Goal: Task Accomplishment & Management: Use online tool/utility

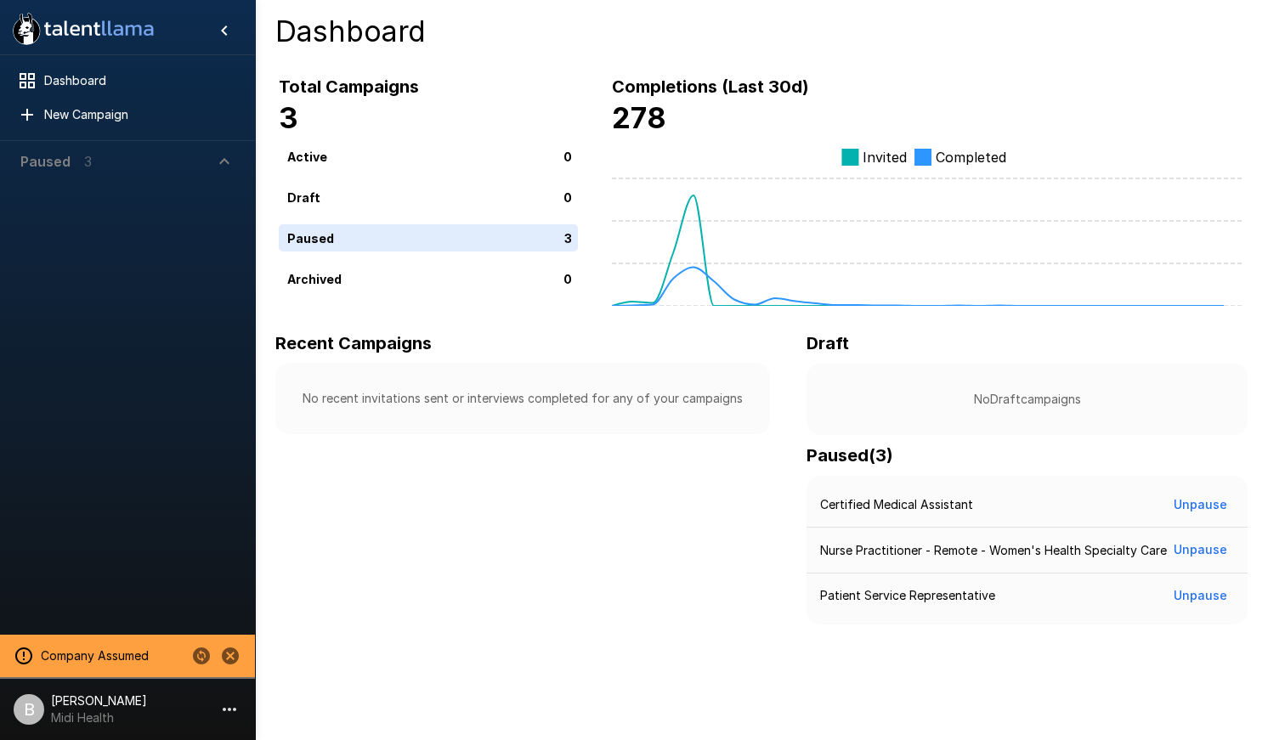
click at [77, 156] on div "Paused 3" at bounding box center [55, 161] width 71 height 20
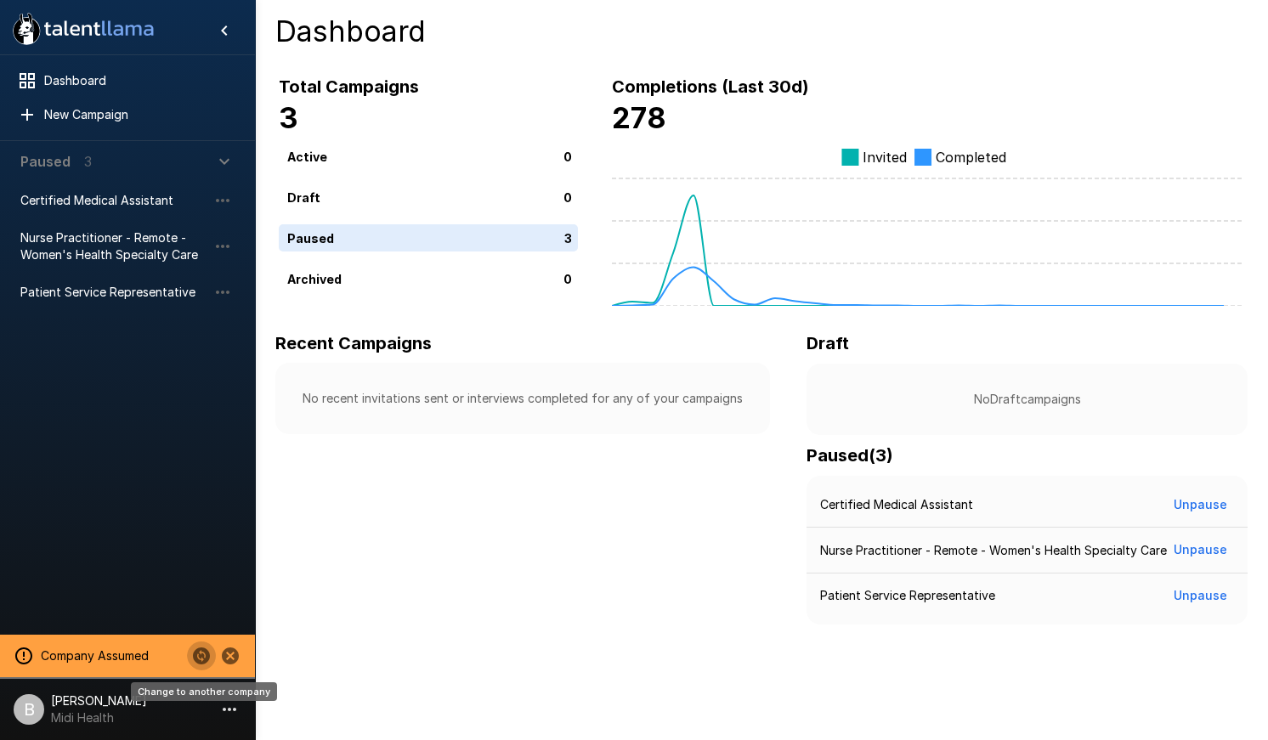
click at [192, 658] on icon "Change to another company" at bounding box center [201, 656] width 20 height 20
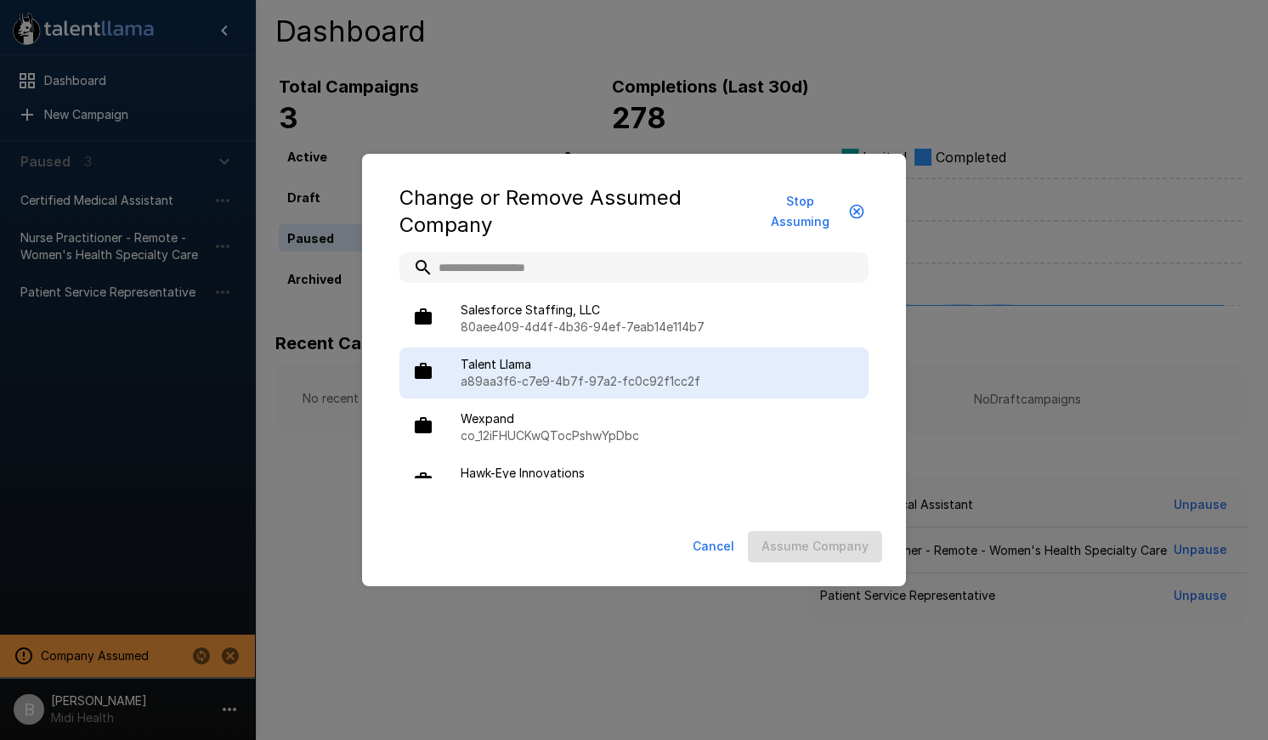
type input "*"
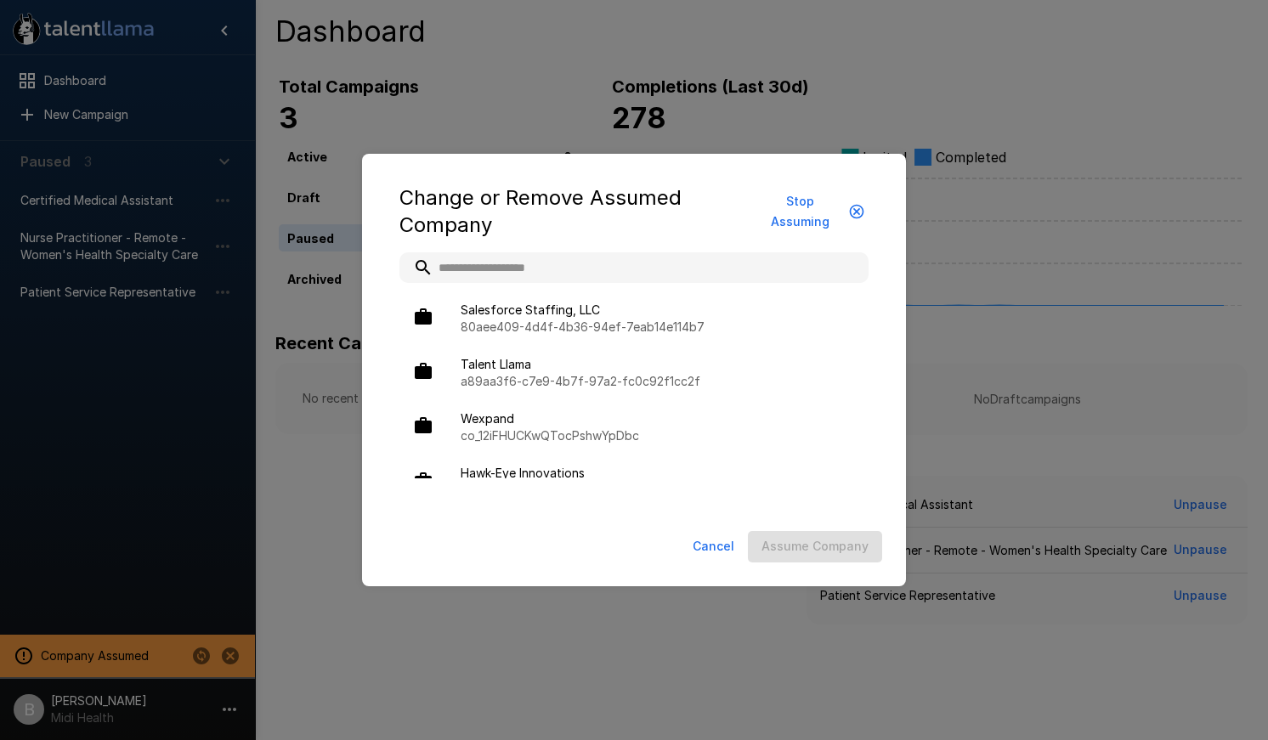
type input "*"
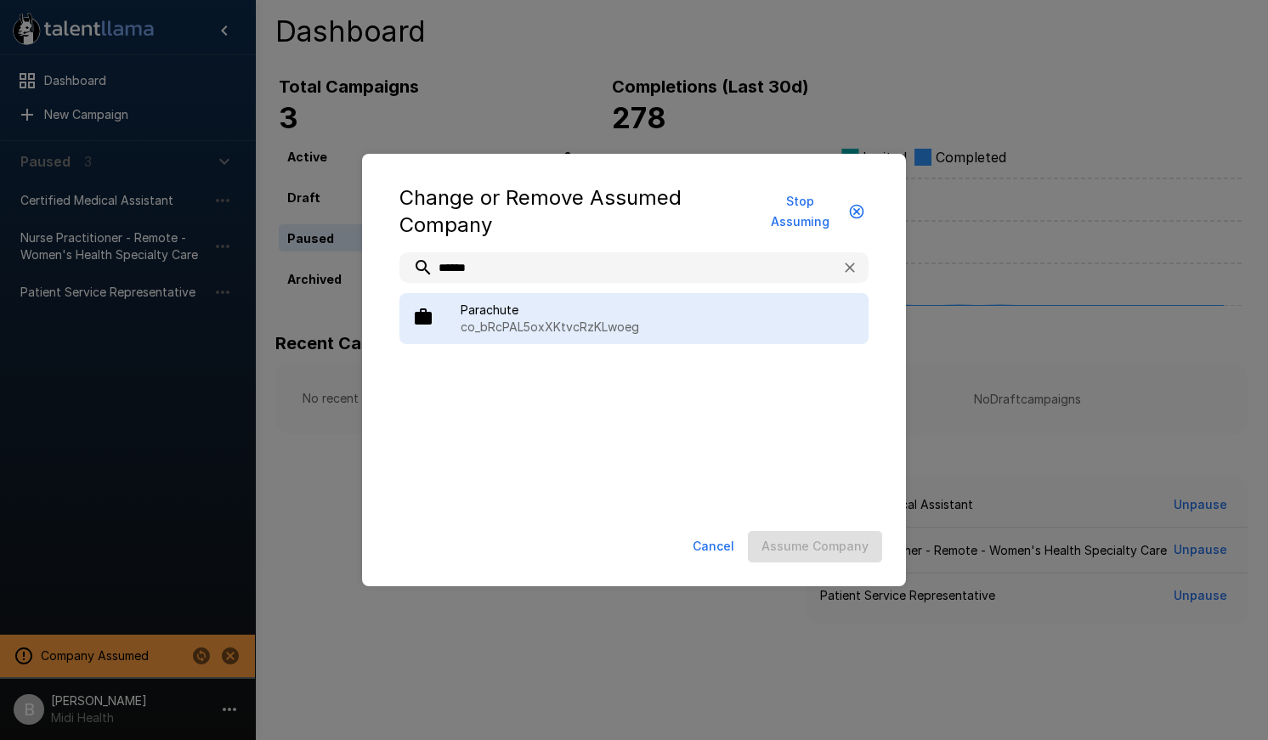
type input "******"
click at [598, 321] on p "co_bRcPAL5oxXKtvcRzKLwoeg" at bounding box center [658, 327] width 394 height 17
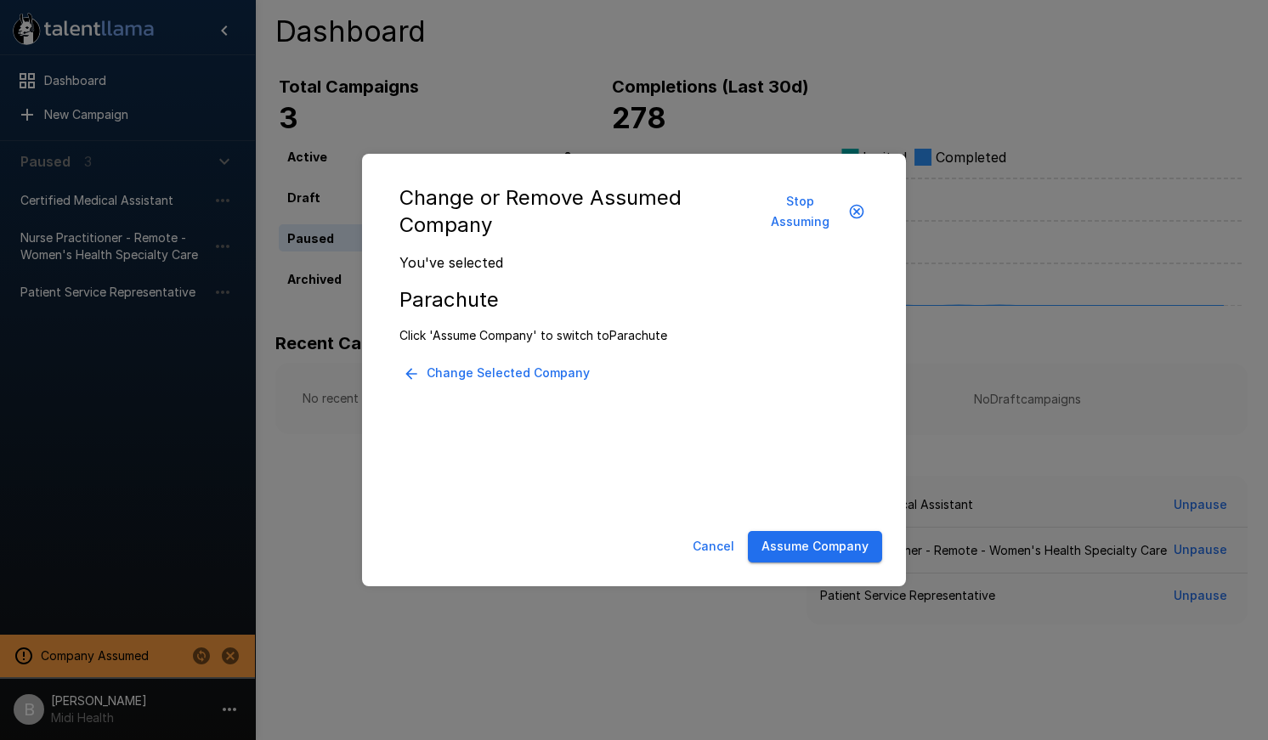
click at [827, 533] on button "Assume Company" at bounding box center [815, 546] width 134 height 31
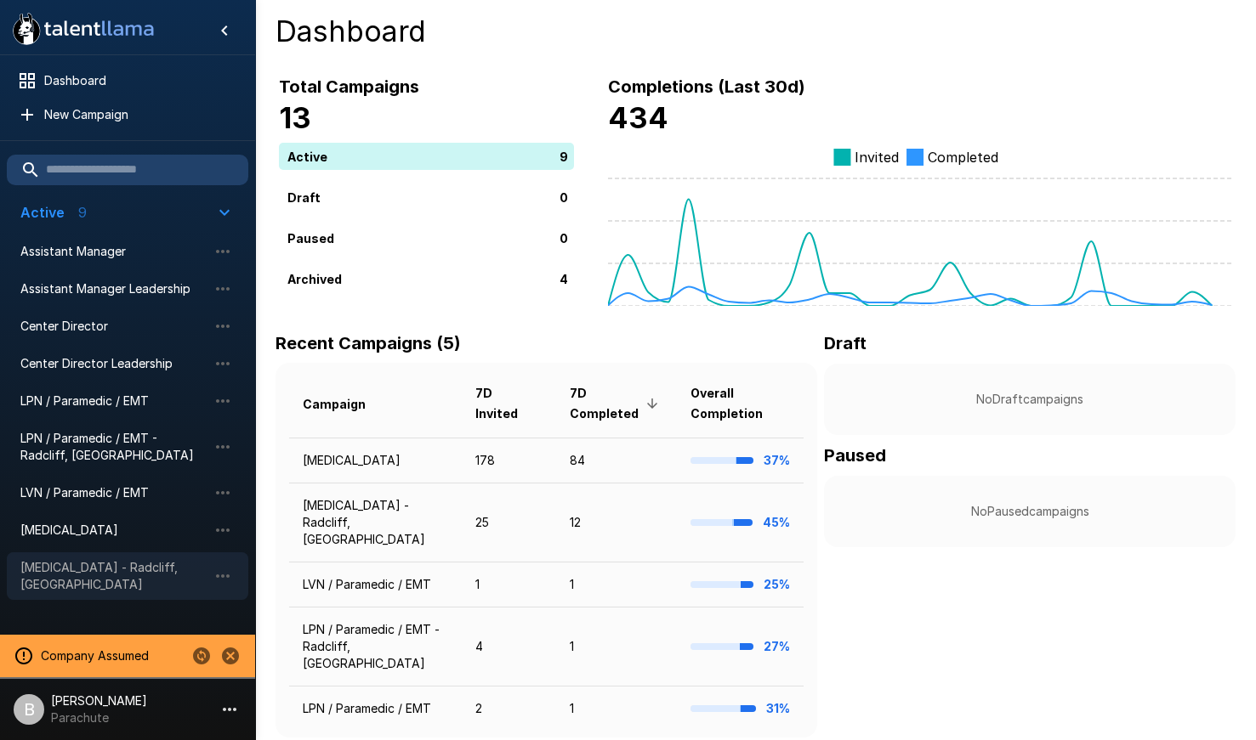
click at [130, 572] on span "[MEDICAL_DATA] - Radcliff, [GEOGRAPHIC_DATA]" at bounding box center [113, 576] width 187 height 34
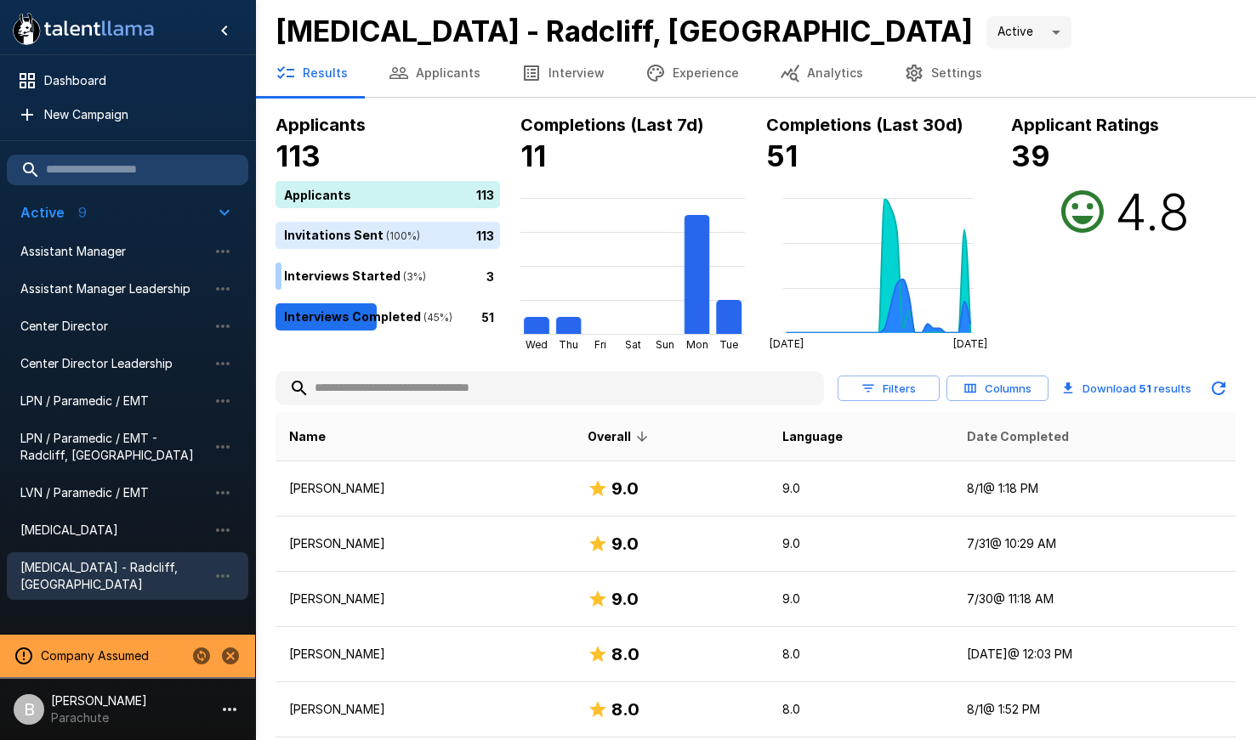
click at [978, 443] on span "Date Completed" at bounding box center [1018, 437] width 102 height 20
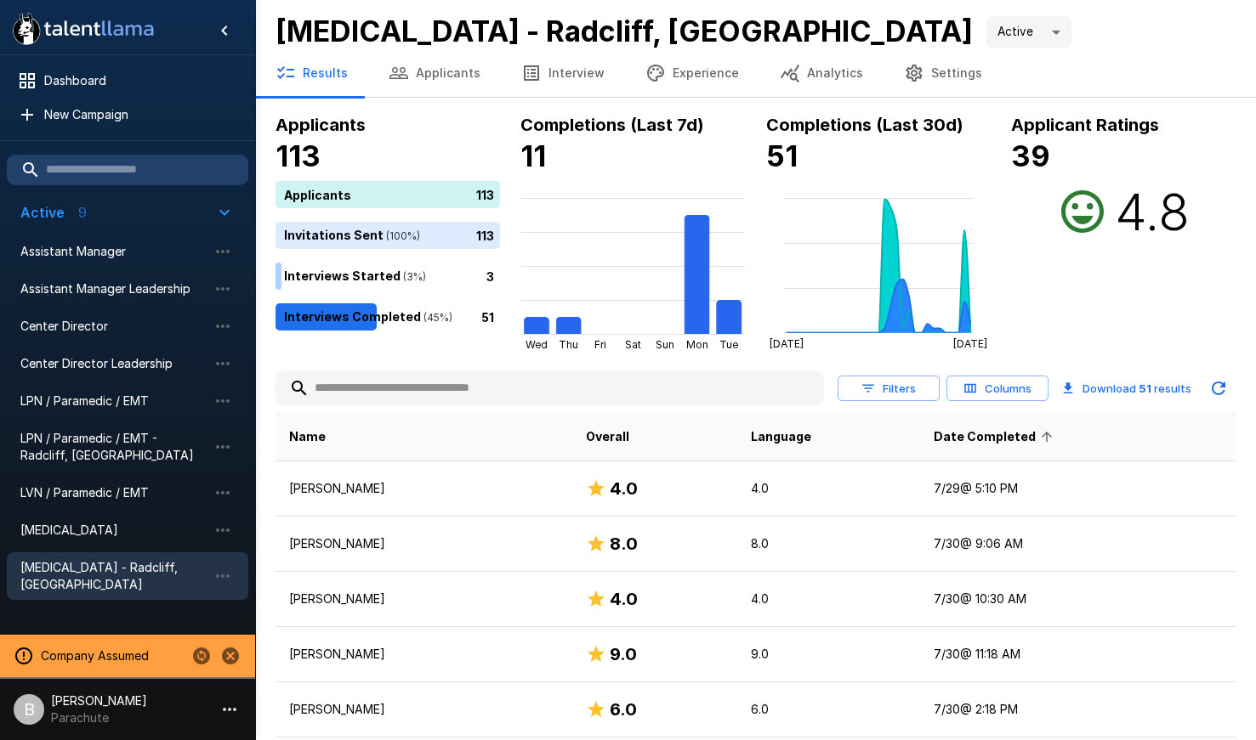
click at [993, 435] on span "Date Completed" at bounding box center [995, 437] width 124 height 20
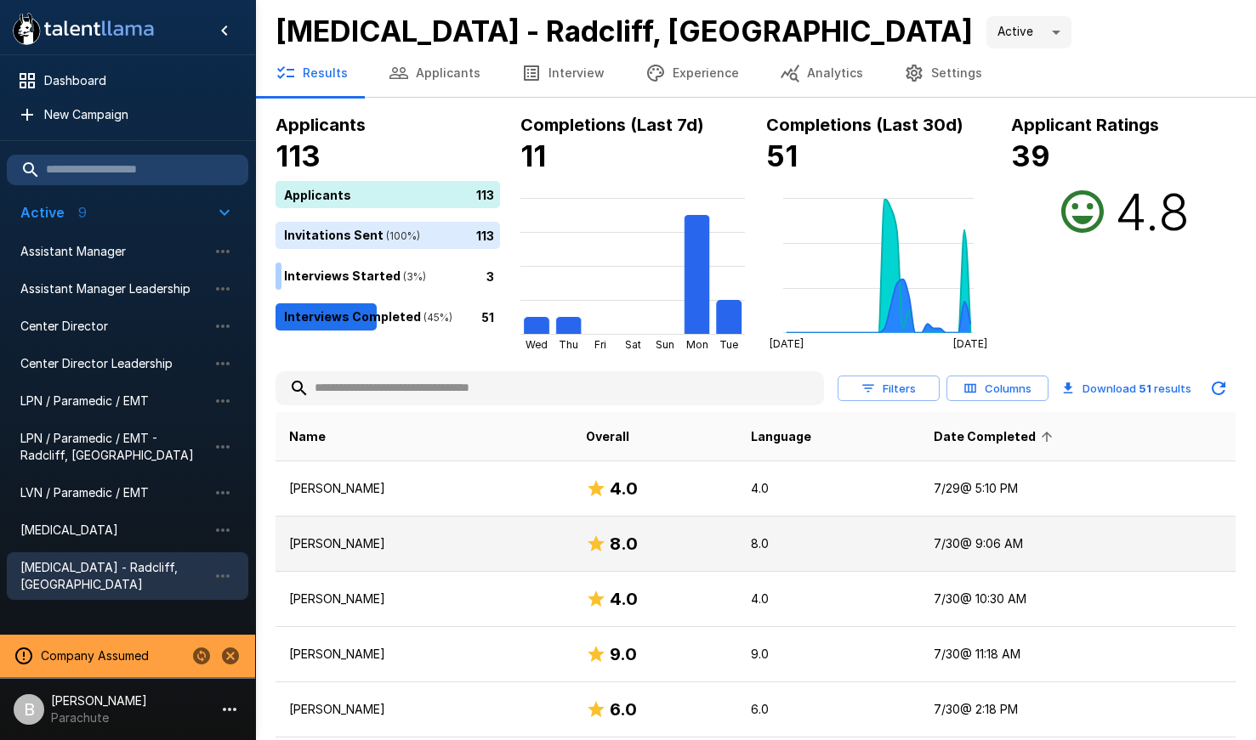
click at [400, 558] on td "[PERSON_NAME]" at bounding box center [423, 544] width 297 height 55
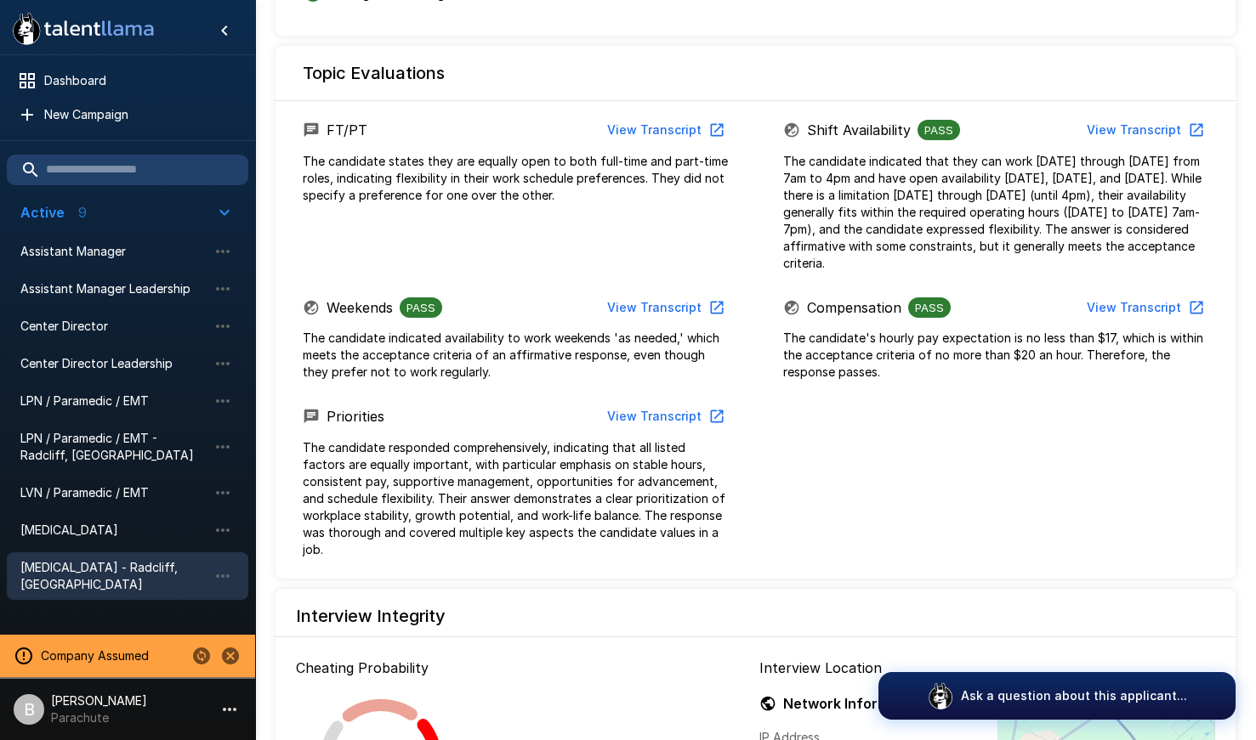
scroll to position [785, 0]
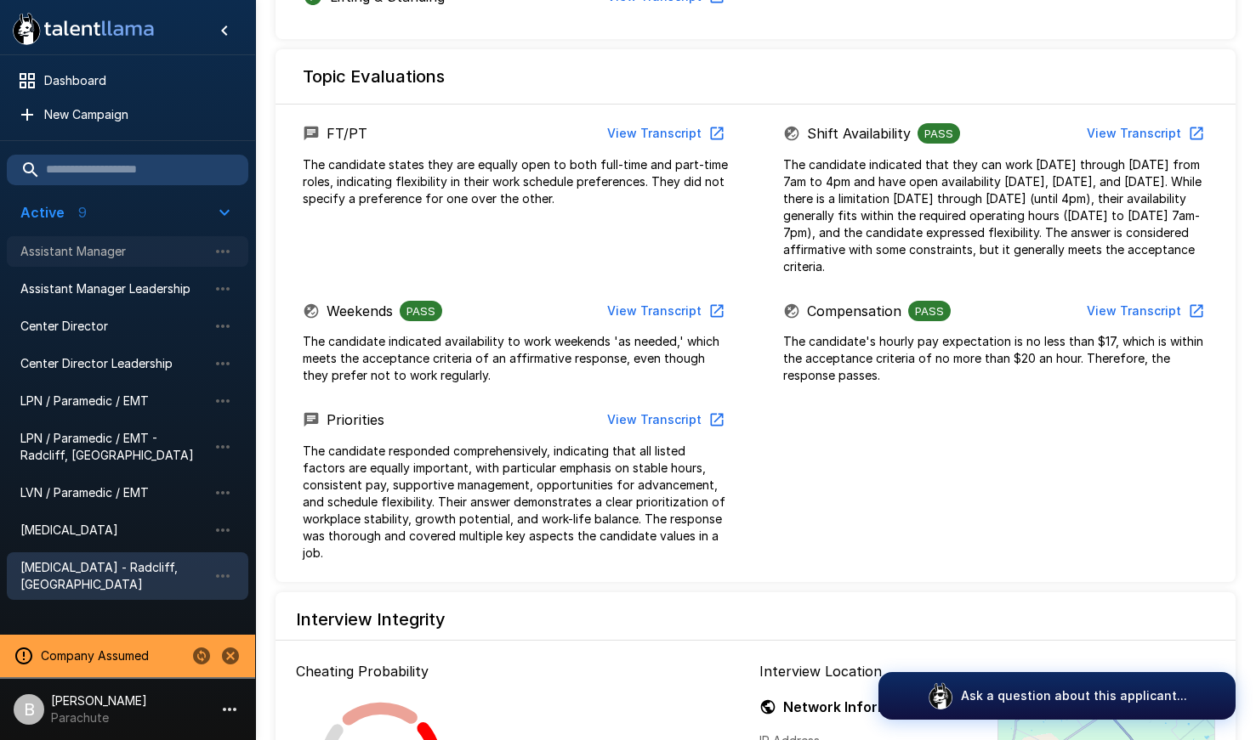
click at [156, 257] on span "Assistant Manager" at bounding box center [113, 251] width 187 height 17
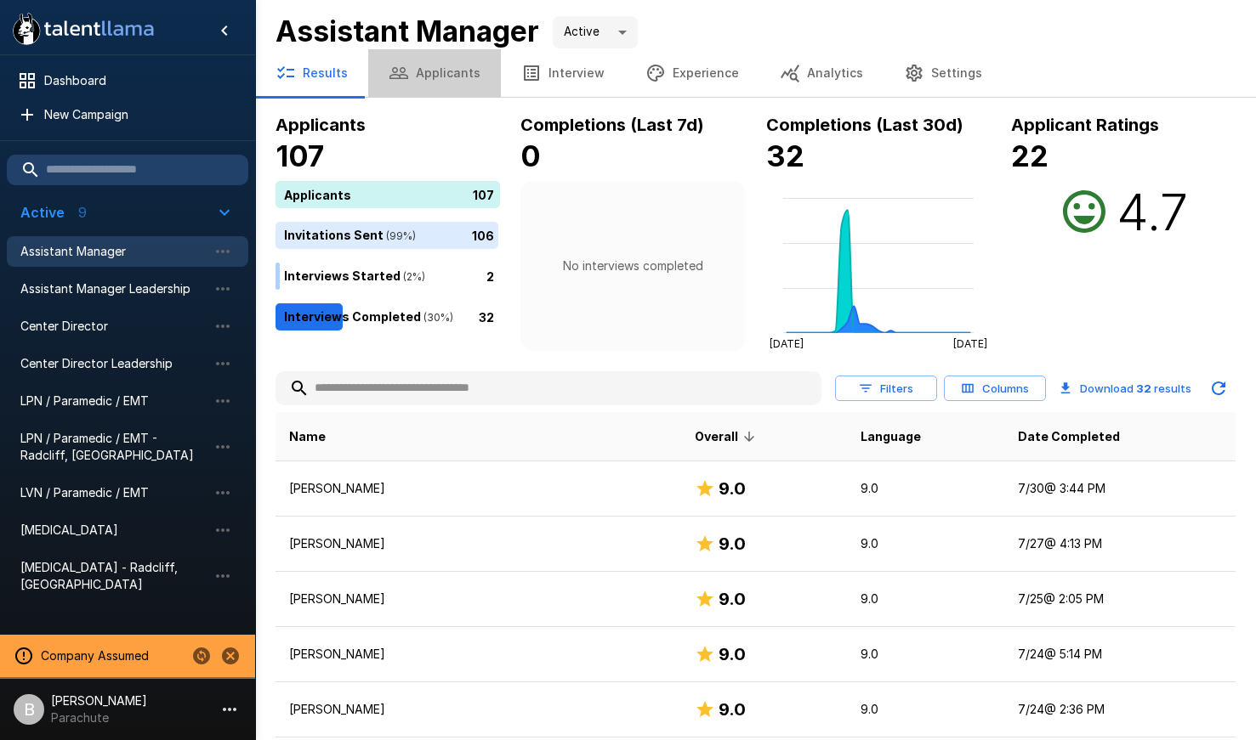
click at [445, 85] on button "Applicants" at bounding box center [434, 73] width 133 height 48
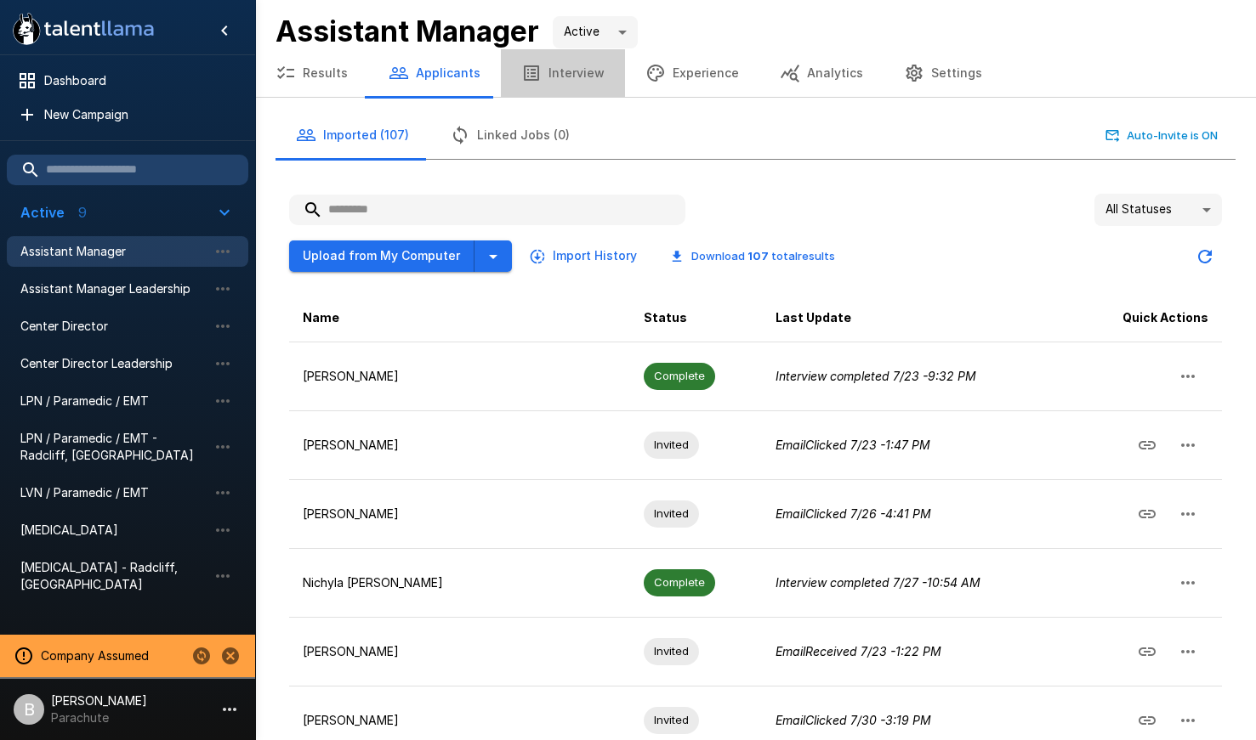
click at [559, 60] on button "Interview" at bounding box center [563, 73] width 124 height 48
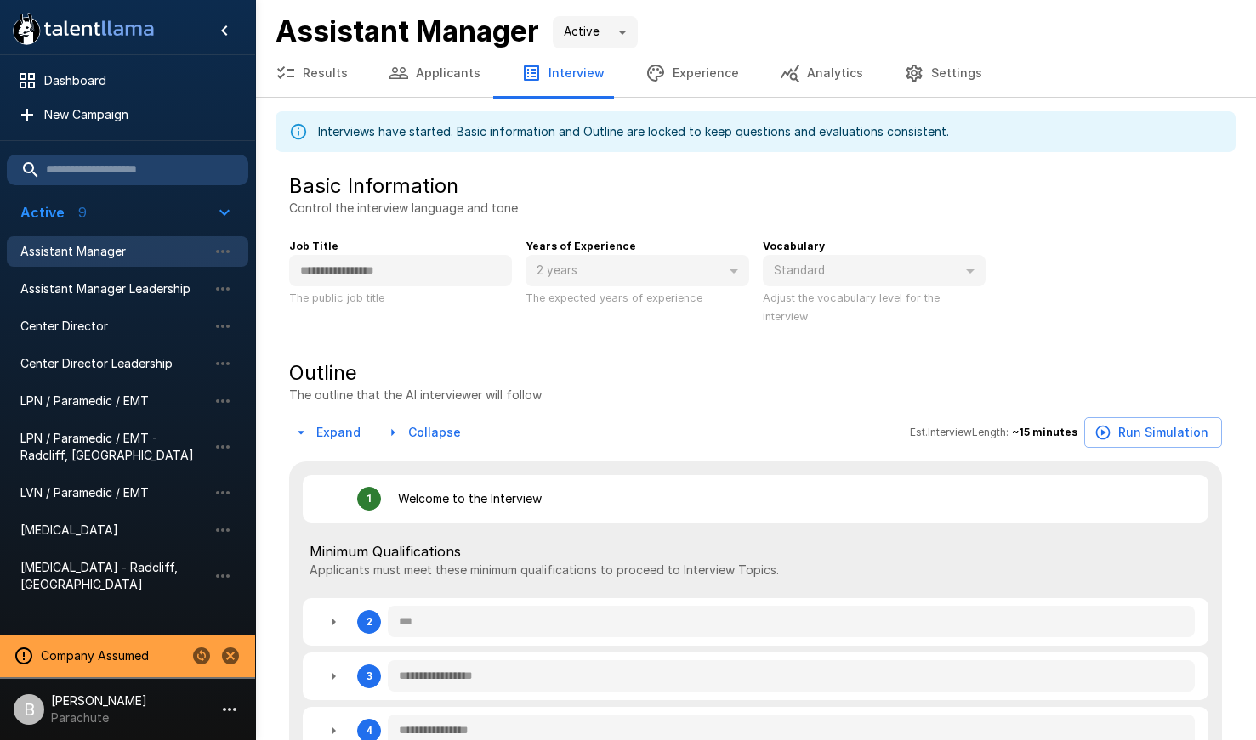
type textarea "*"
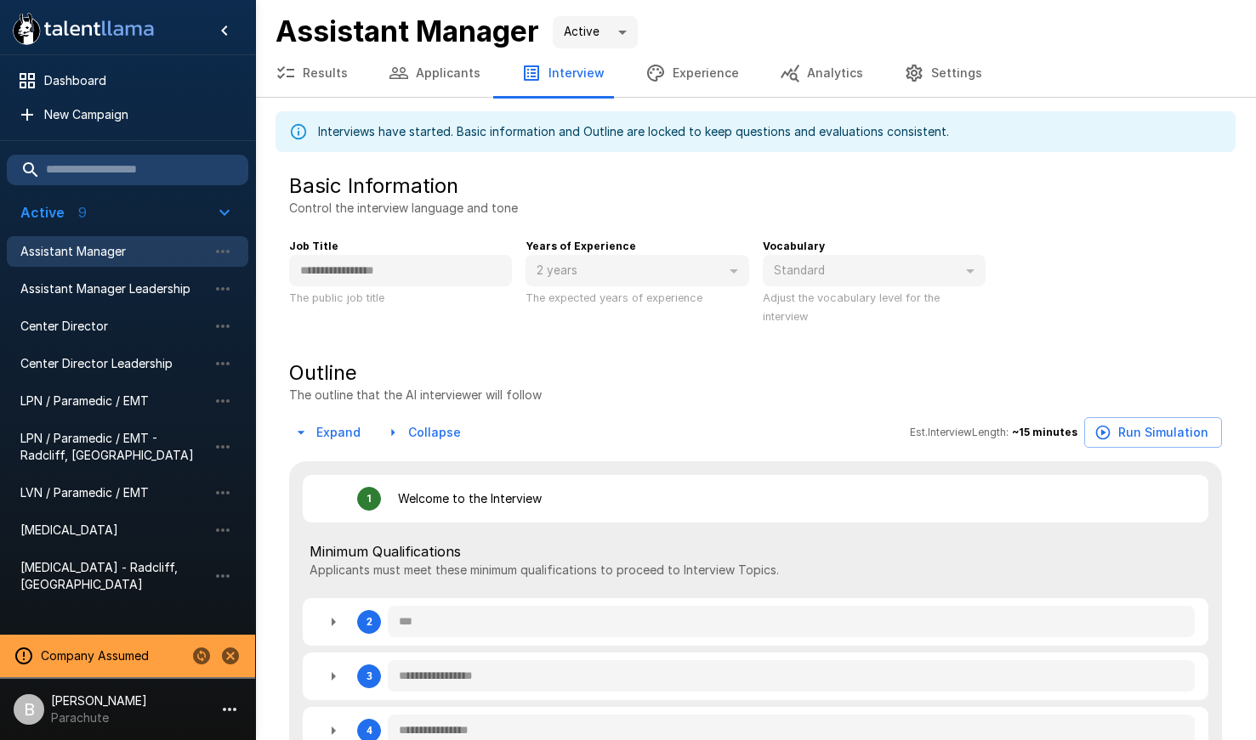
type textarea "*"
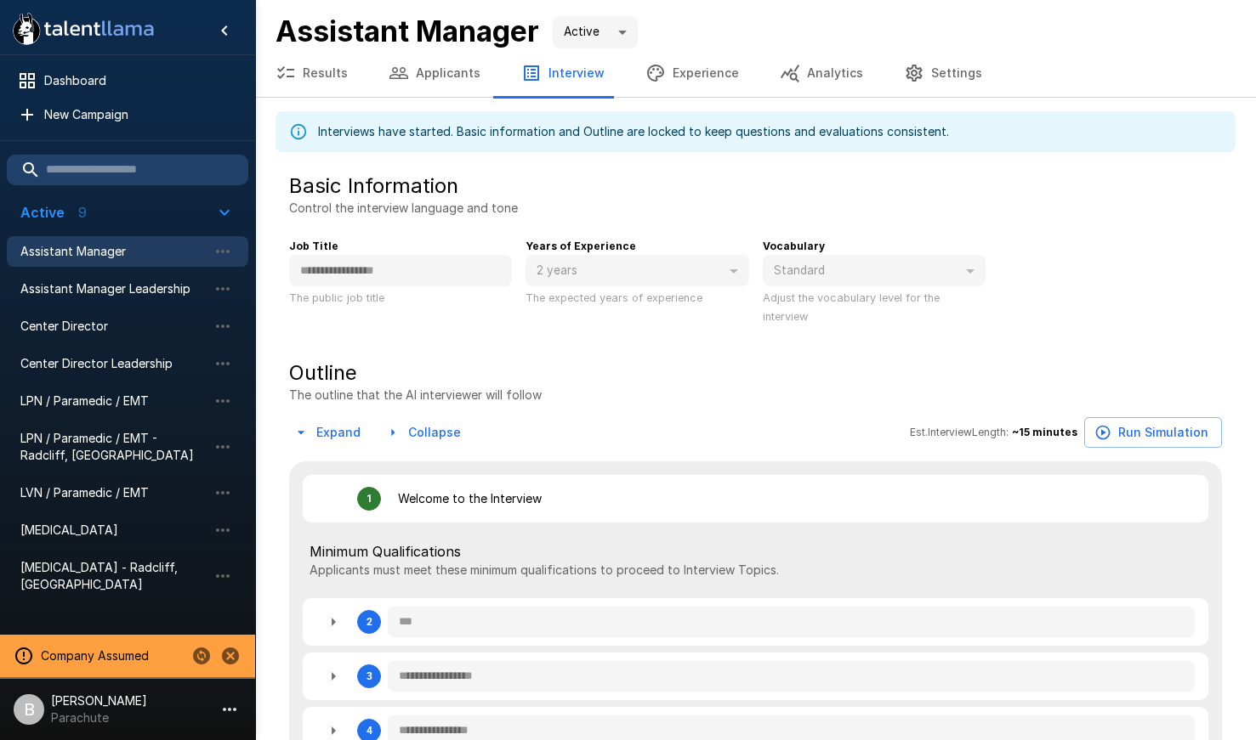
type textarea "*"
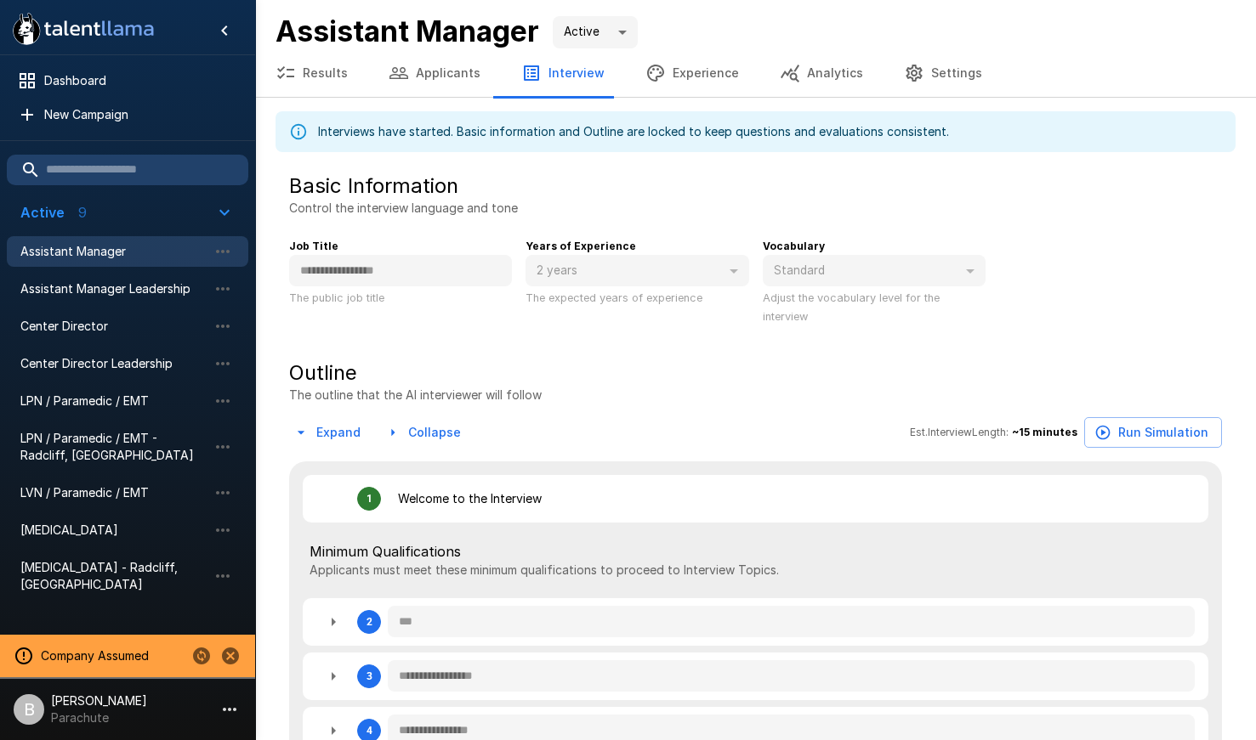
type textarea "*"
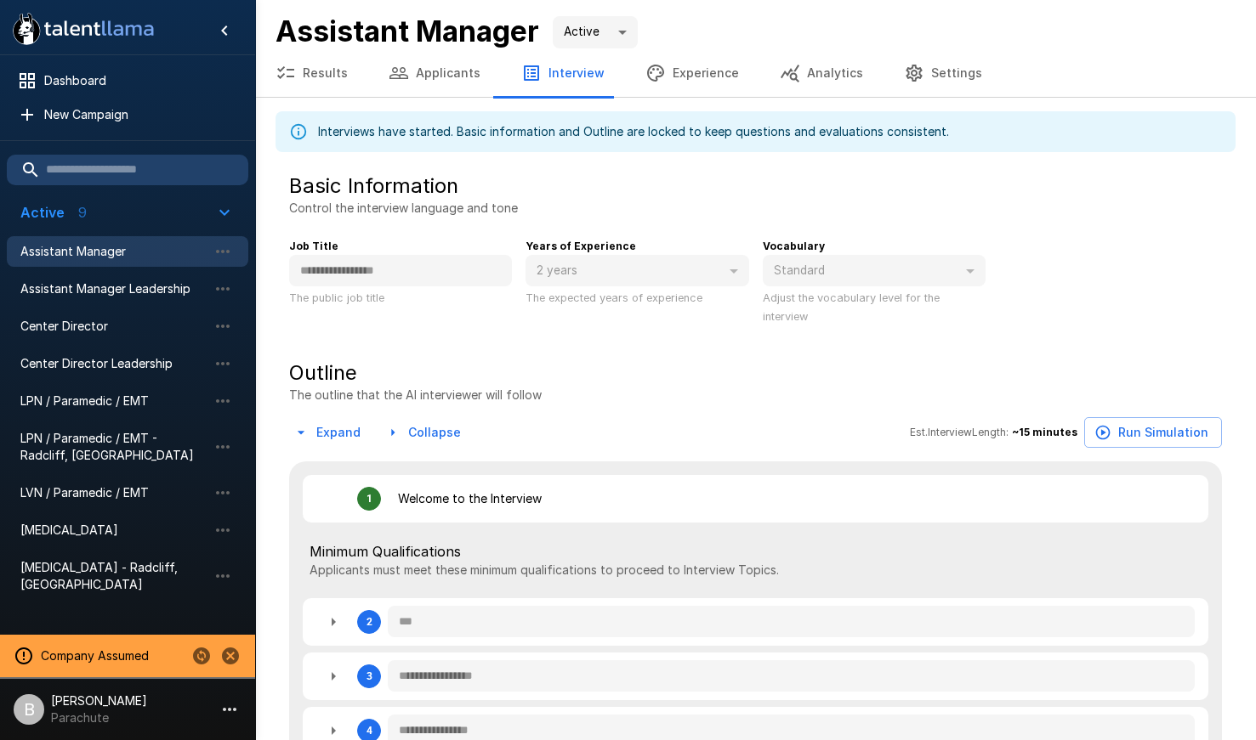
type textarea "*"
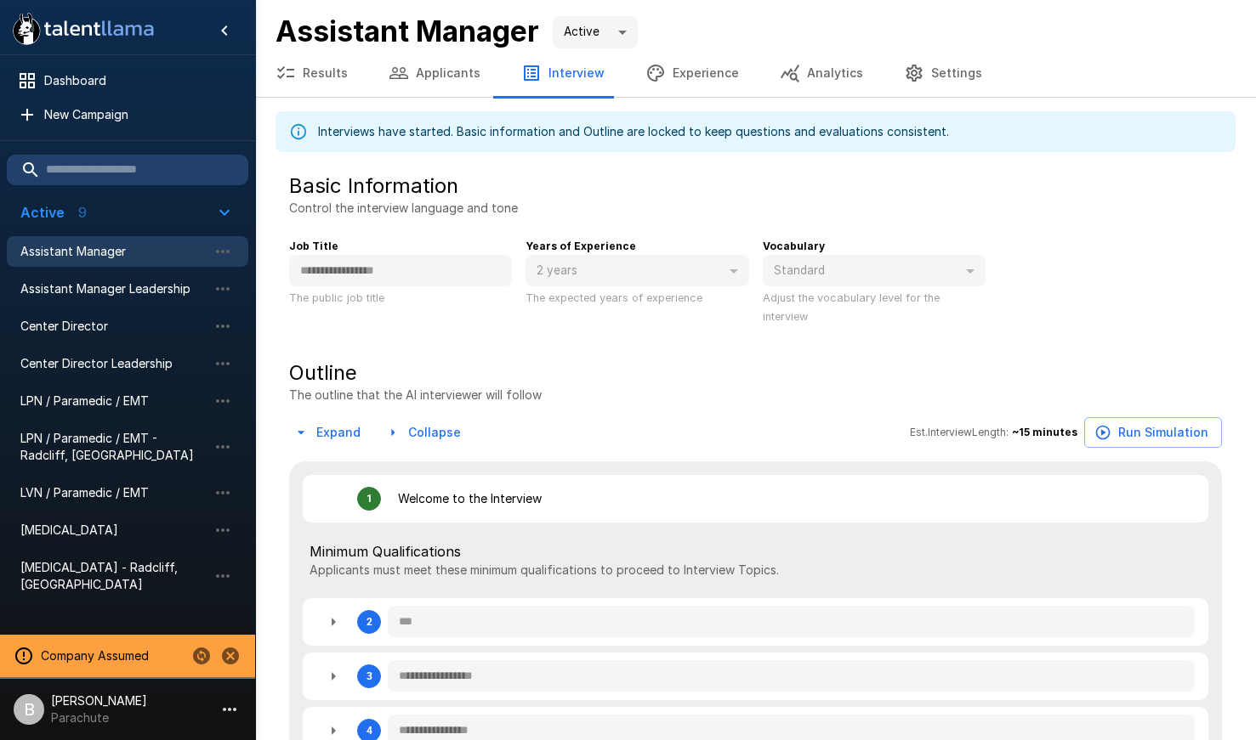
type textarea "*"
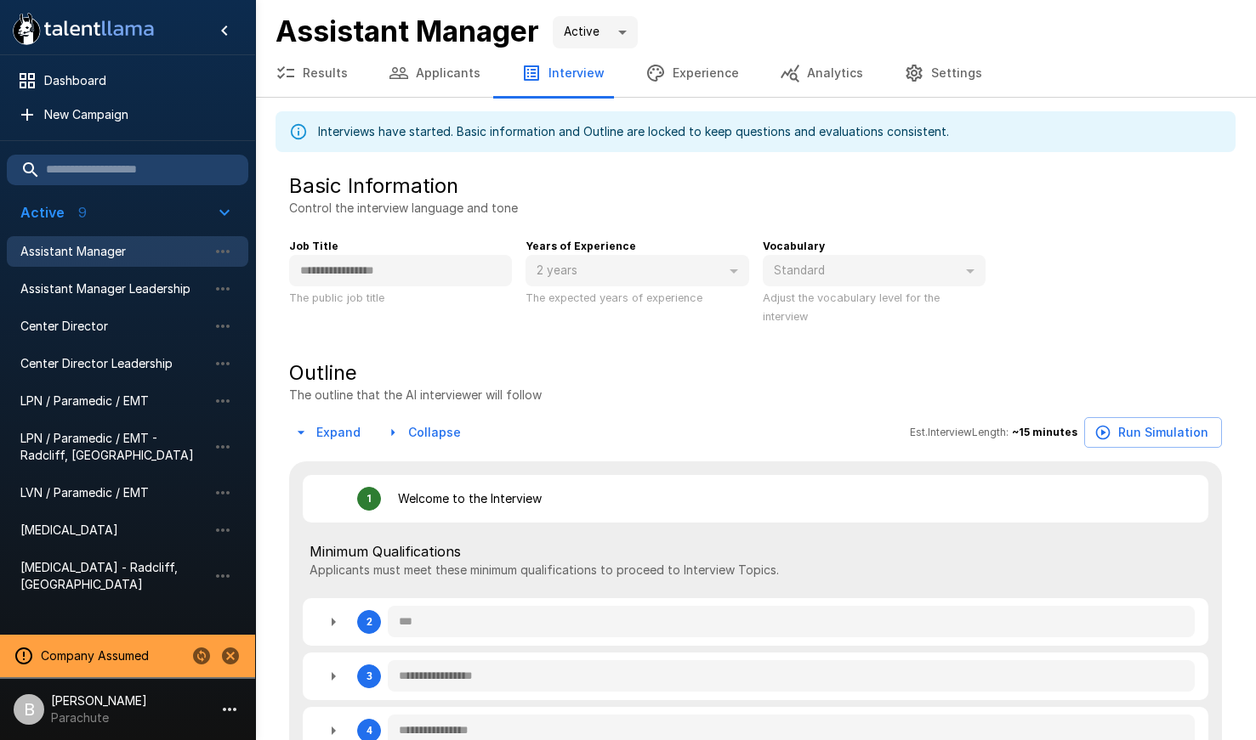
type textarea "*"
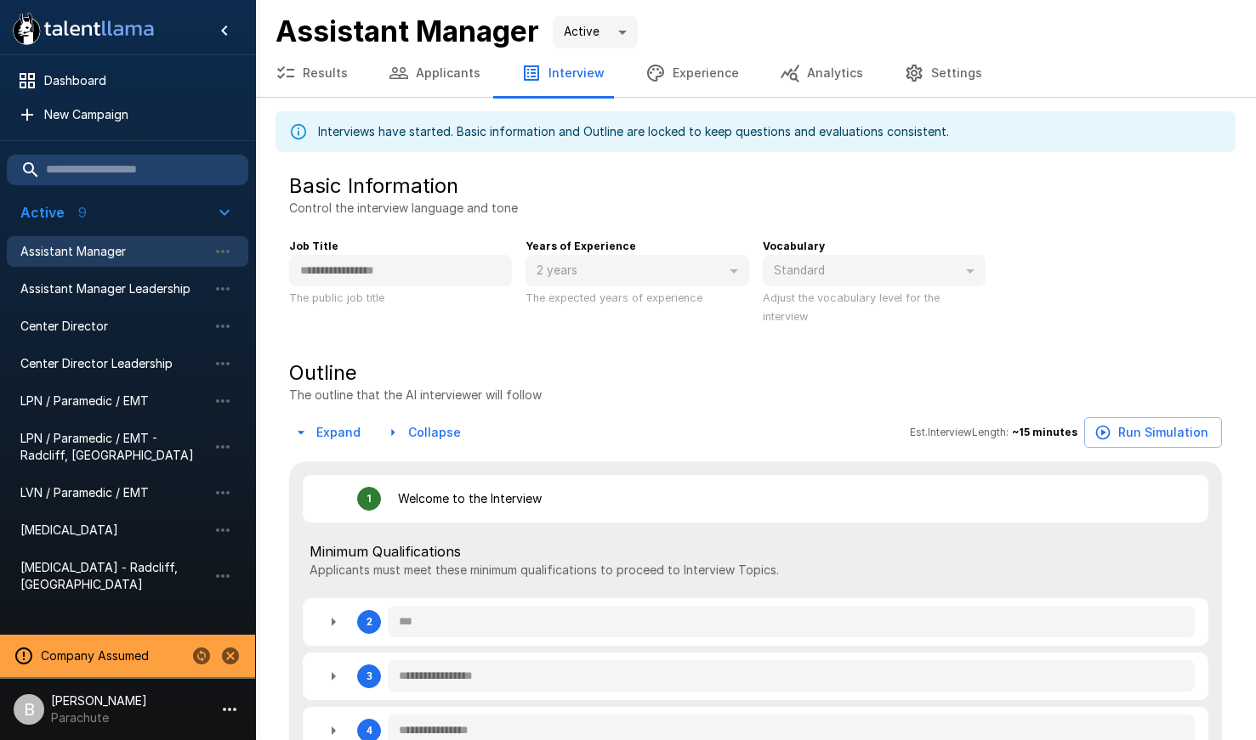
type textarea "*"
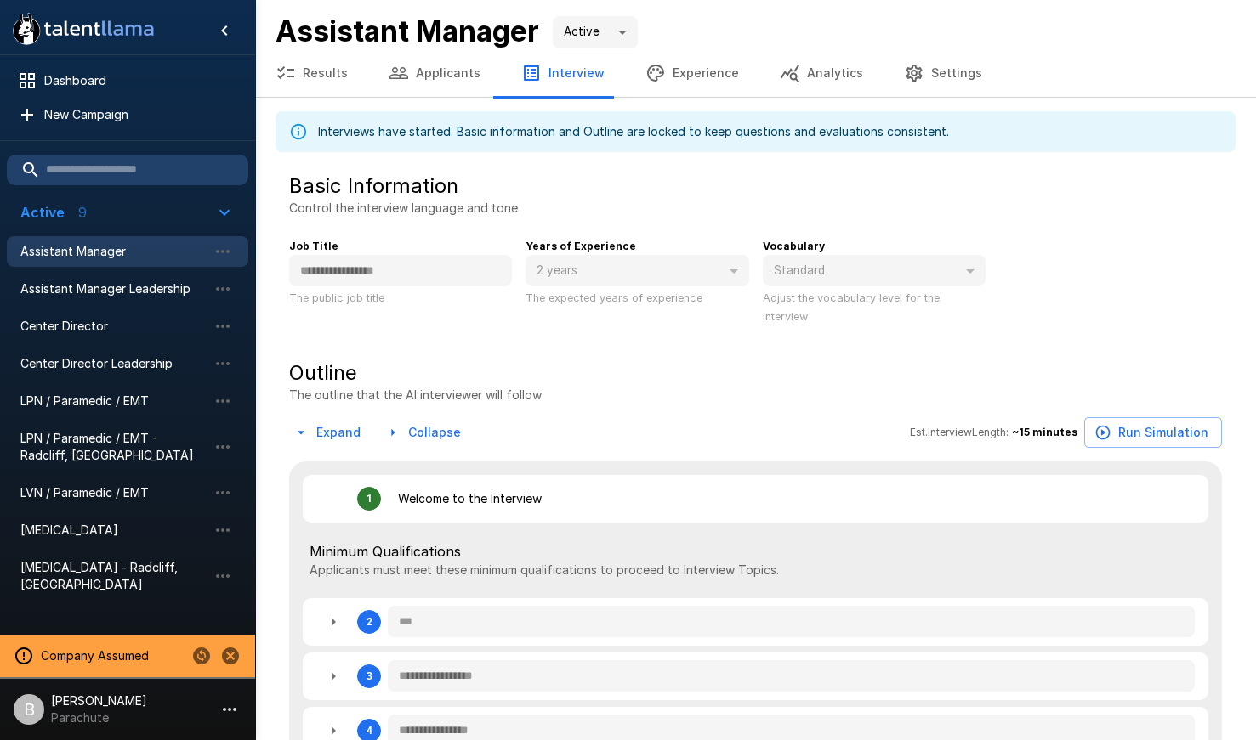
type textarea "*"
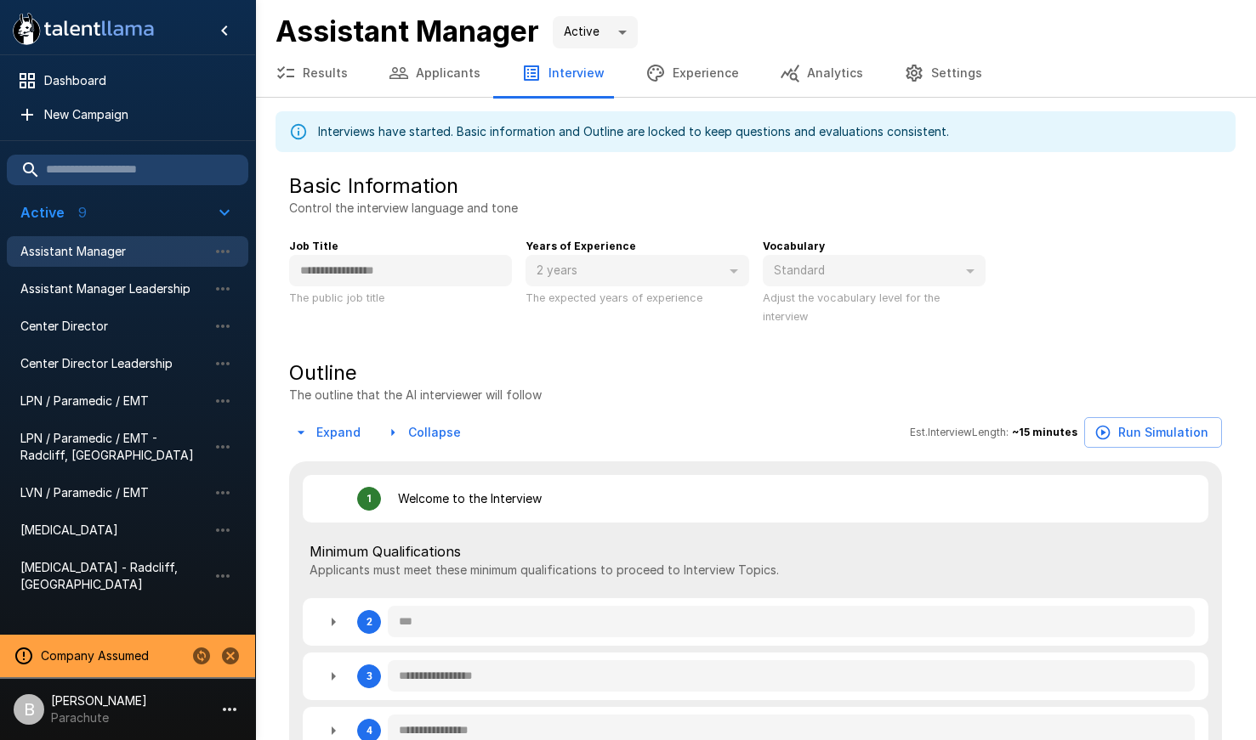
type textarea "*"
click at [330, 73] on button "Results" at bounding box center [311, 73] width 113 height 48
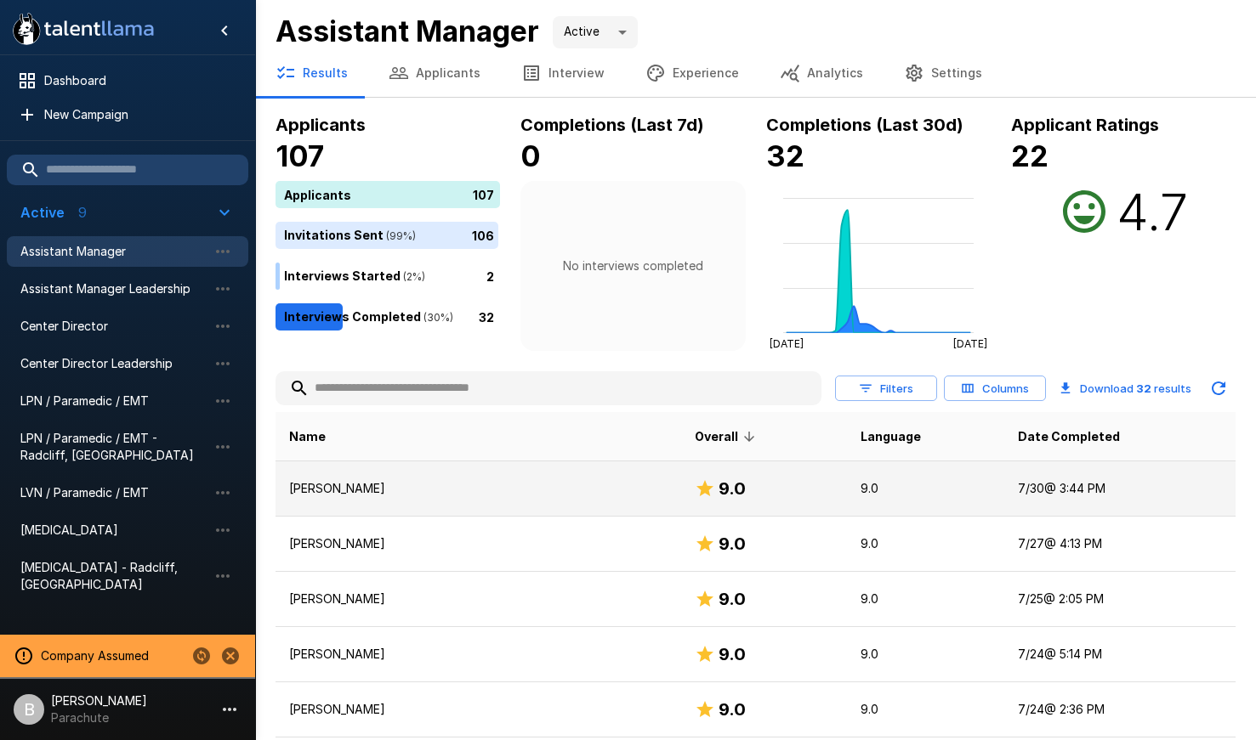
scroll to position [3, 0]
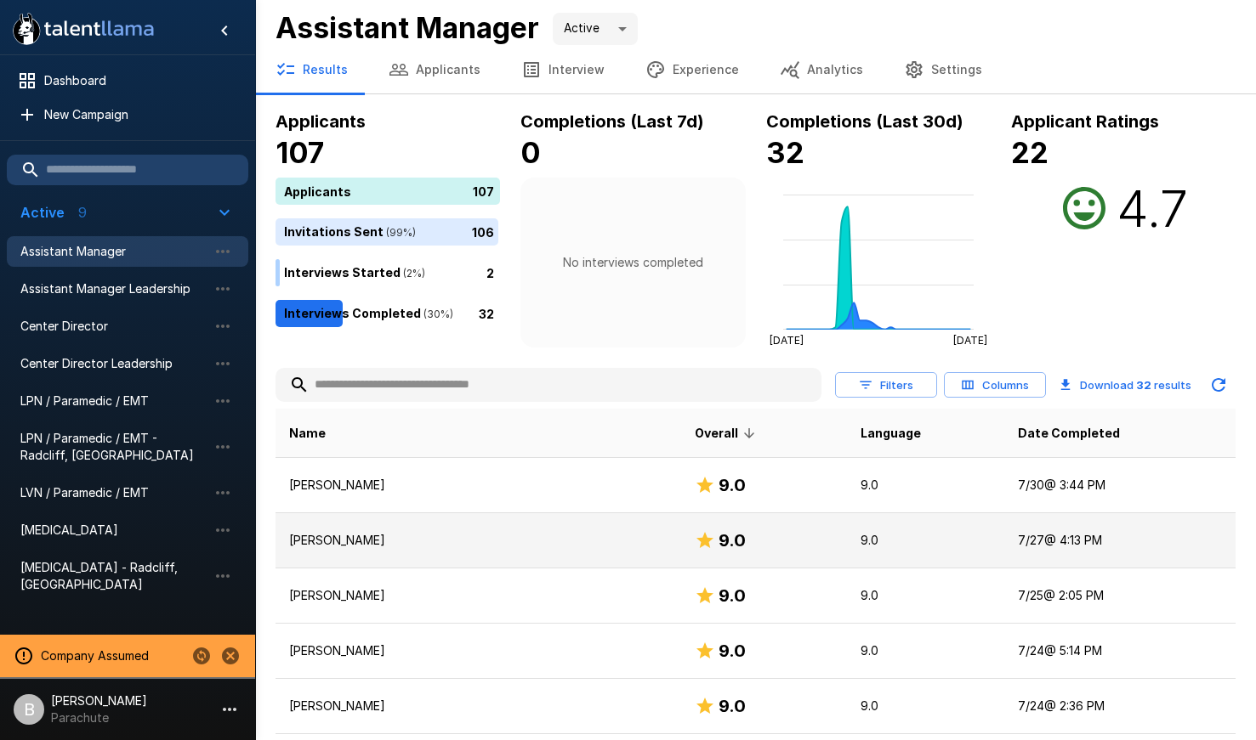
click at [473, 551] on td "[PERSON_NAME]" at bounding box center [477, 540] width 405 height 55
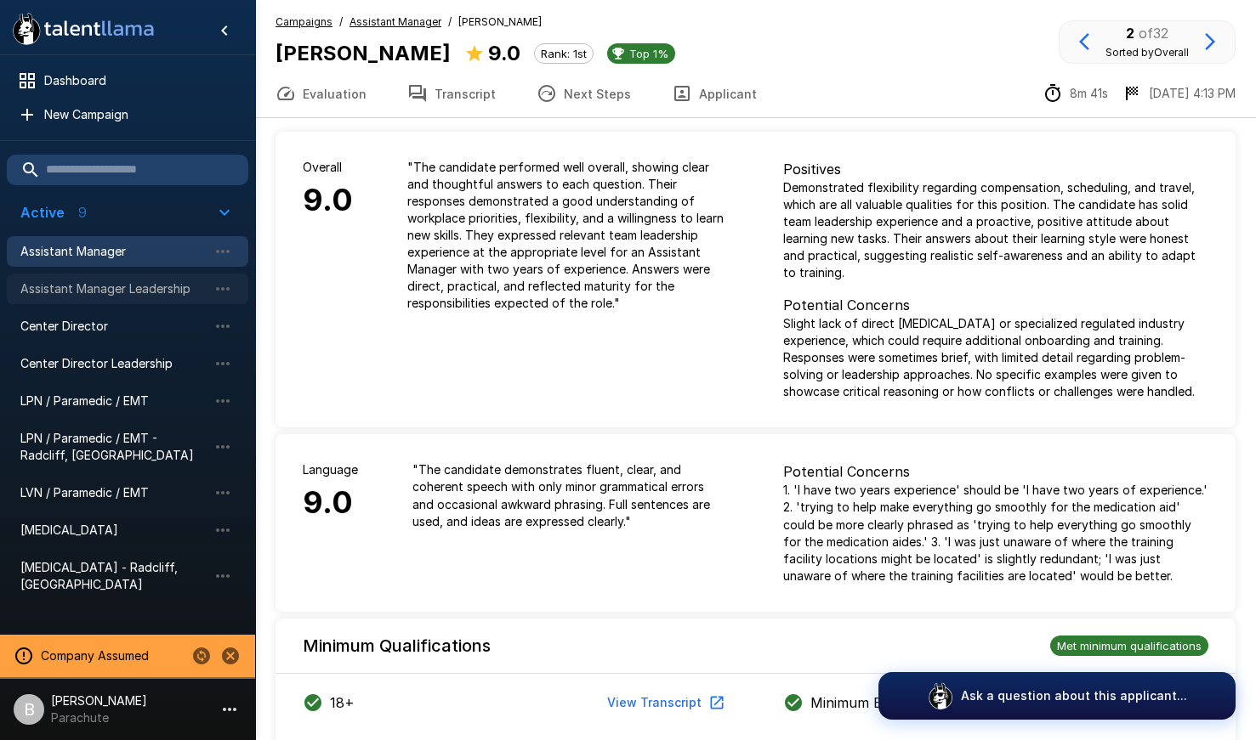
click at [107, 300] on div "Assistant Manager Leadership" at bounding box center [127, 289] width 241 height 31
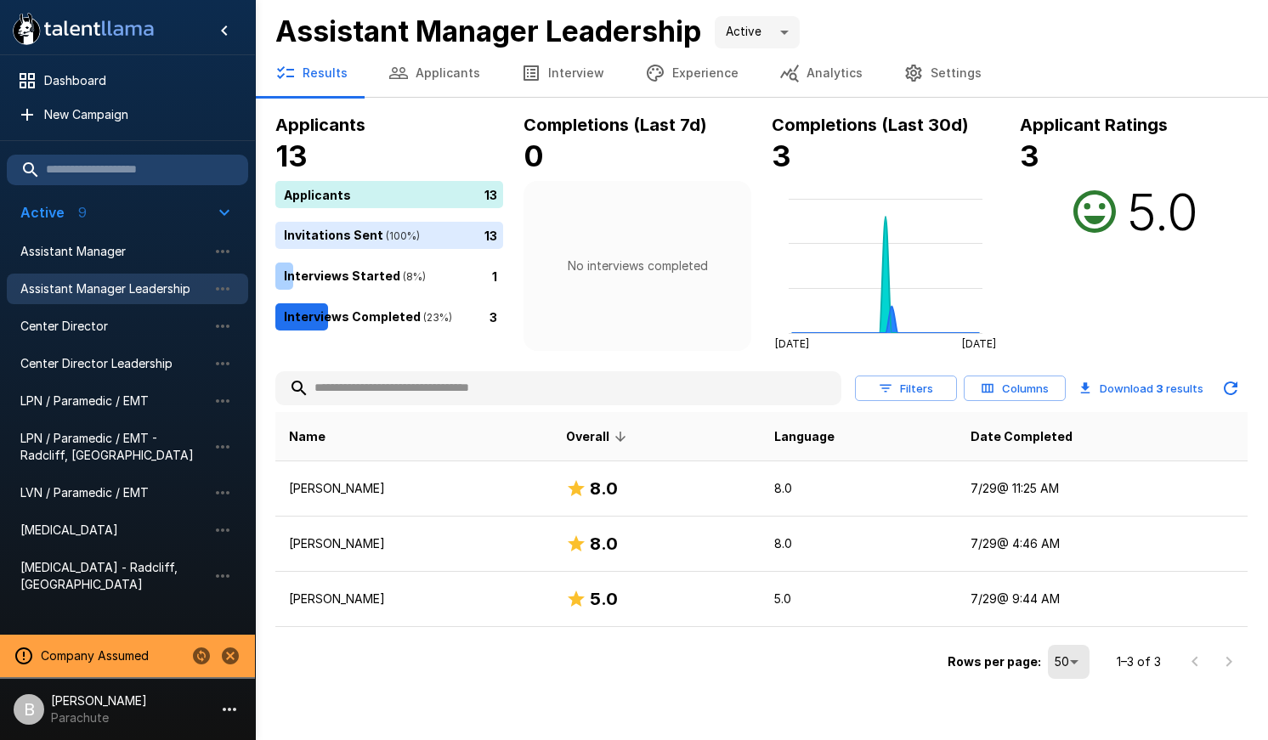
click at [430, 76] on button "Applicants" at bounding box center [434, 73] width 133 height 48
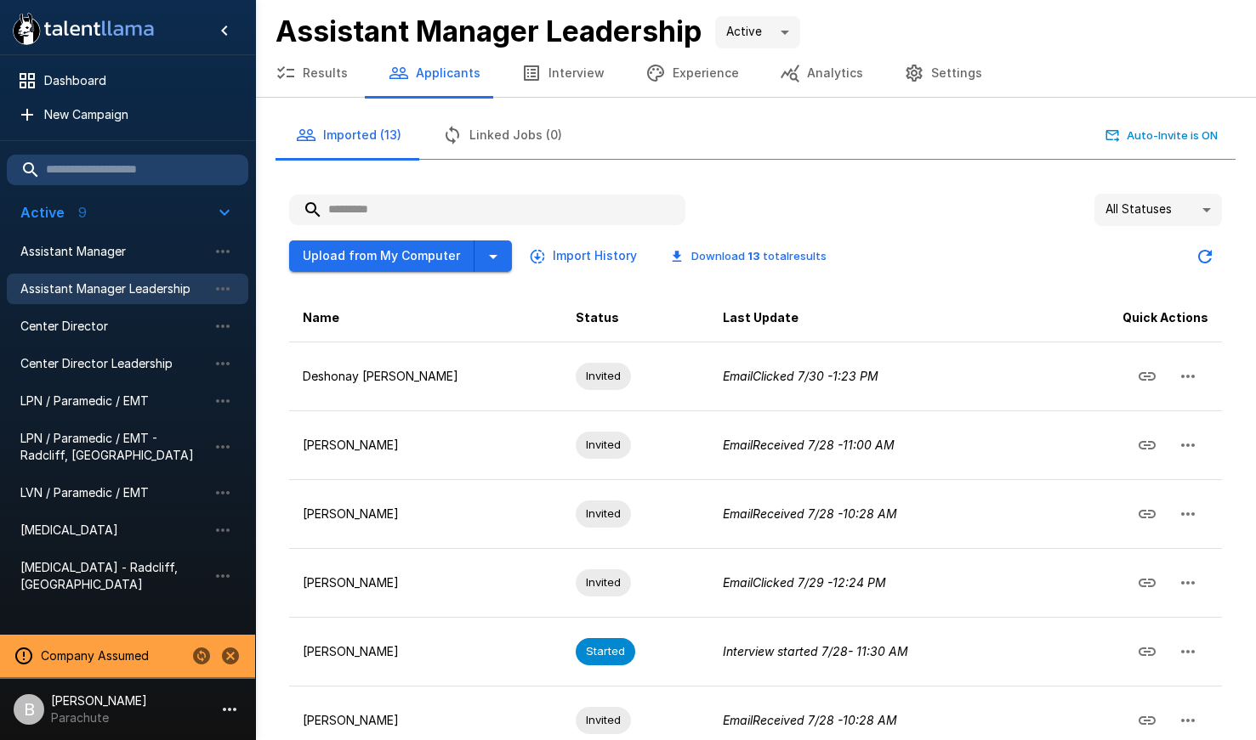
click at [574, 70] on button "Interview" at bounding box center [563, 73] width 124 height 48
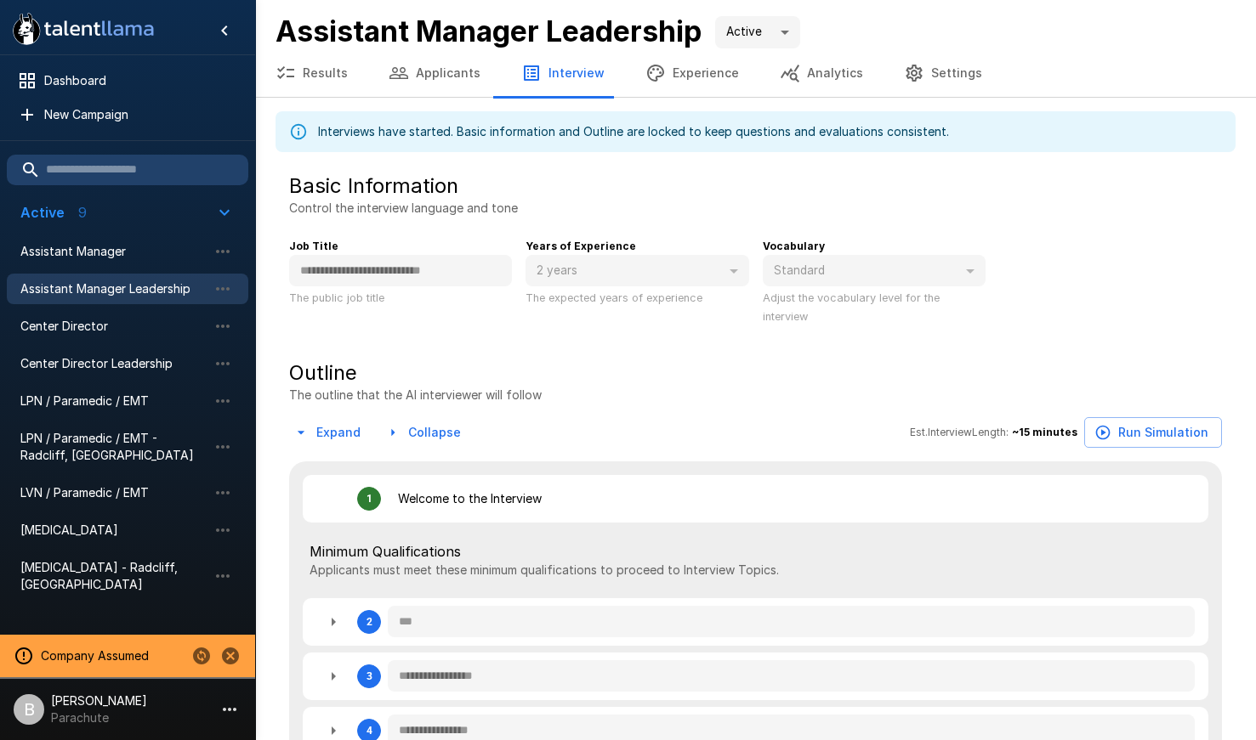
type textarea "*"
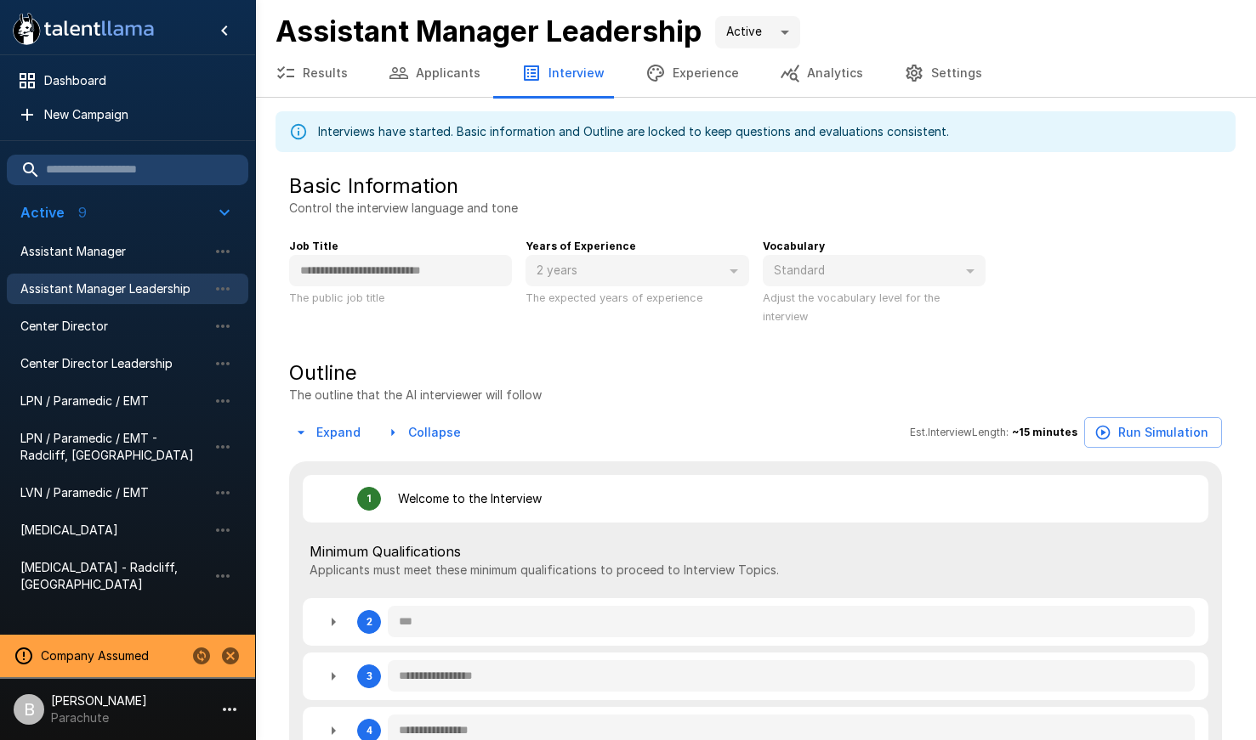
type textarea "*"
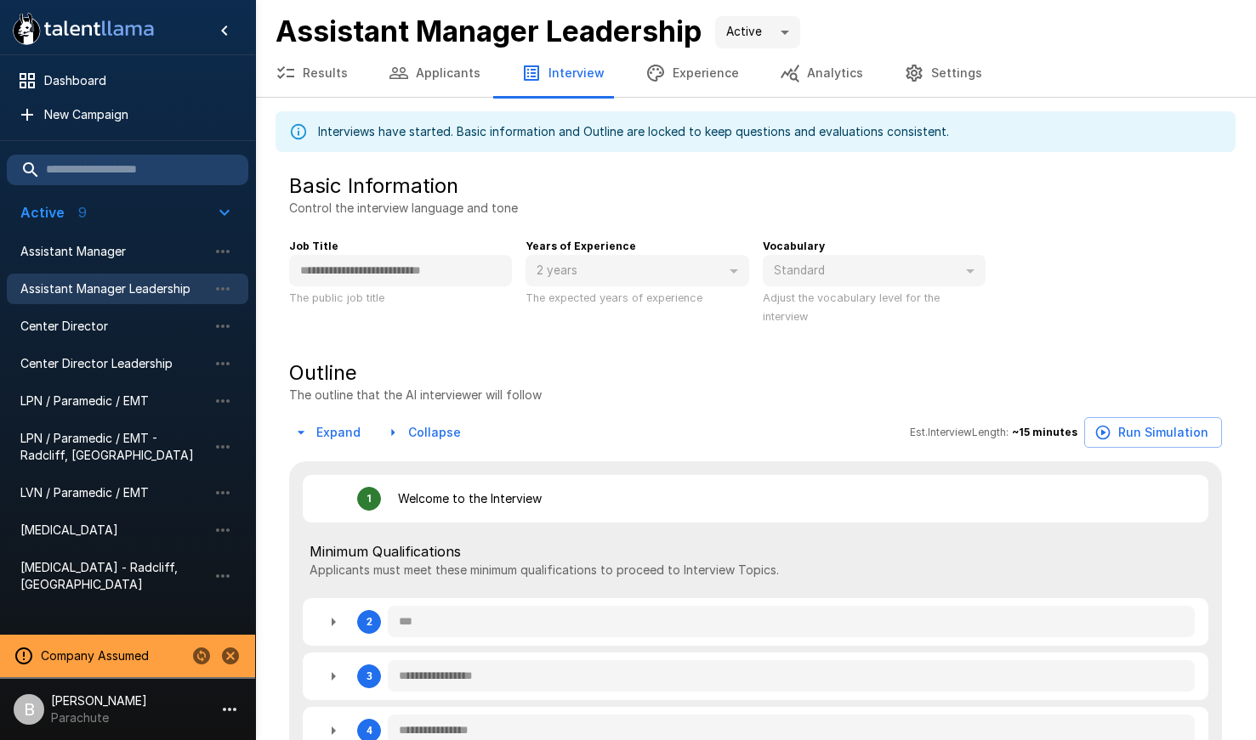
type textarea "*"
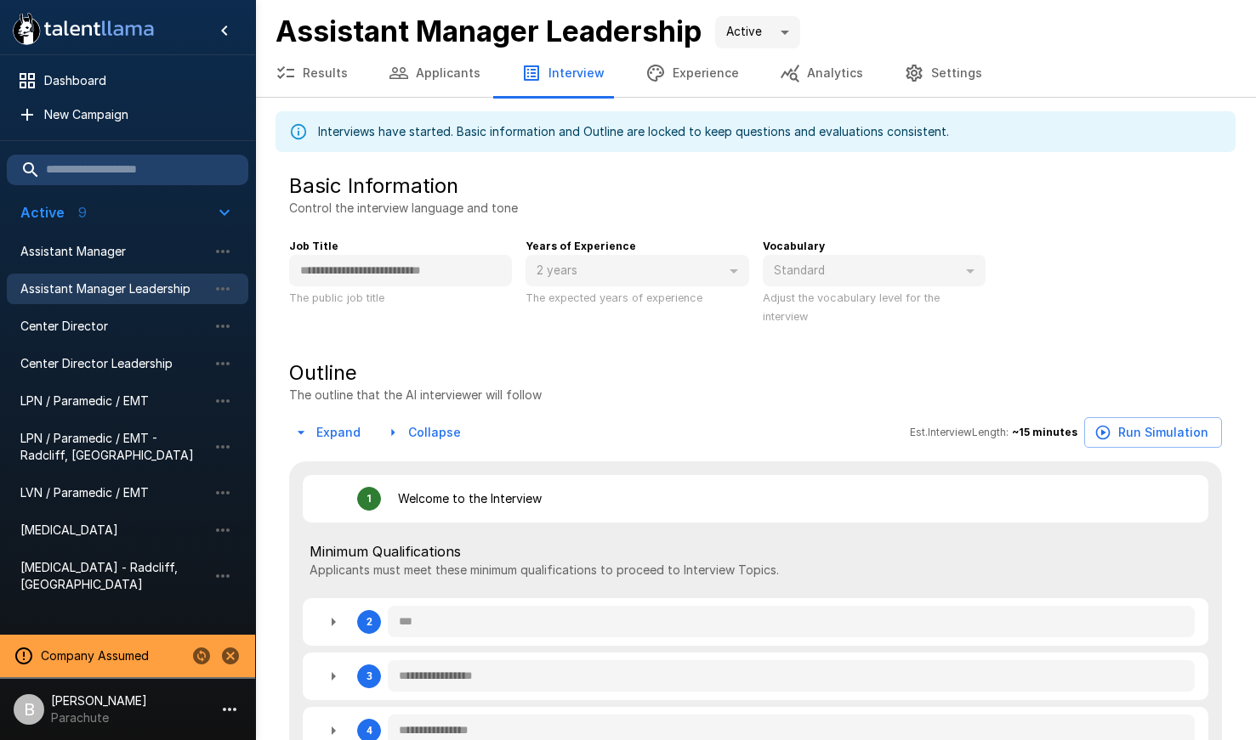
type textarea "*"
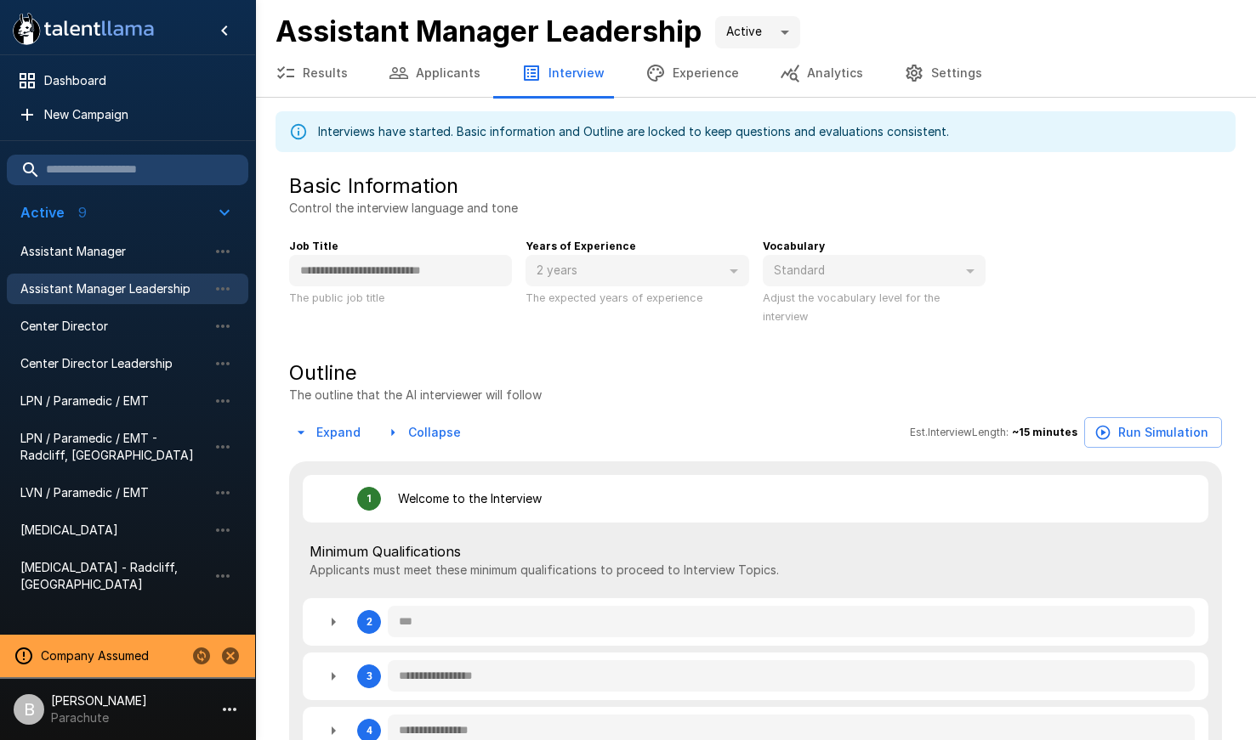
type textarea "*"
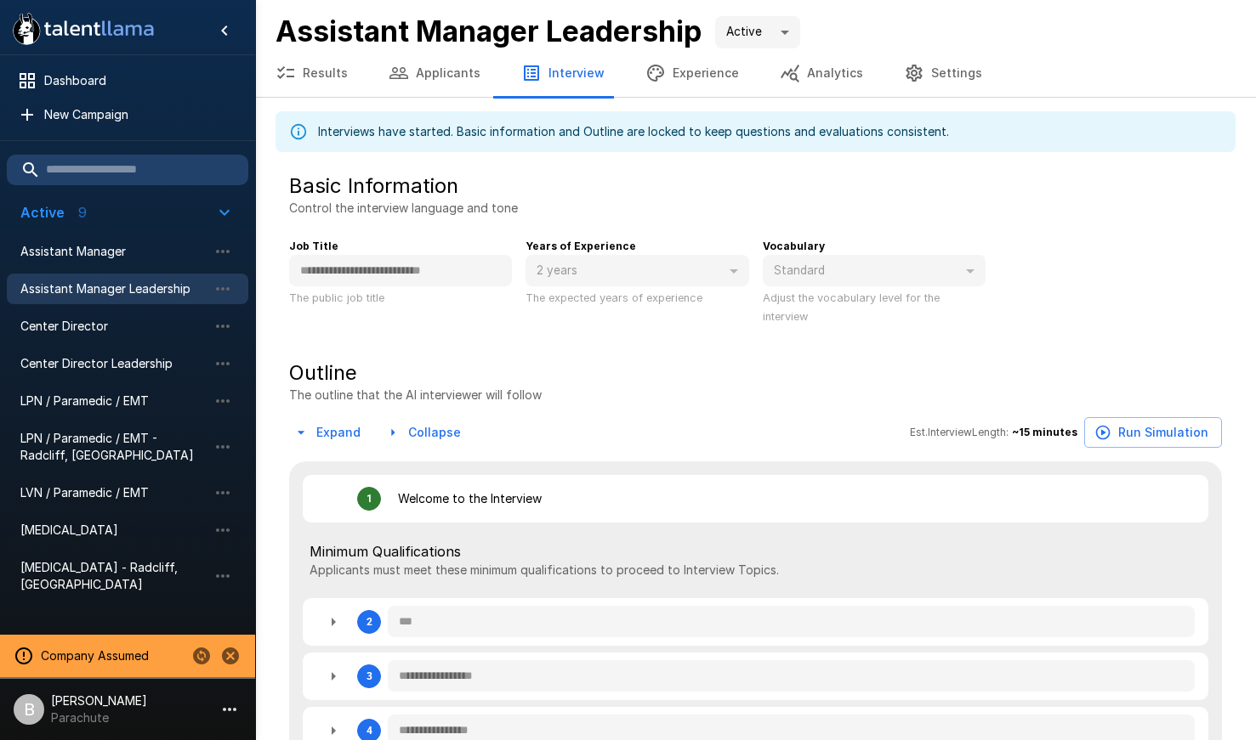
type textarea "*"
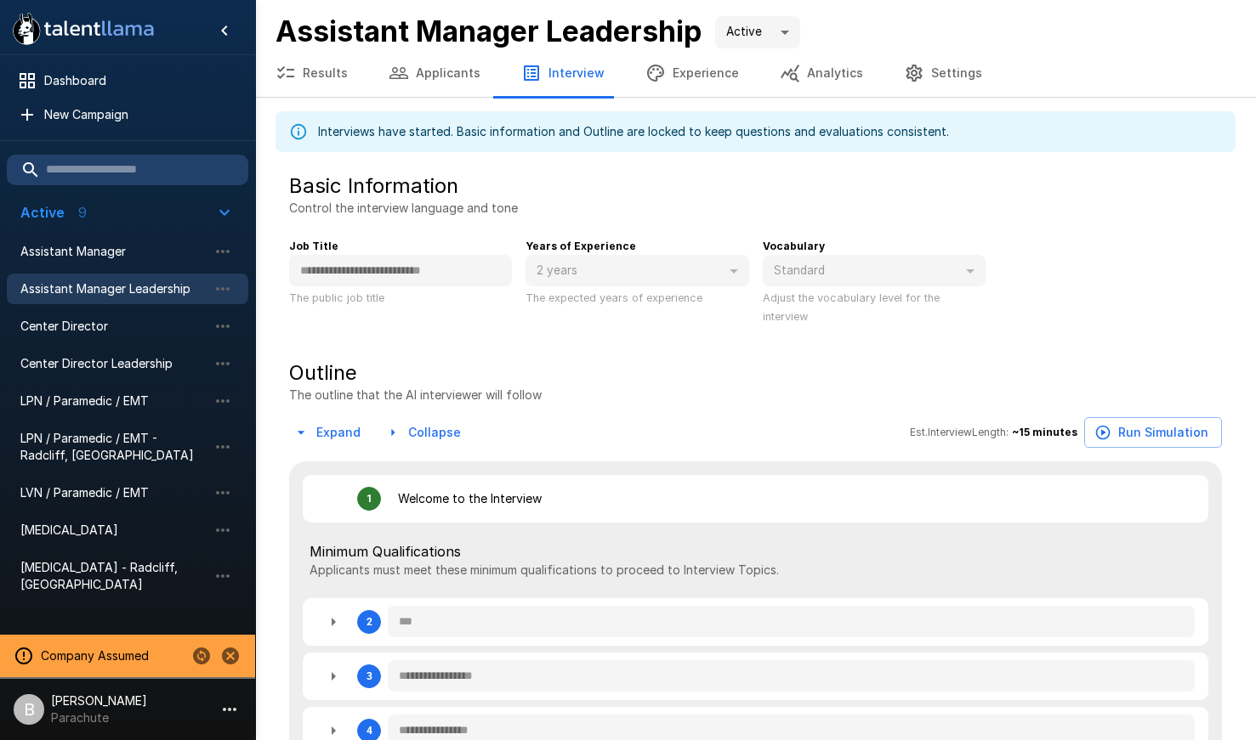
type textarea "*"
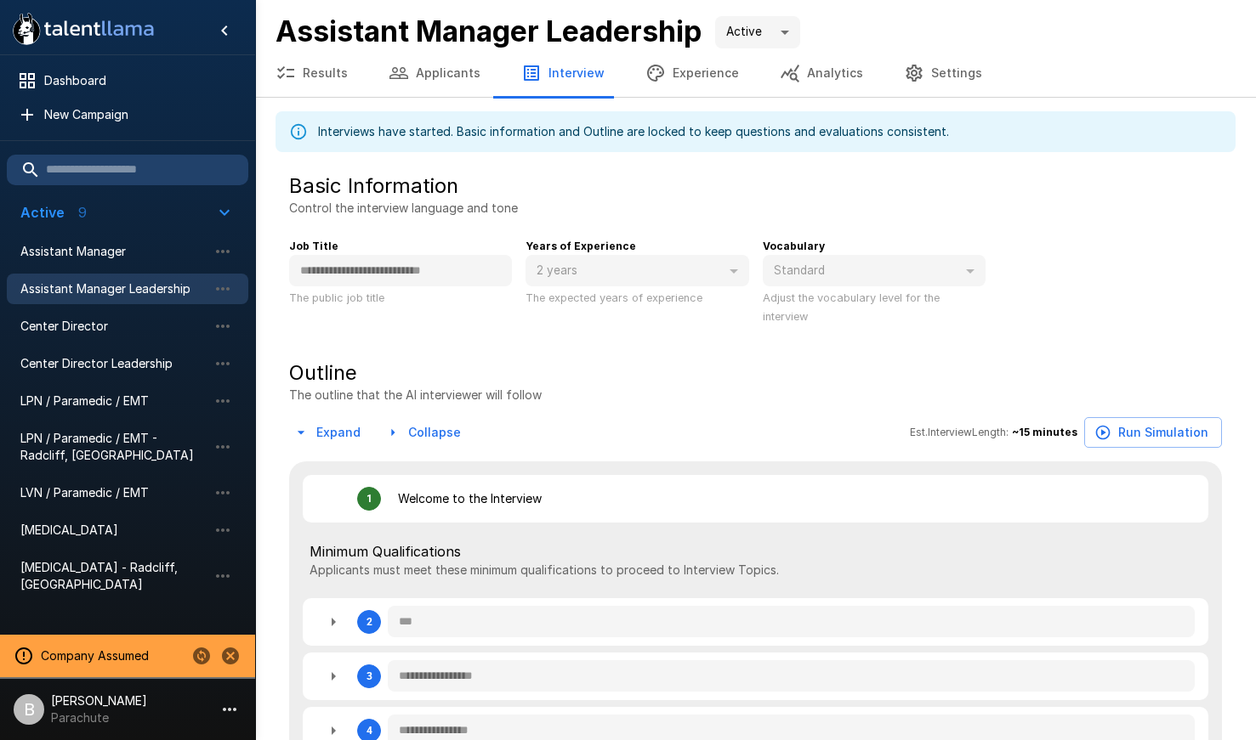
type textarea "*"
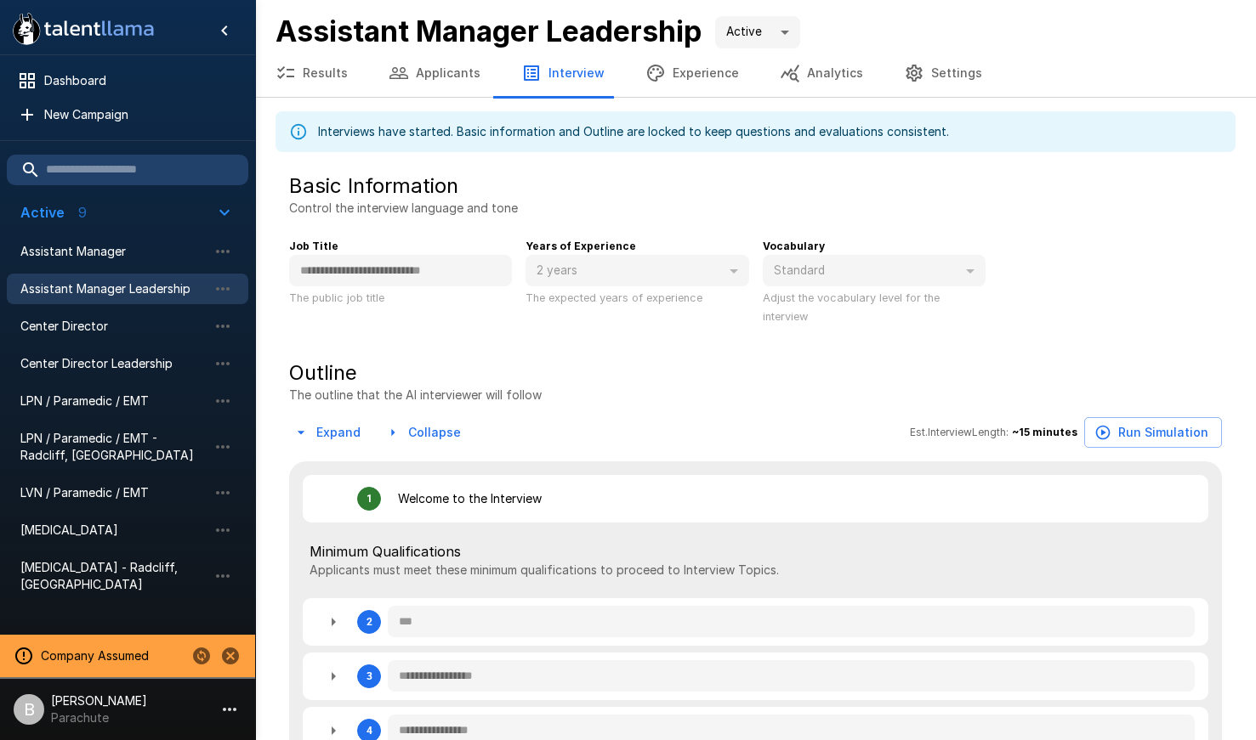
type textarea "*"
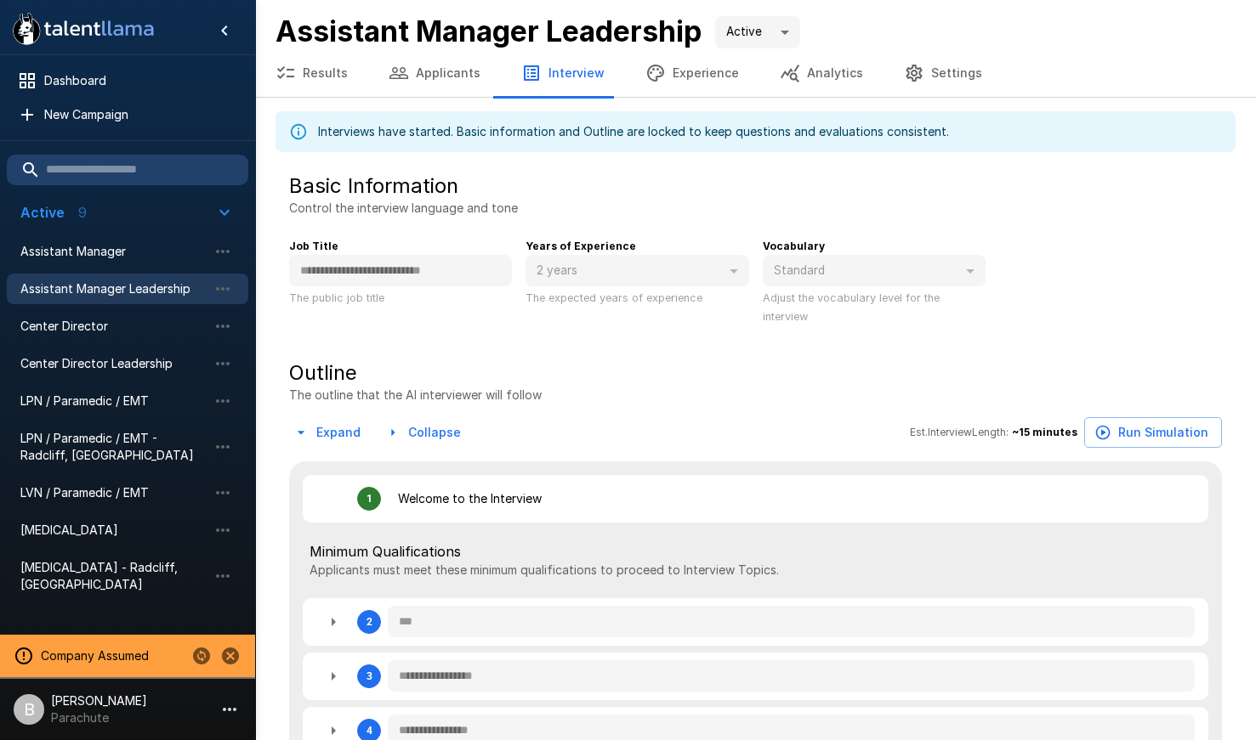
type textarea "*"
click at [321, 79] on button "Results" at bounding box center [311, 73] width 113 height 48
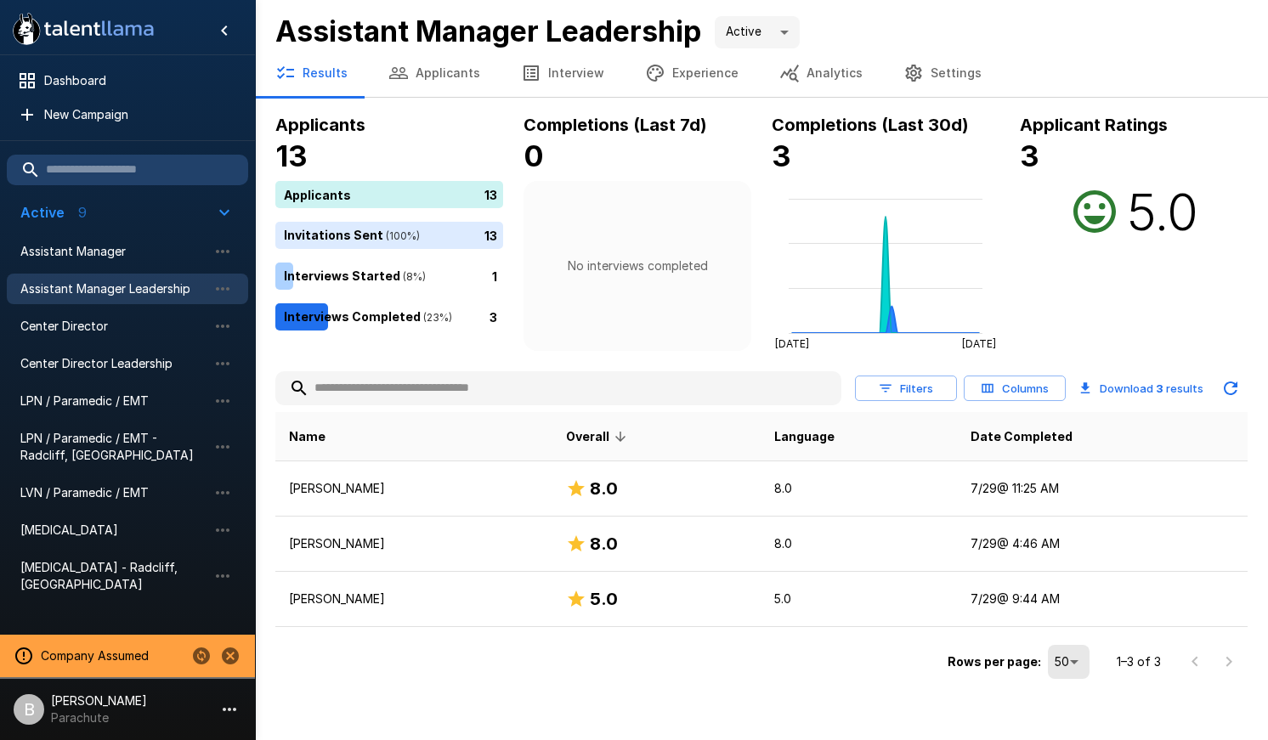
click at [428, 123] on h6 "Applicants" at bounding box center [389, 124] width 228 height 27
click at [113, 331] on span "Center Director" at bounding box center [113, 326] width 187 height 17
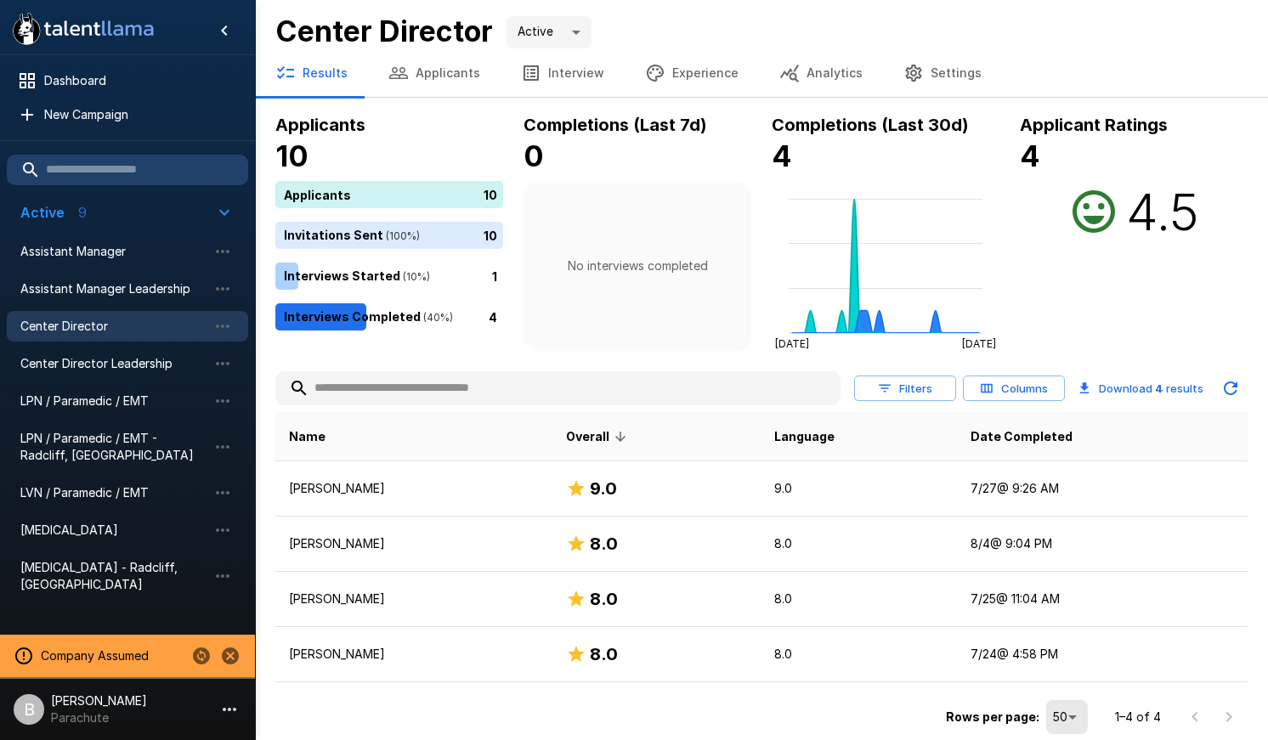
click at [425, 75] on button "Applicants" at bounding box center [434, 73] width 133 height 48
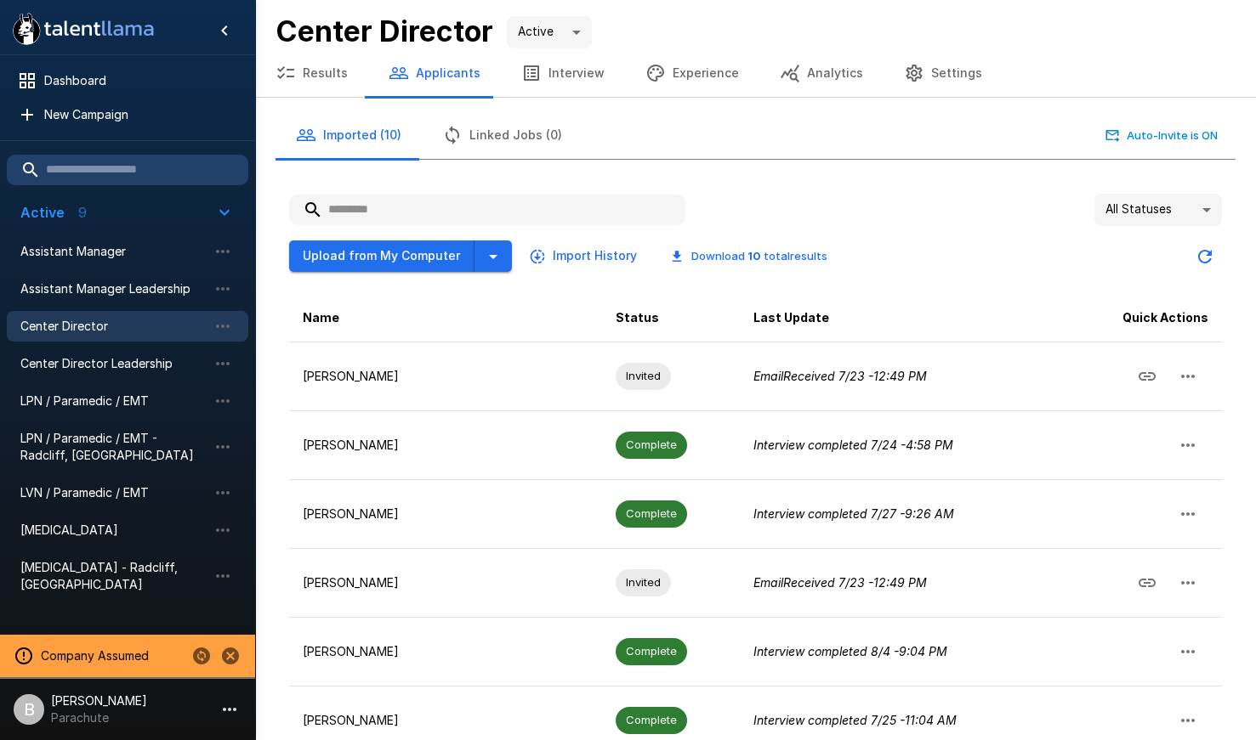
click at [321, 60] on button "Results" at bounding box center [311, 73] width 113 height 48
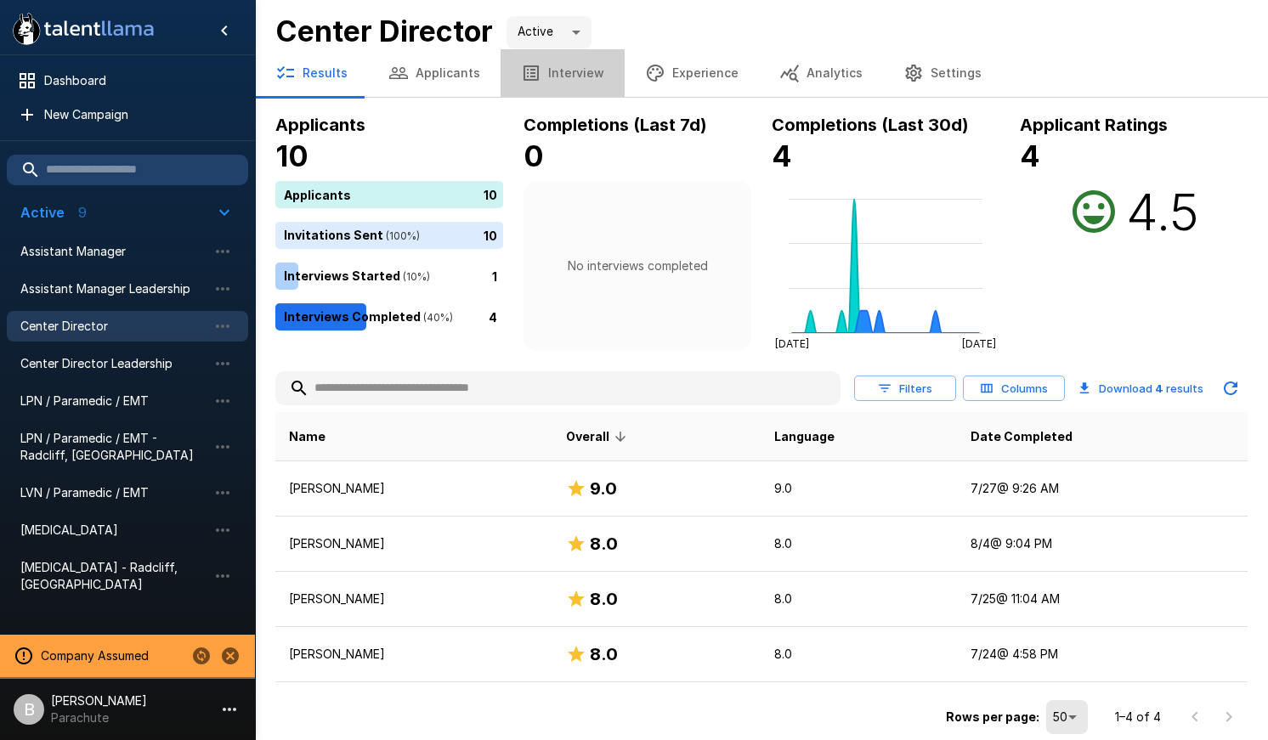
click at [568, 76] on button "Interview" at bounding box center [563, 73] width 124 height 48
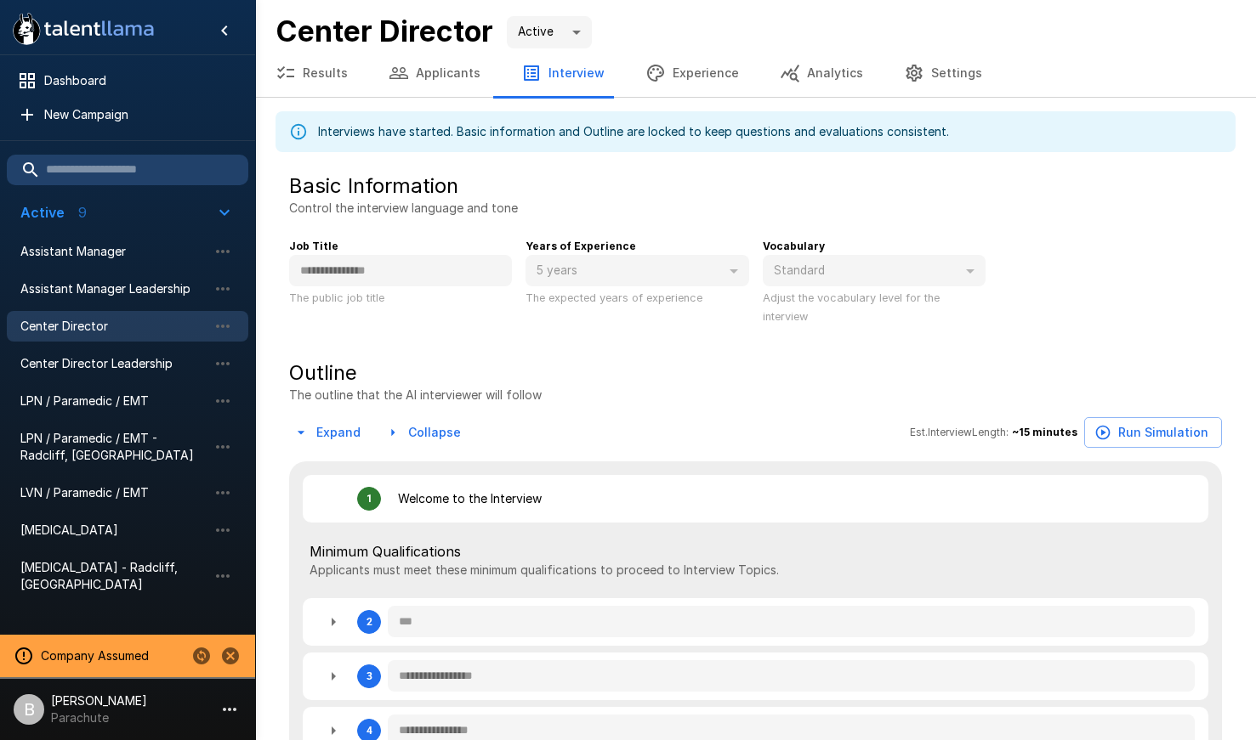
type textarea "*"
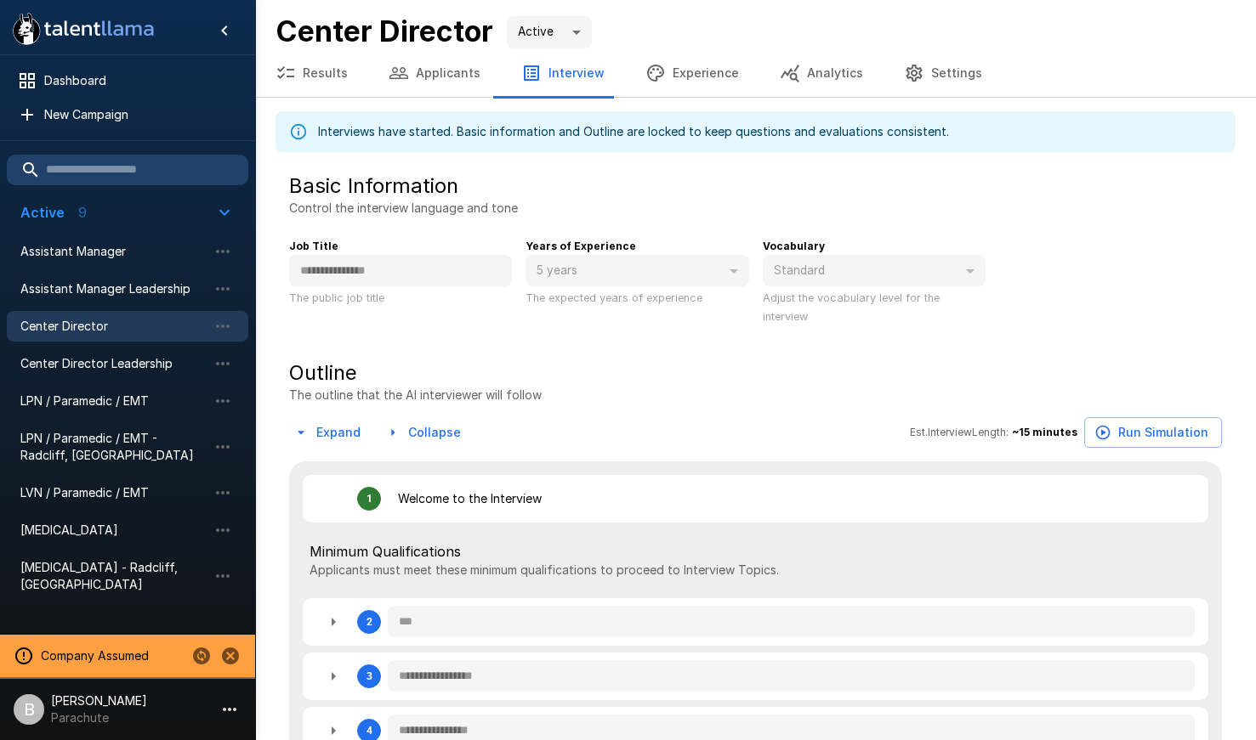
type textarea "*"
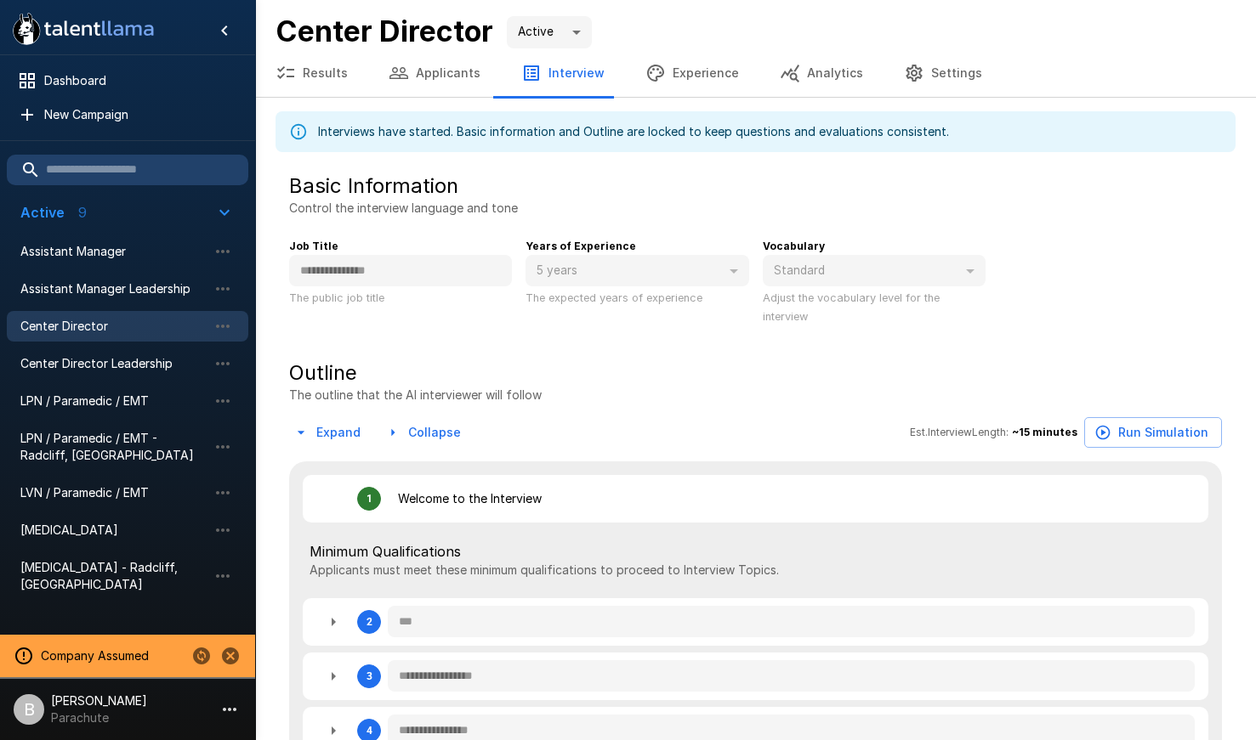
type textarea "*"
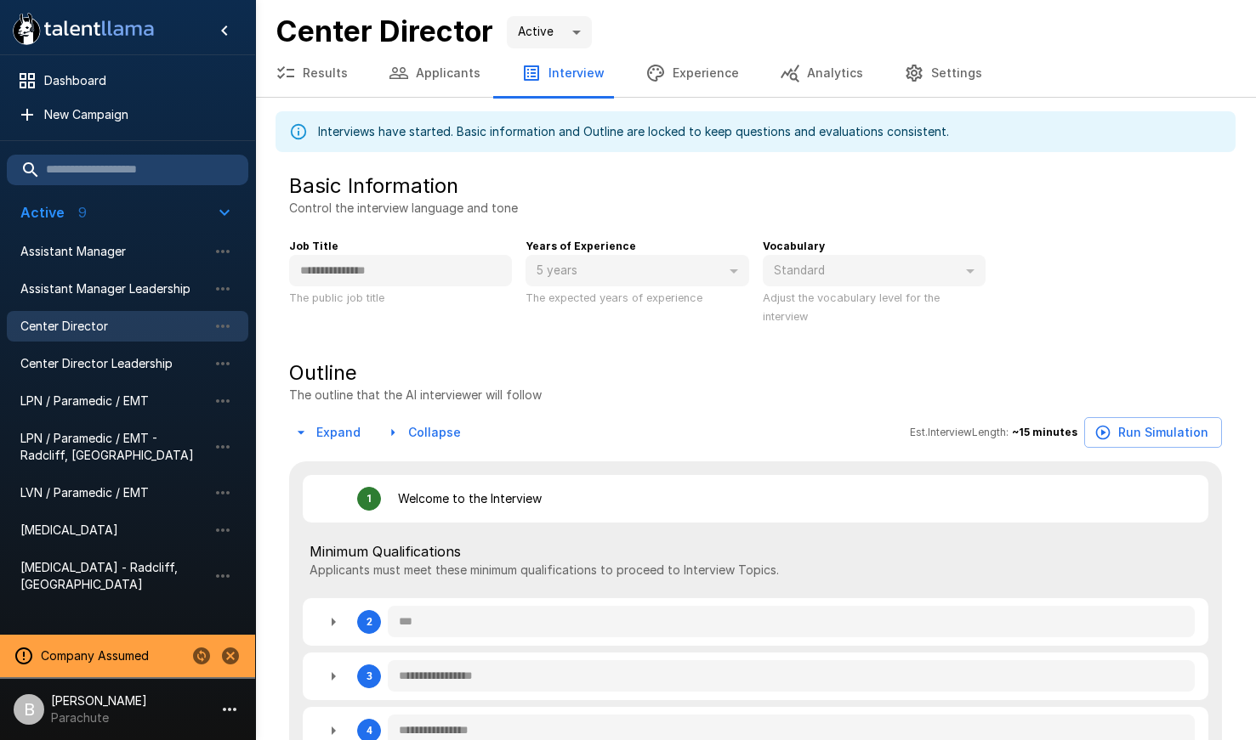
type textarea "*"
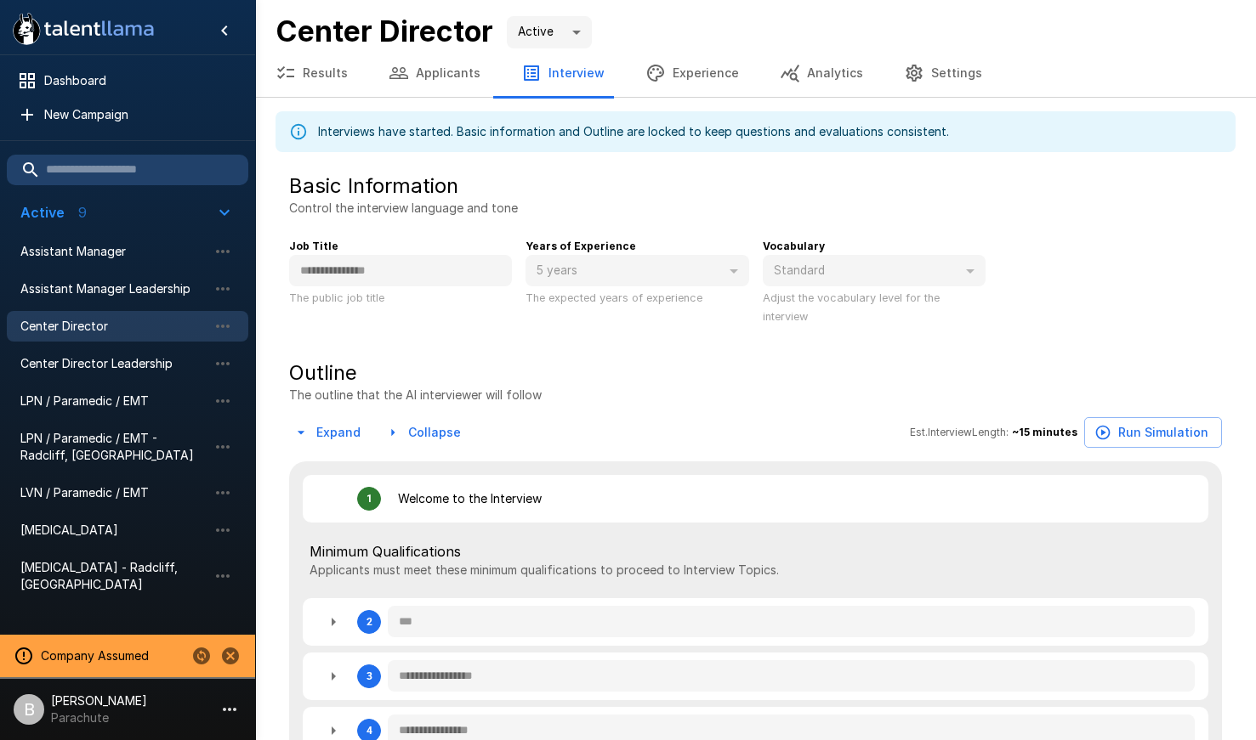
type textarea "*"
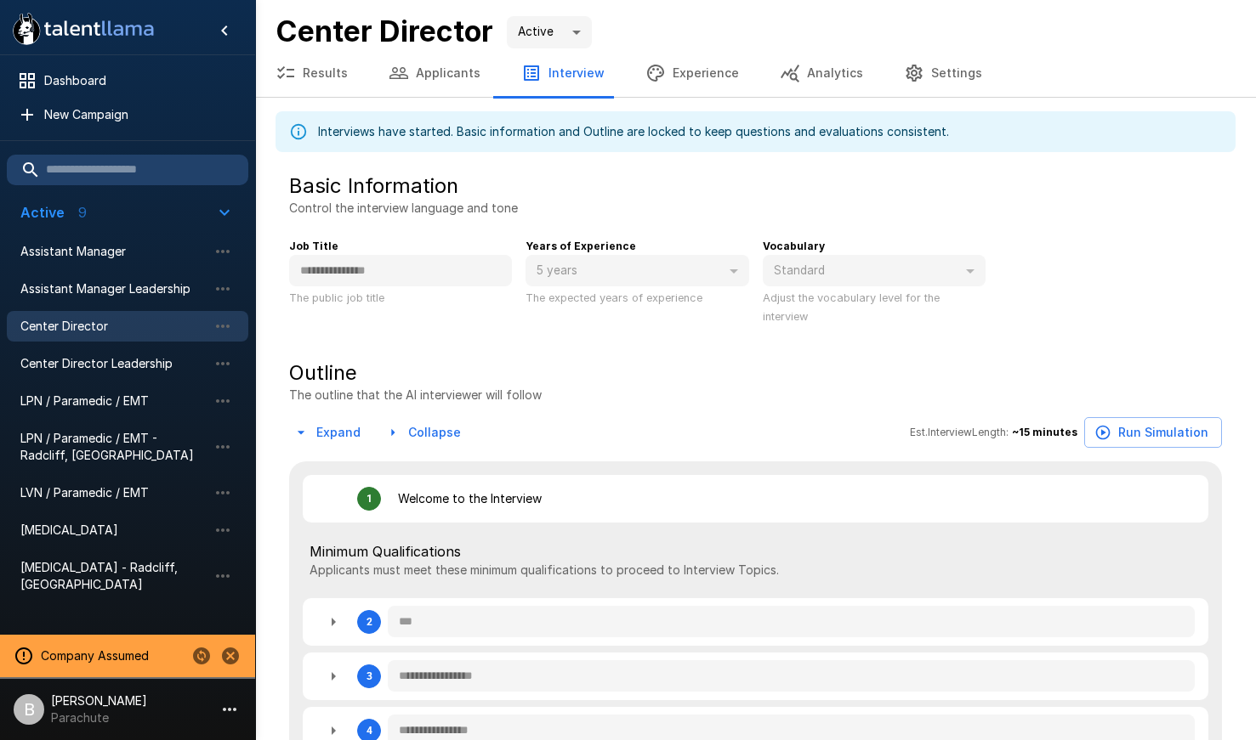
type textarea "*"
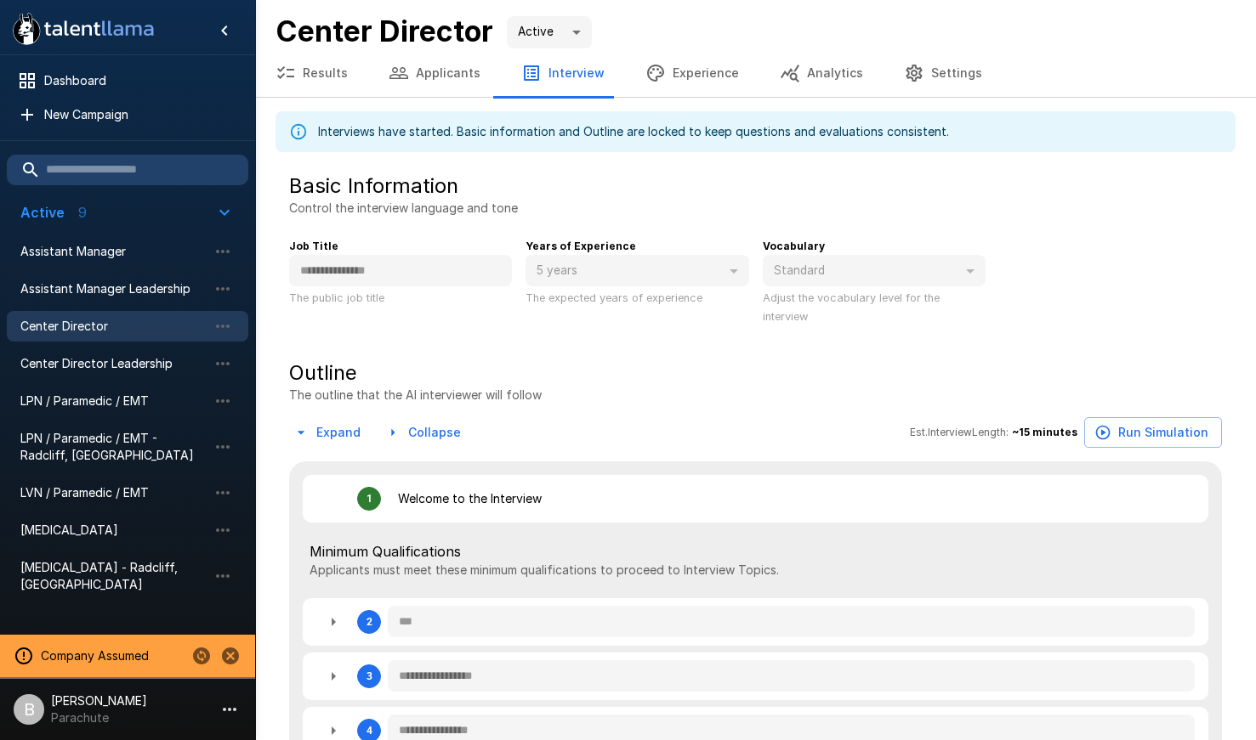
type textarea "*"
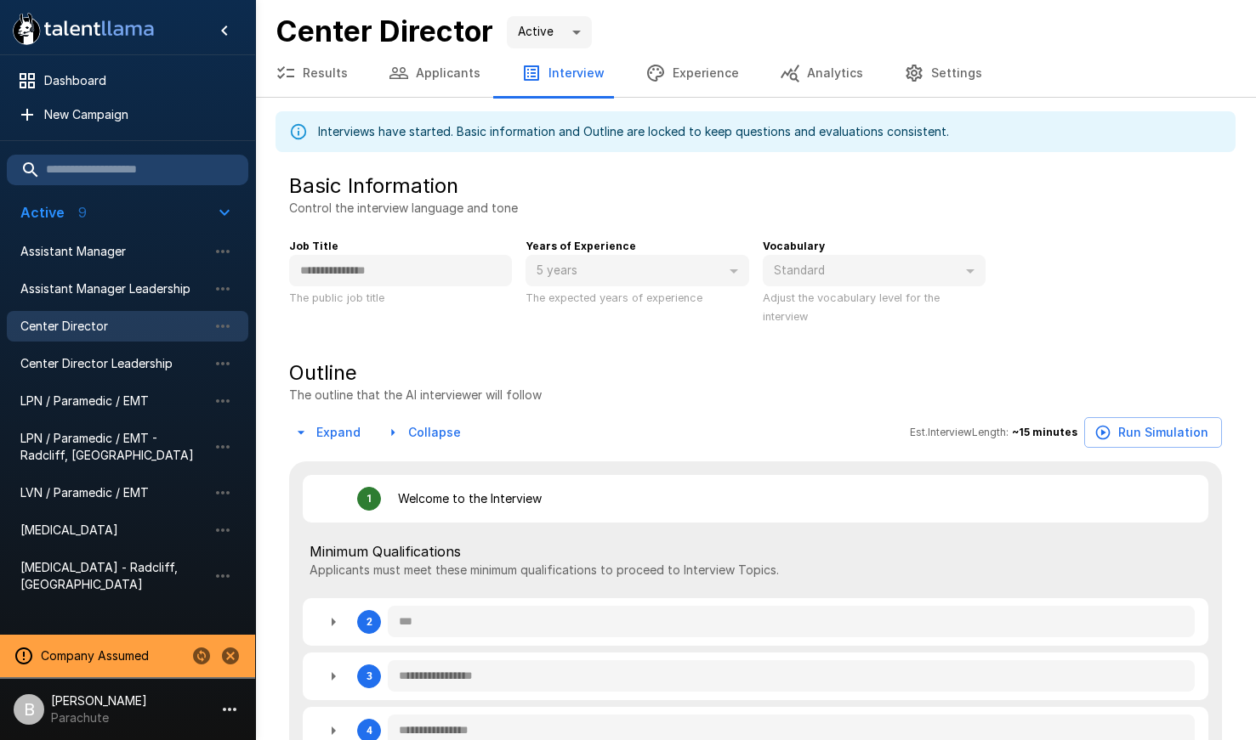
type textarea "*"
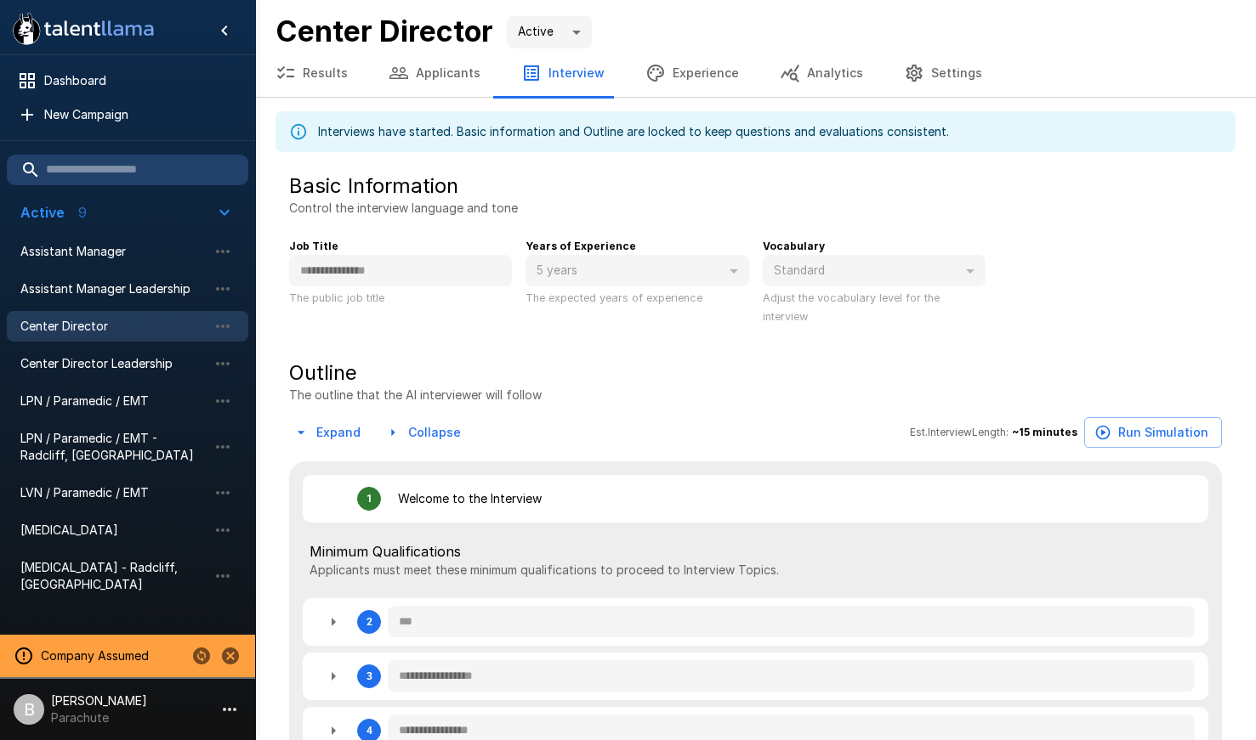
type textarea "*"
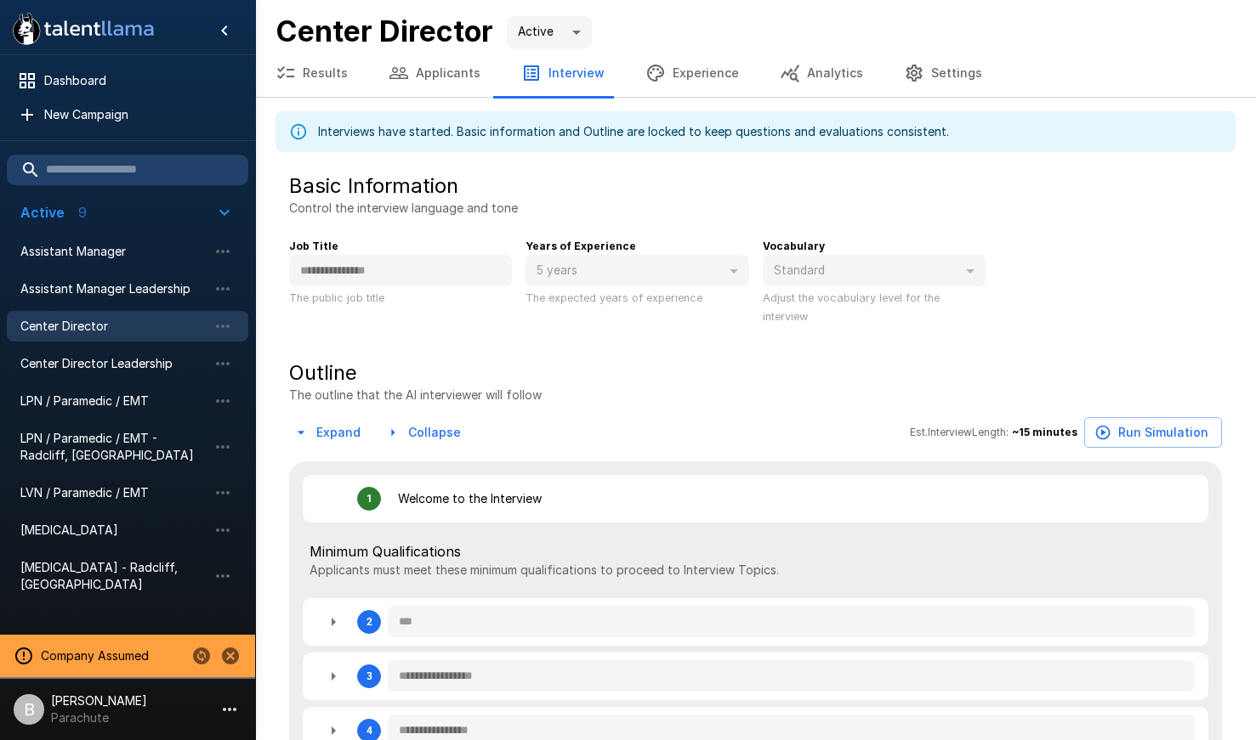
type textarea "*"
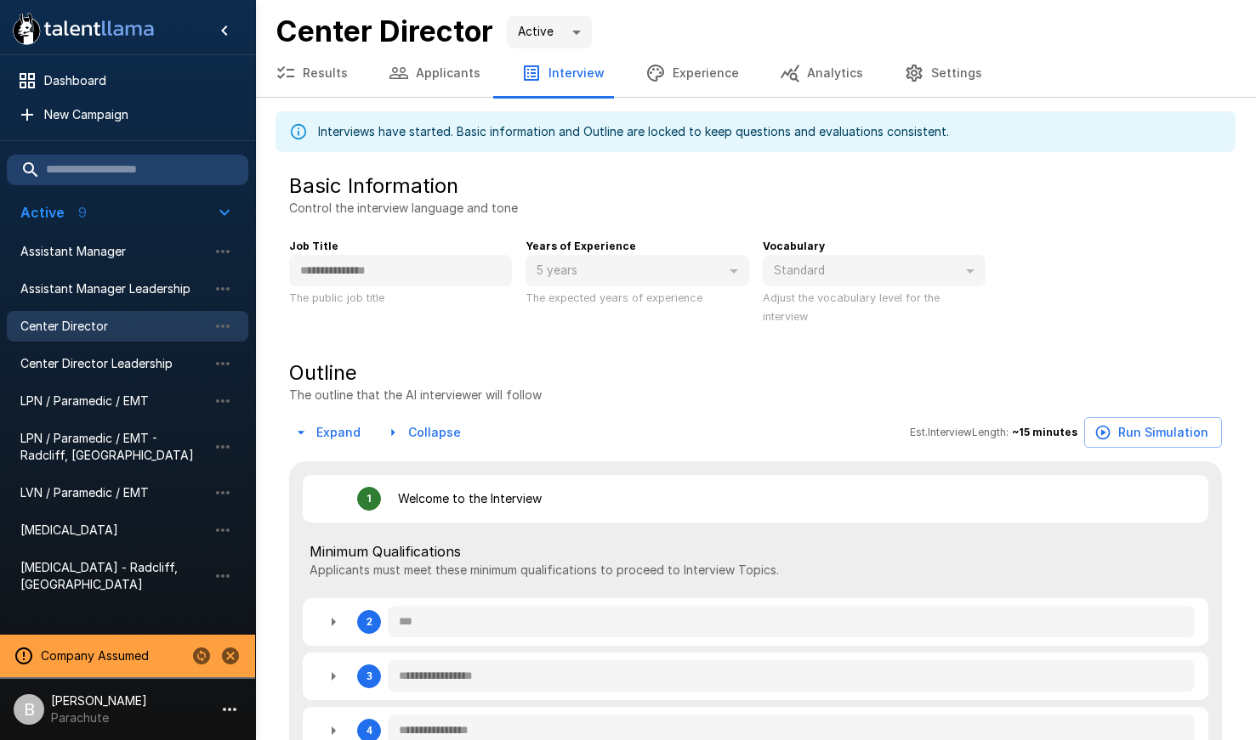
type textarea "*"
click at [423, 79] on button "Applicants" at bounding box center [434, 73] width 133 height 48
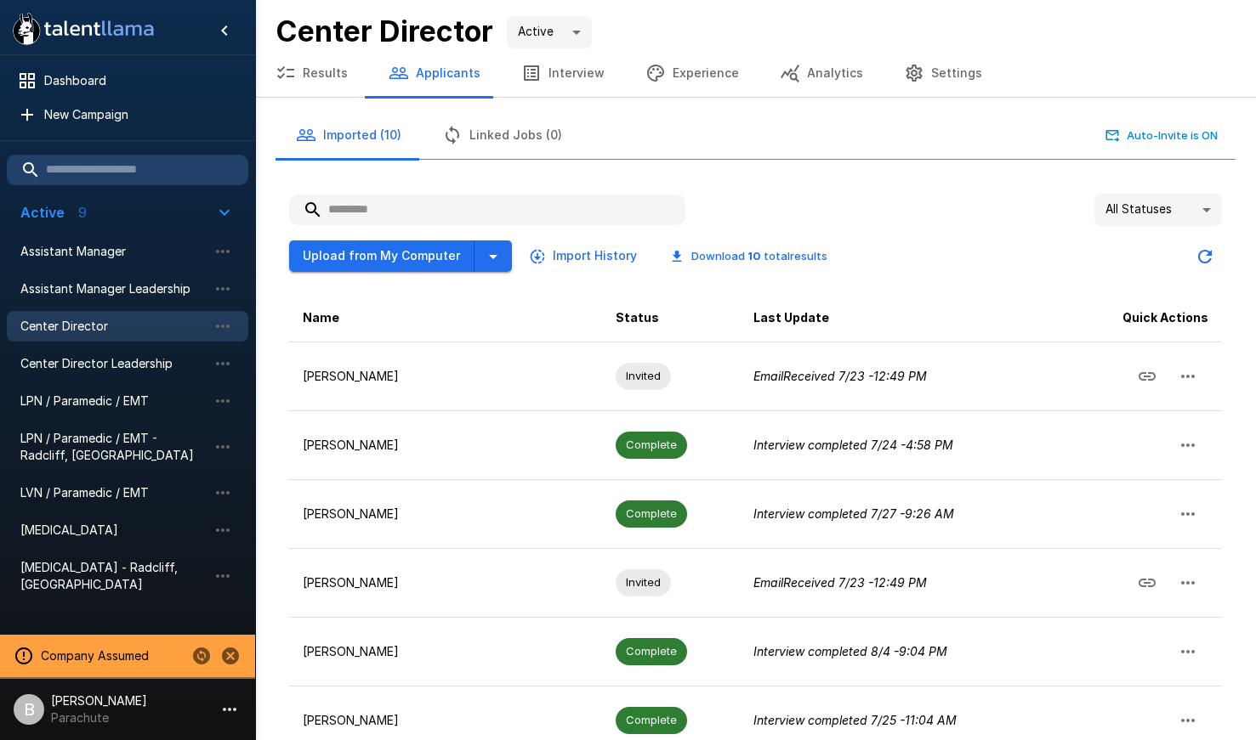
click at [307, 77] on button "Results" at bounding box center [311, 73] width 113 height 48
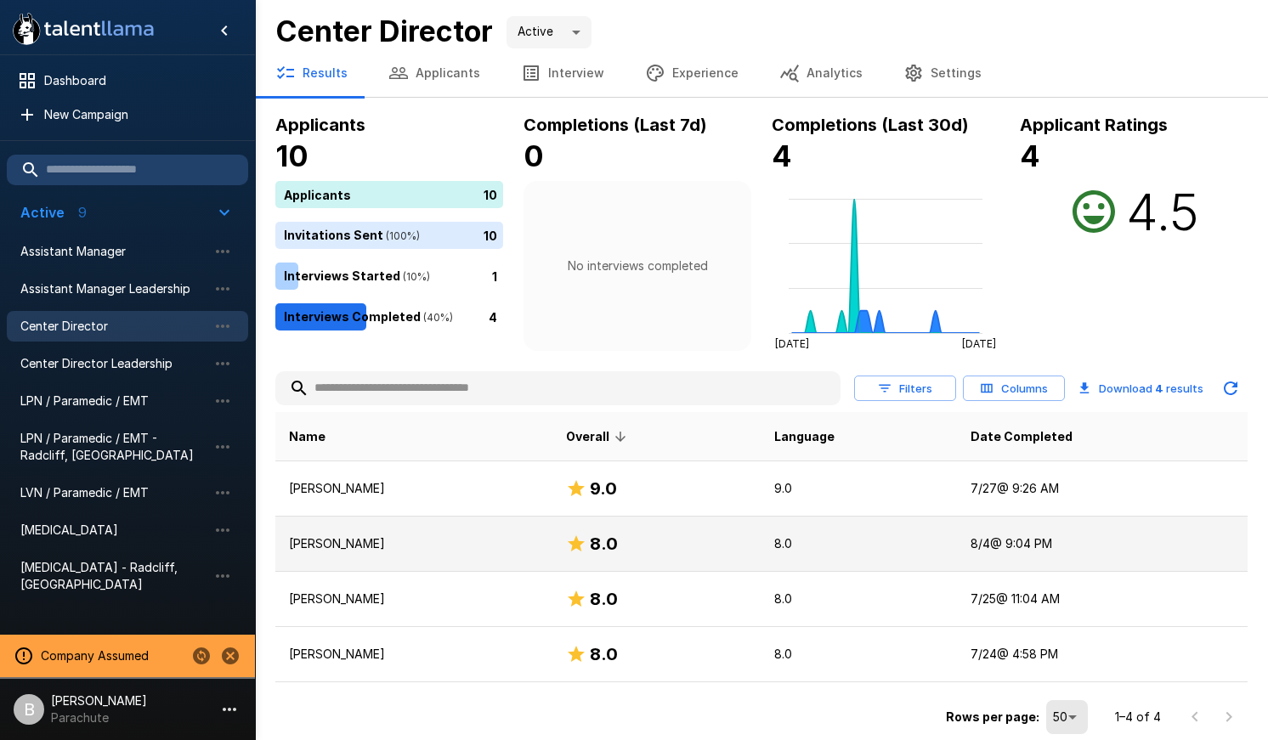
click at [441, 548] on p "[PERSON_NAME]" at bounding box center [414, 544] width 250 height 17
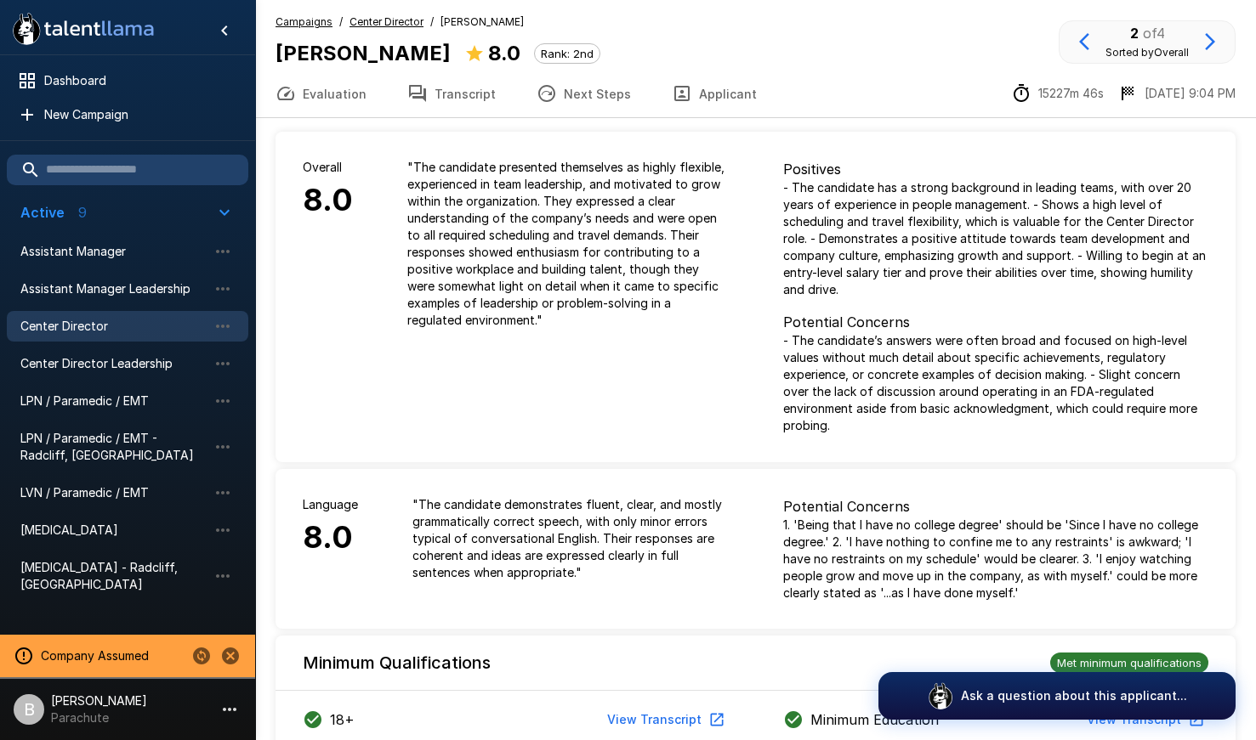
click at [318, 89] on button "Evaluation" at bounding box center [321, 94] width 132 height 48
click at [92, 369] on span "Center Director Leadership" at bounding box center [113, 363] width 187 height 17
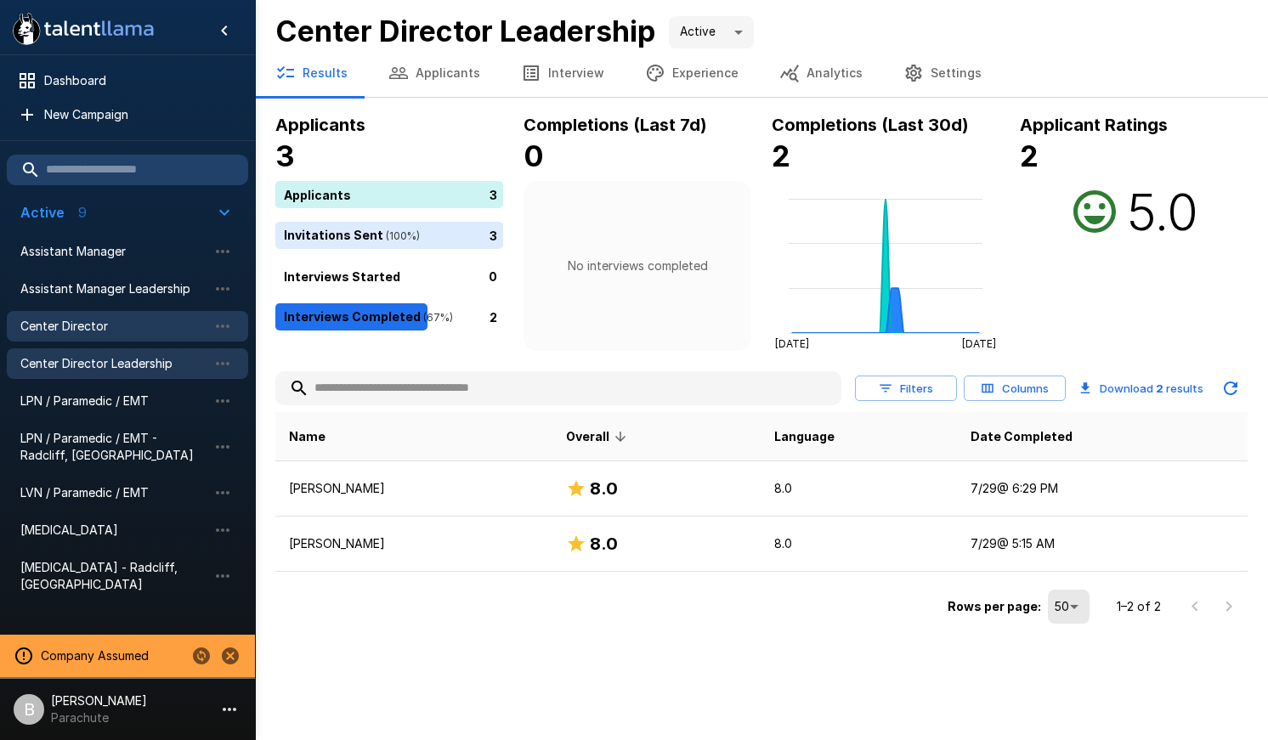
click at [105, 332] on span "Center Director" at bounding box center [113, 326] width 187 height 17
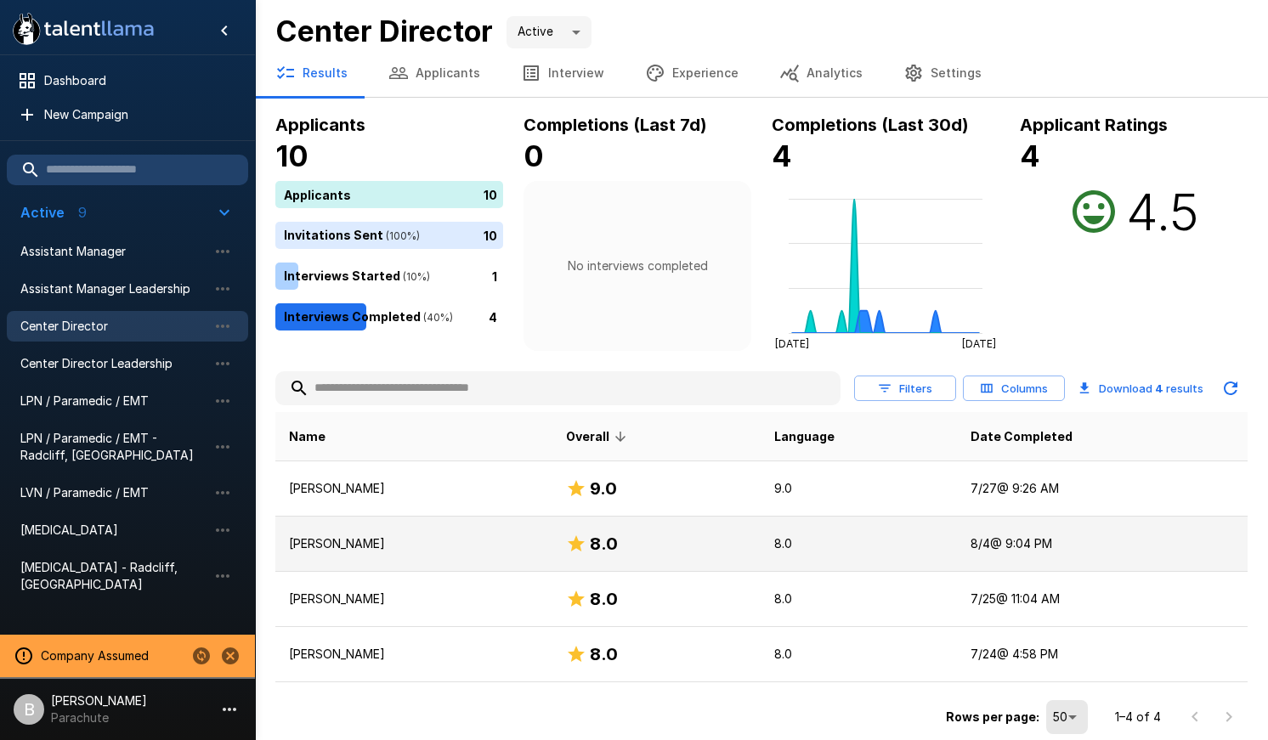
click at [397, 540] on p "[PERSON_NAME]" at bounding box center [414, 544] width 250 height 17
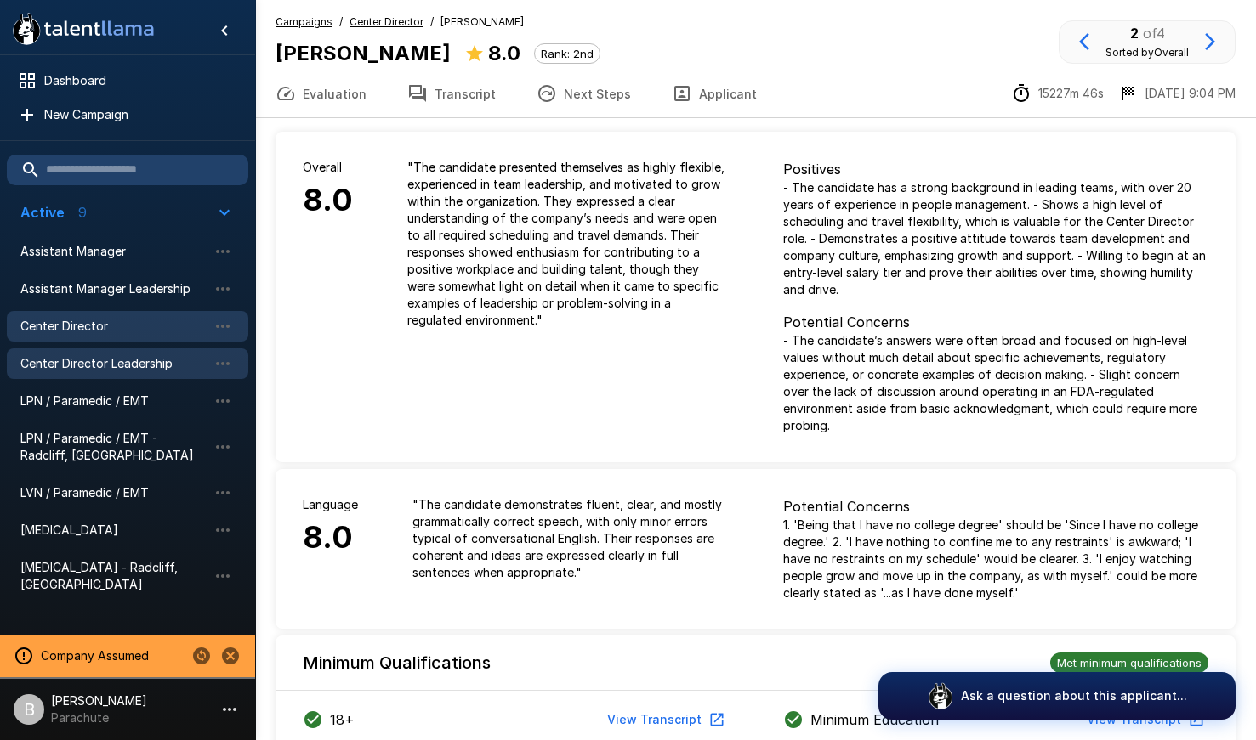
click at [95, 371] on div "Center Director Leadership" at bounding box center [127, 364] width 241 height 31
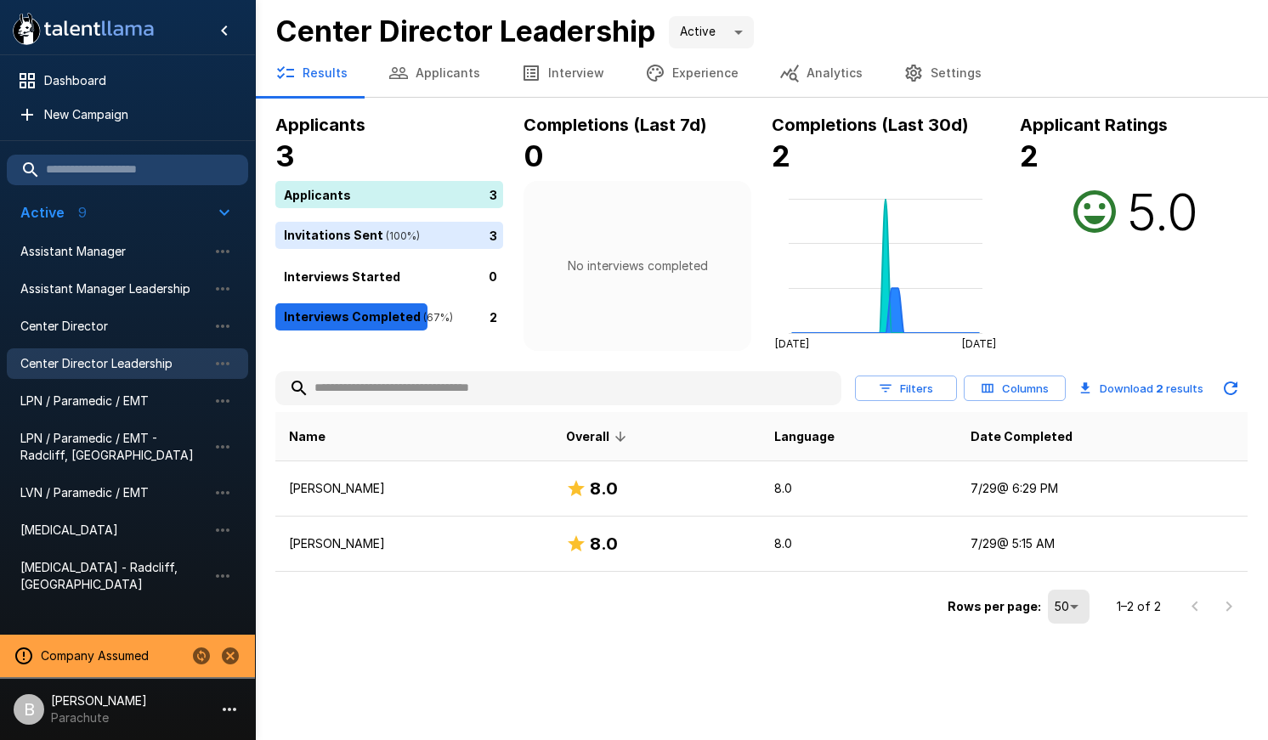
click at [424, 54] on button "Applicants" at bounding box center [434, 73] width 133 height 48
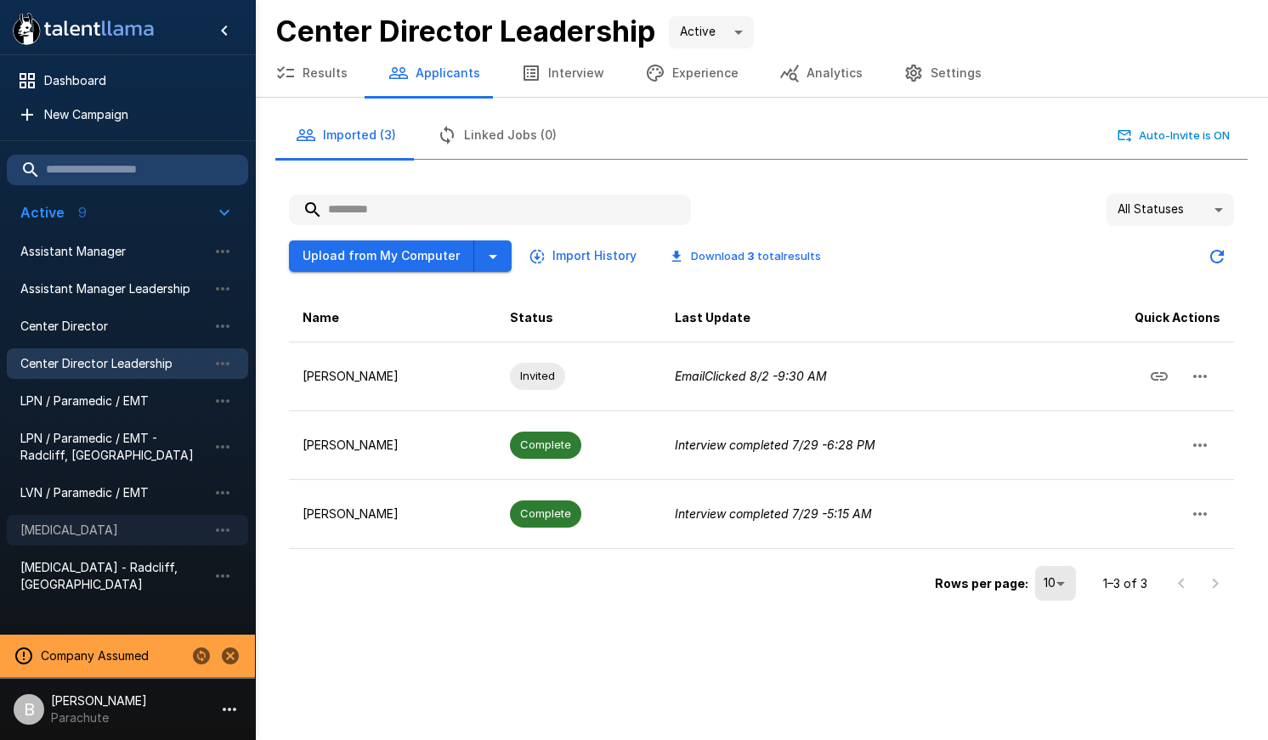
click at [122, 524] on span "[MEDICAL_DATA]" at bounding box center [113, 530] width 187 height 17
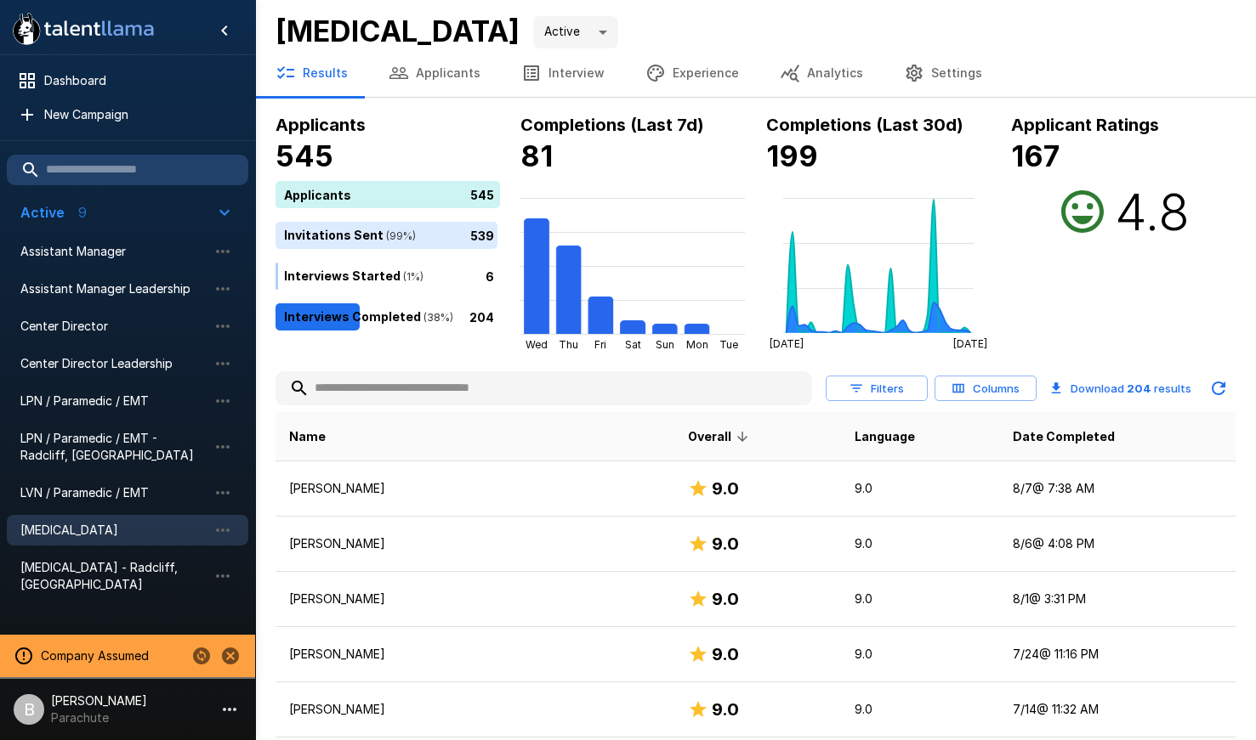
click at [443, 67] on button "Applicants" at bounding box center [434, 73] width 133 height 48
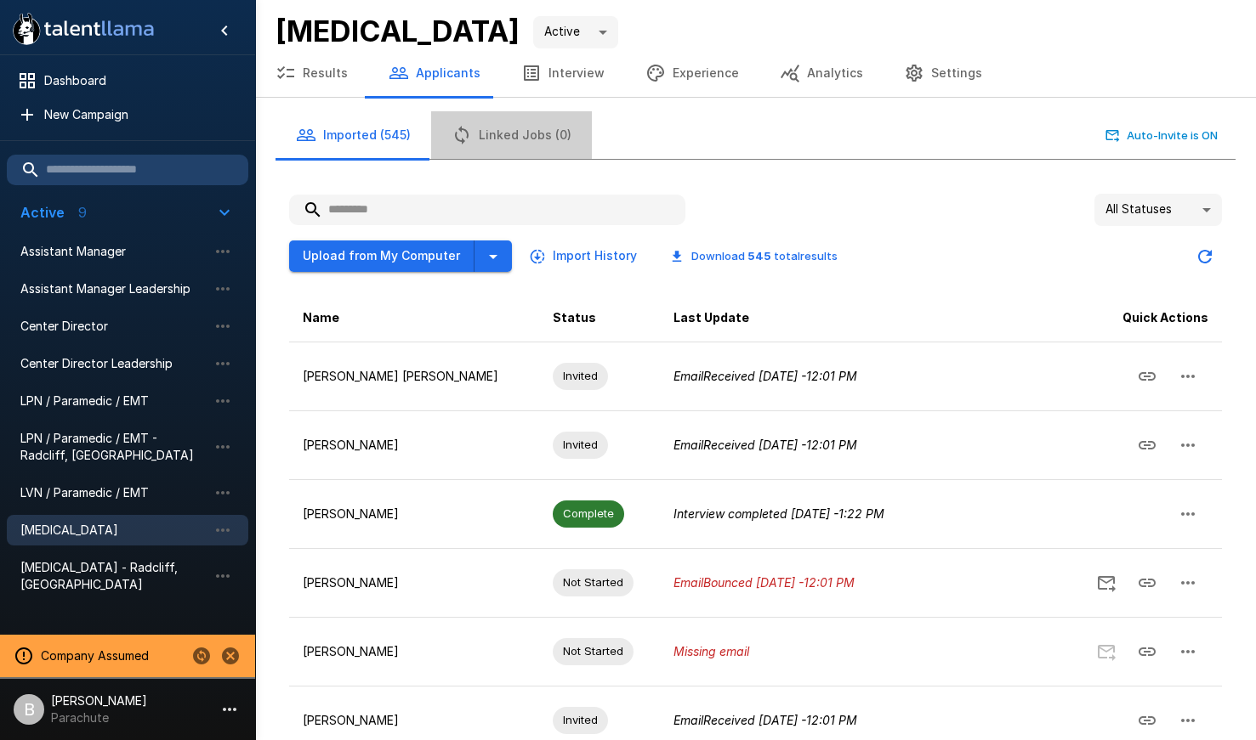
click at [513, 134] on button "Linked Jobs (0)" at bounding box center [511, 135] width 161 height 48
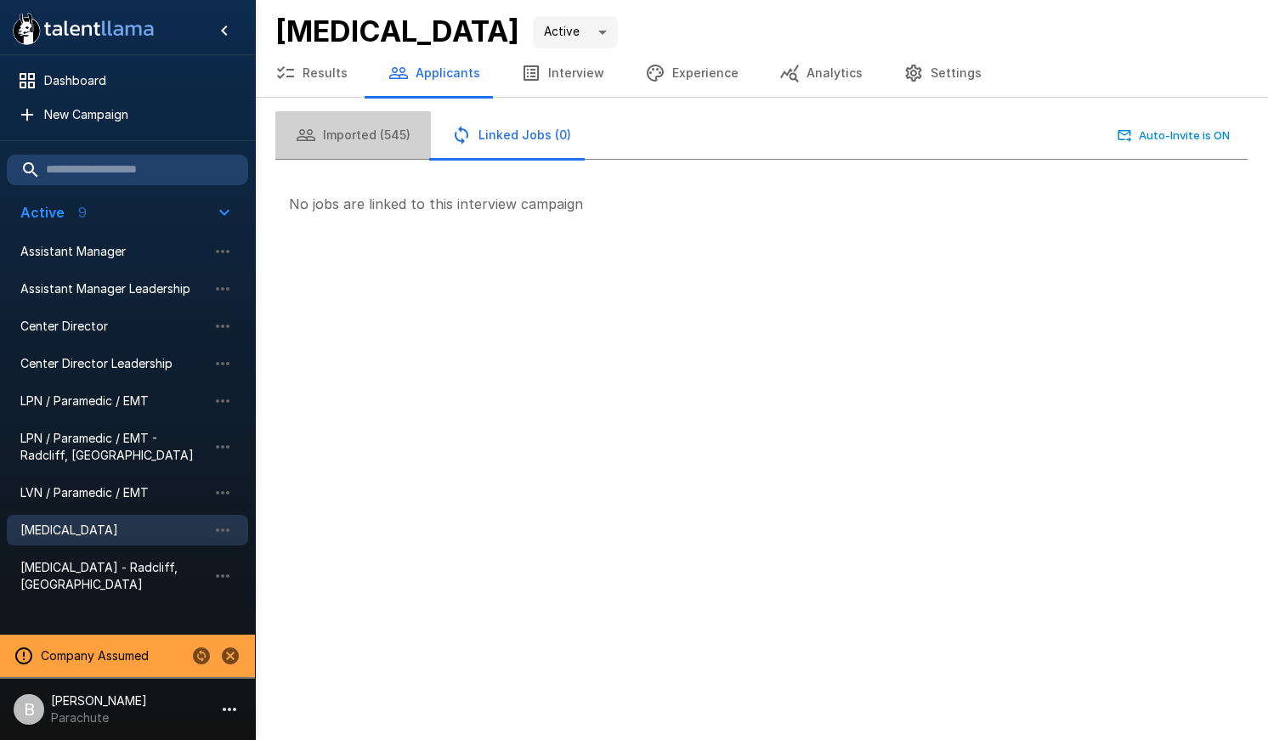
click at [395, 138] on button "Imported (545)" at bounding box center [353, 135] width 156 height 48
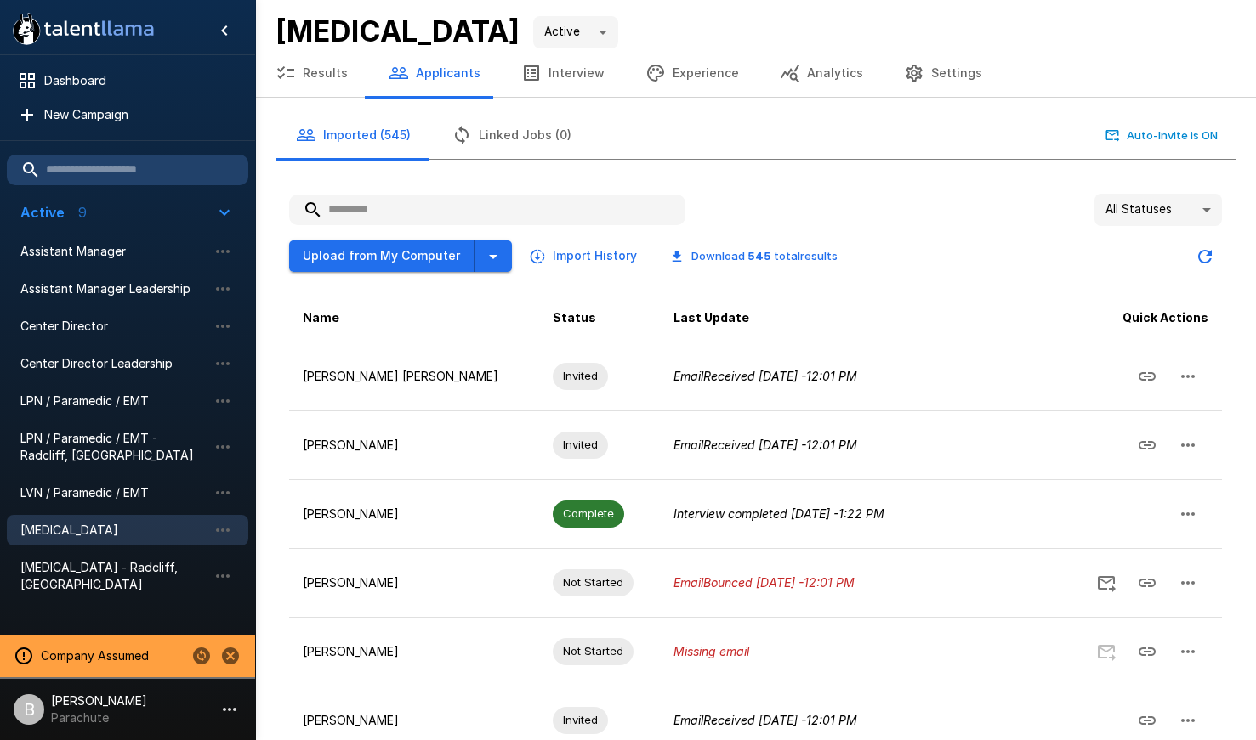
click at [319, 77] on button "Results" at bounding box center [311, 73] width 113 height 48
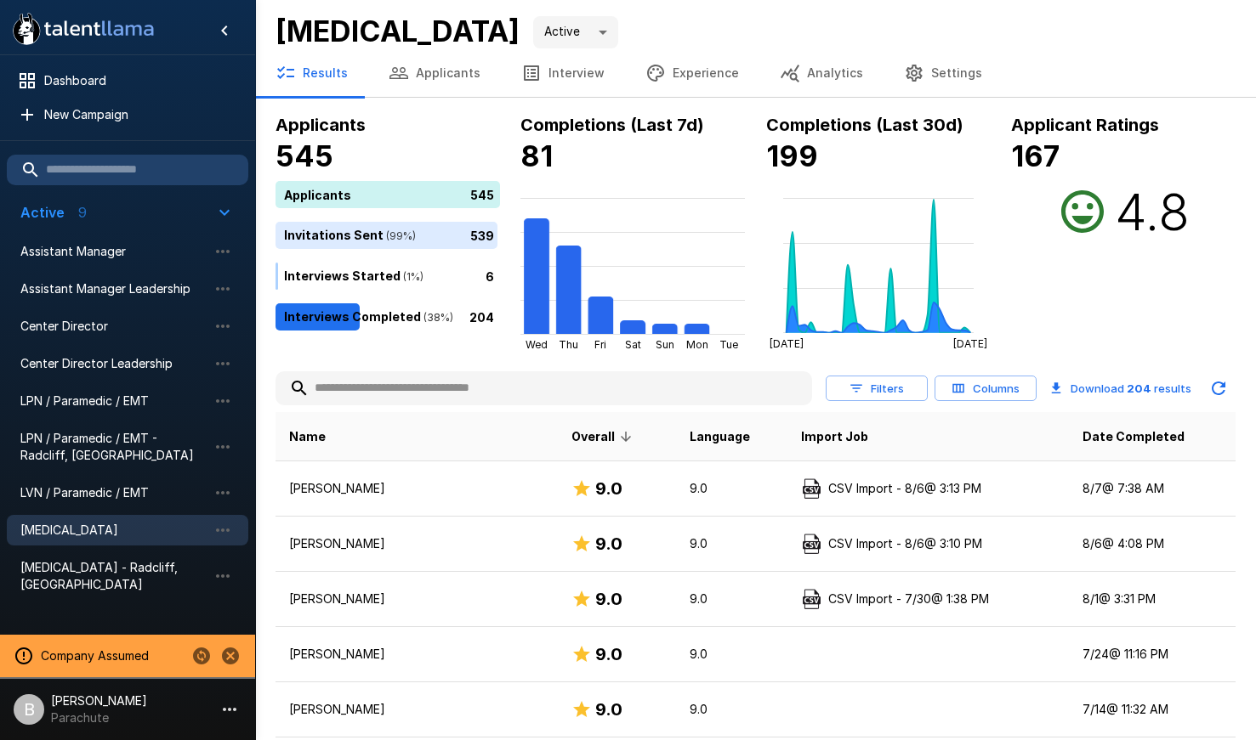
click at [541, 69] on button "Interview" at bounding box center [563, 73] width 124 height 48
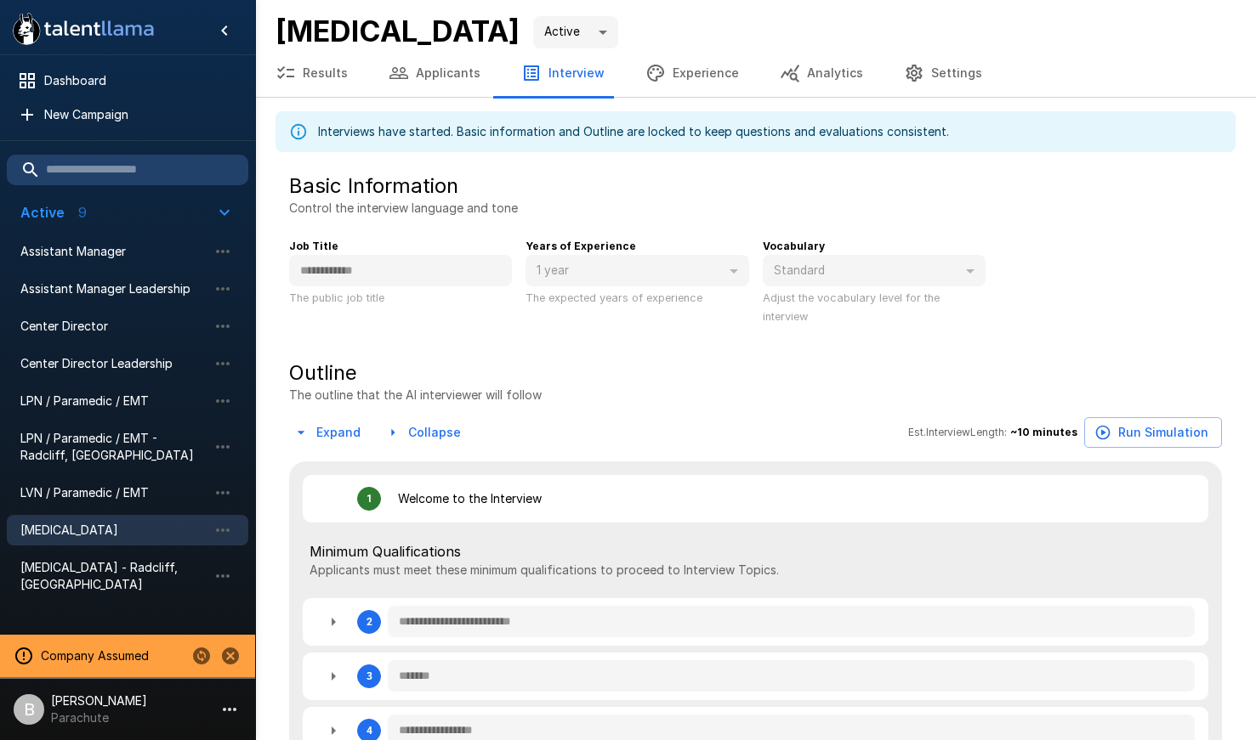
type textarea "*"
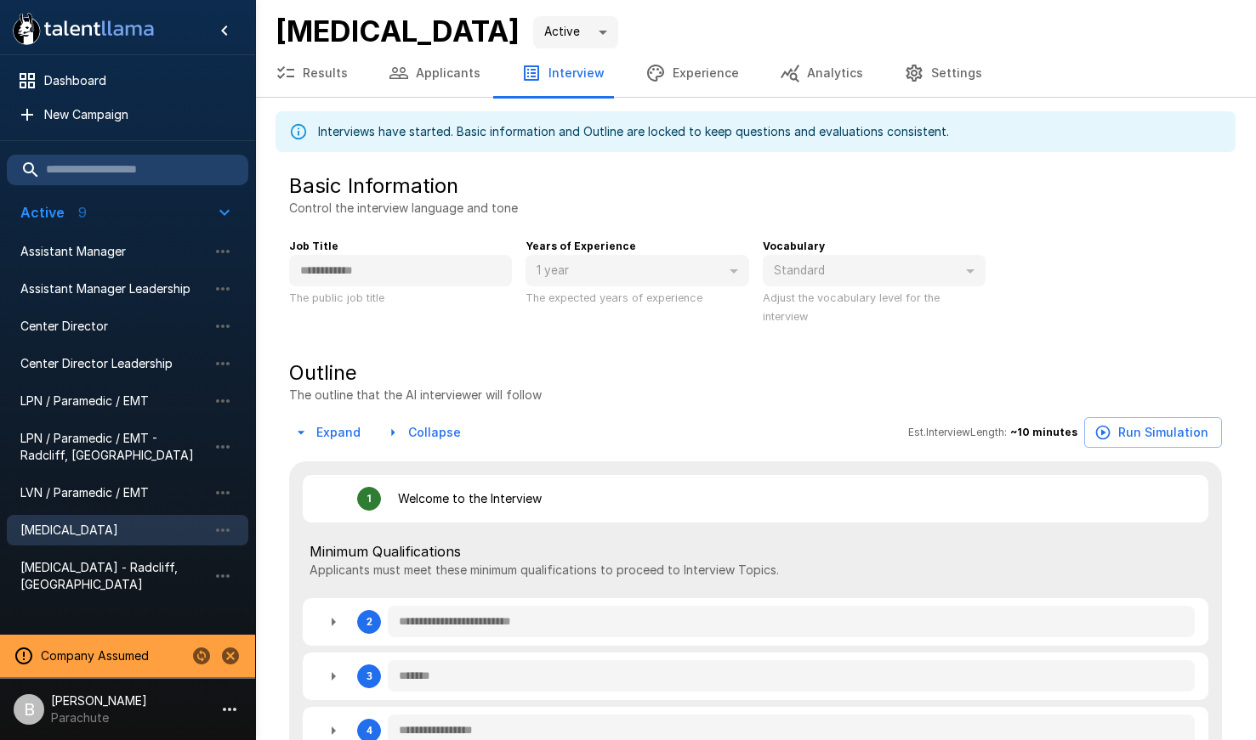
type textarea "*"
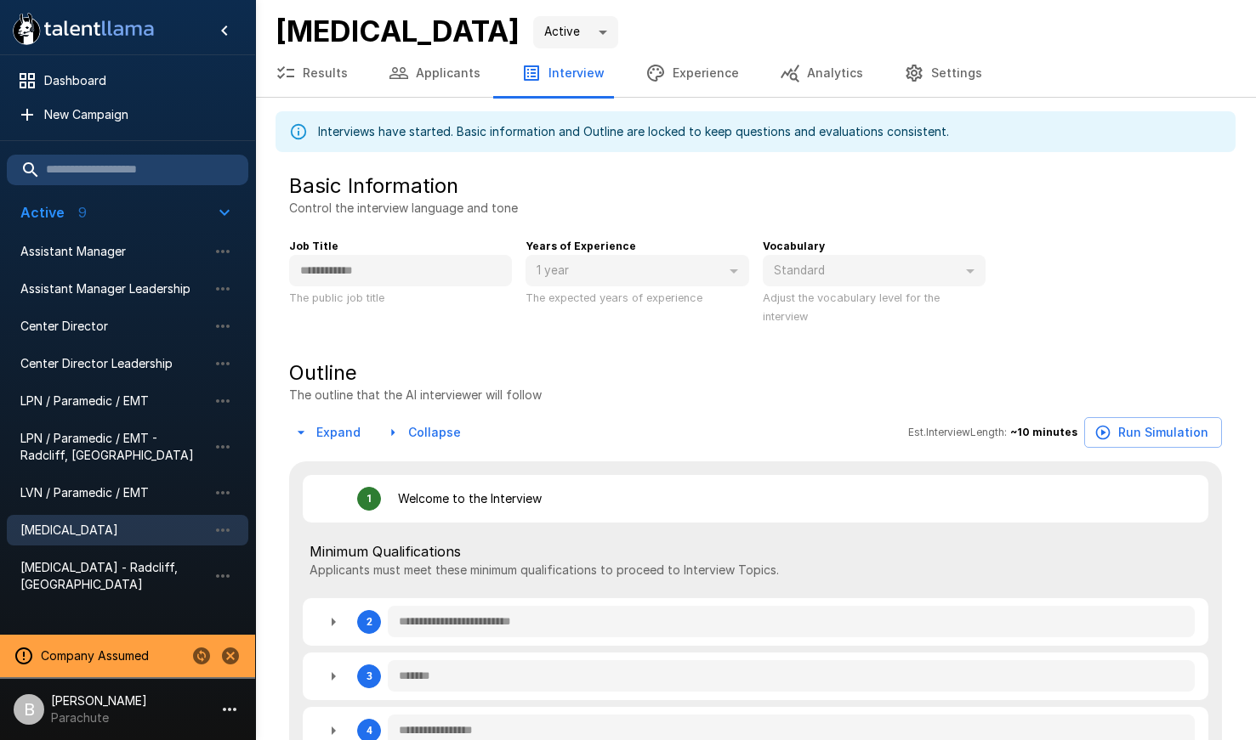
type textarea "*"
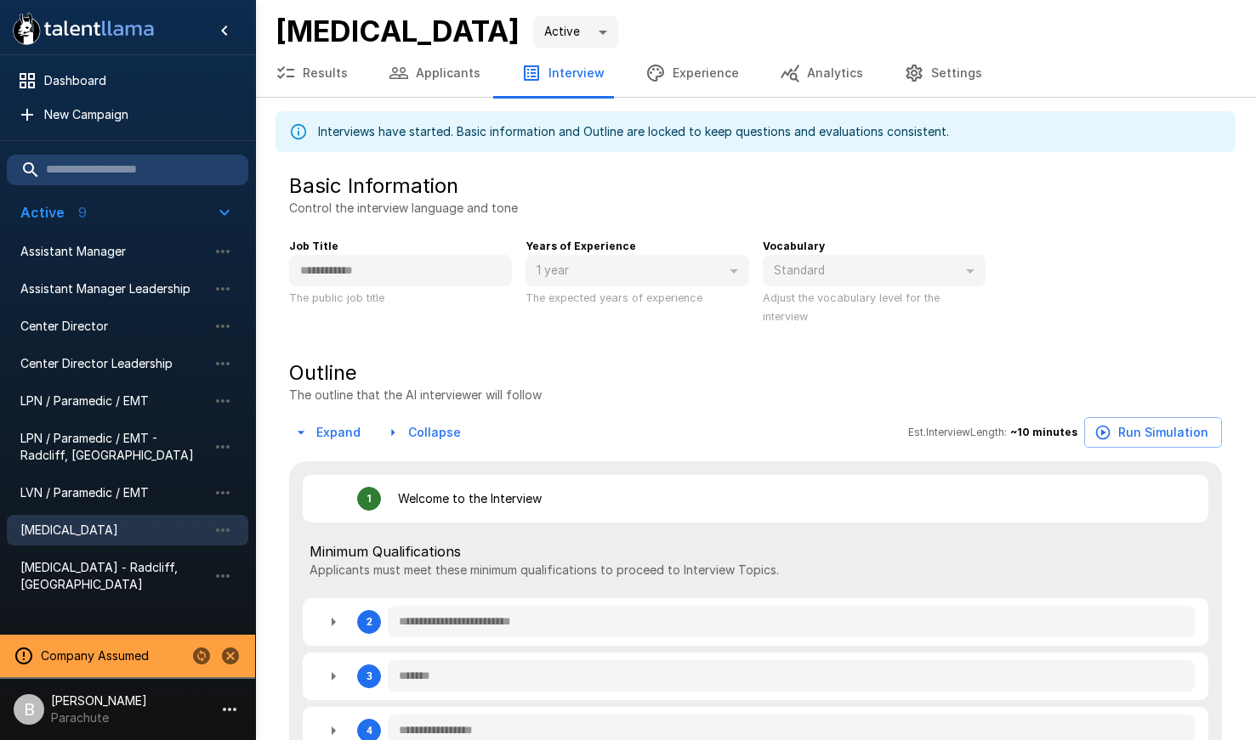
type textarea "*"
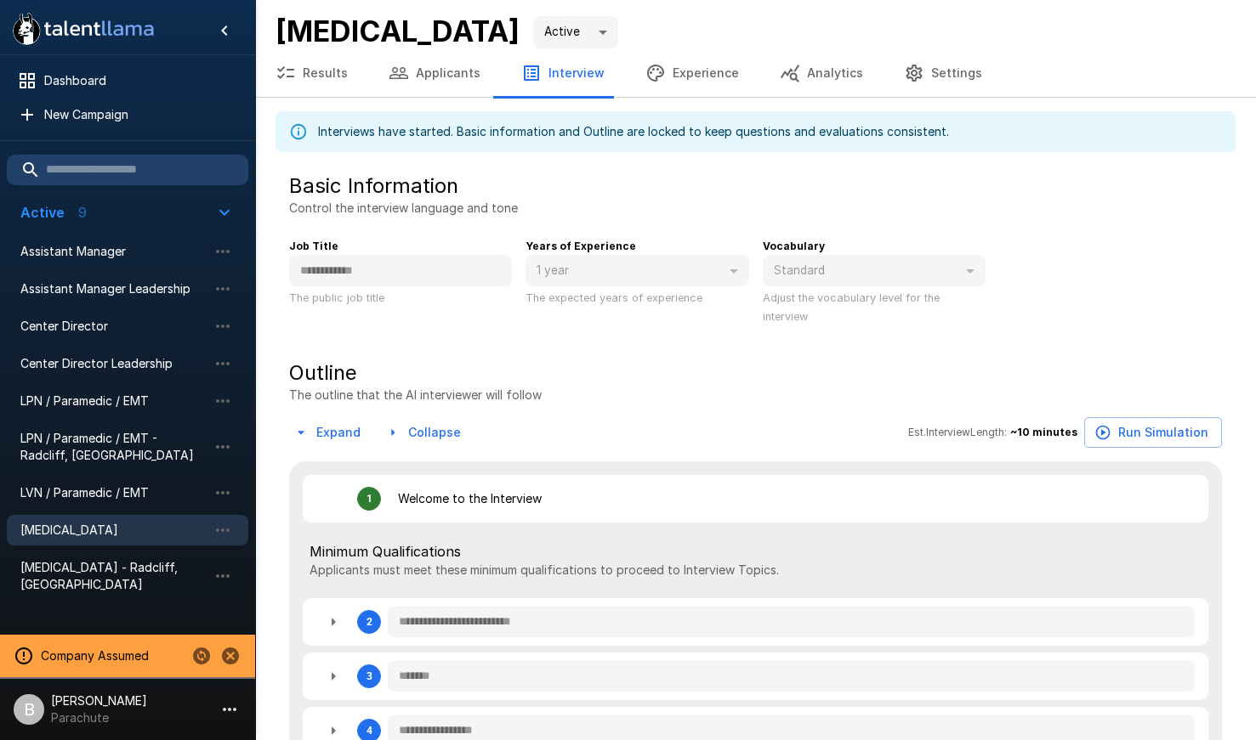
type textarea "*"
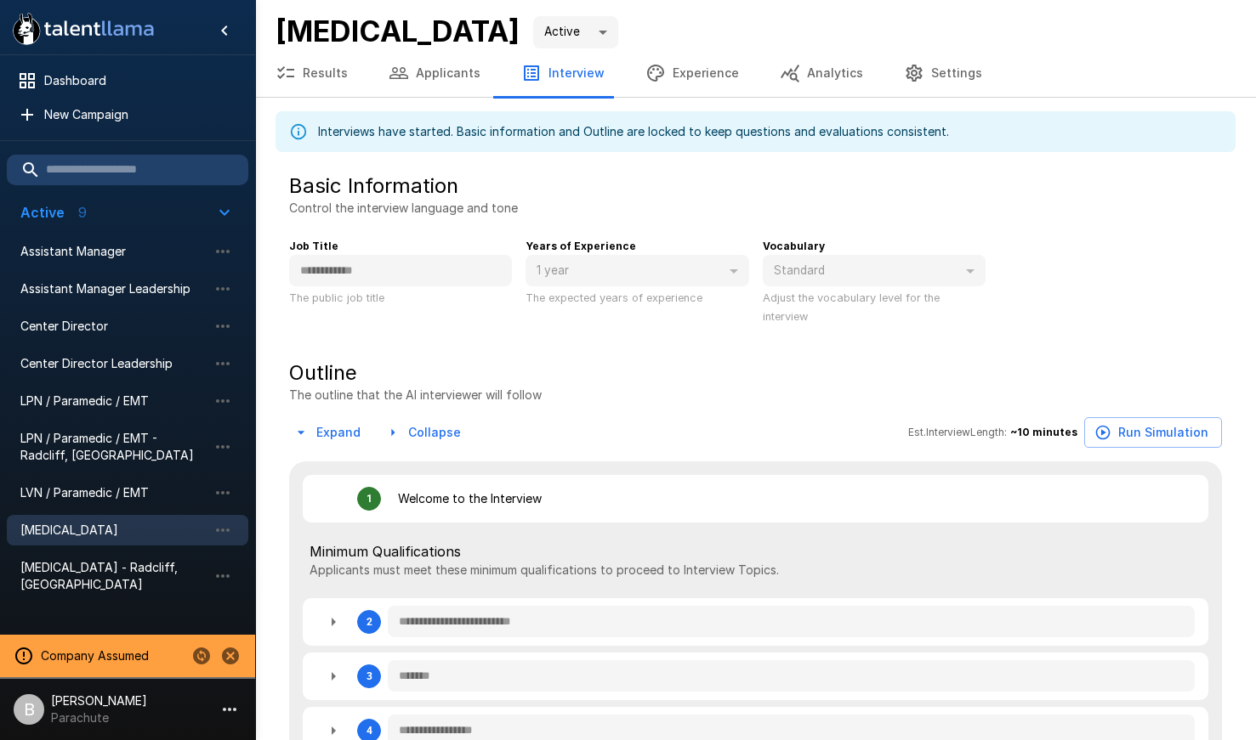
type textarea "*"
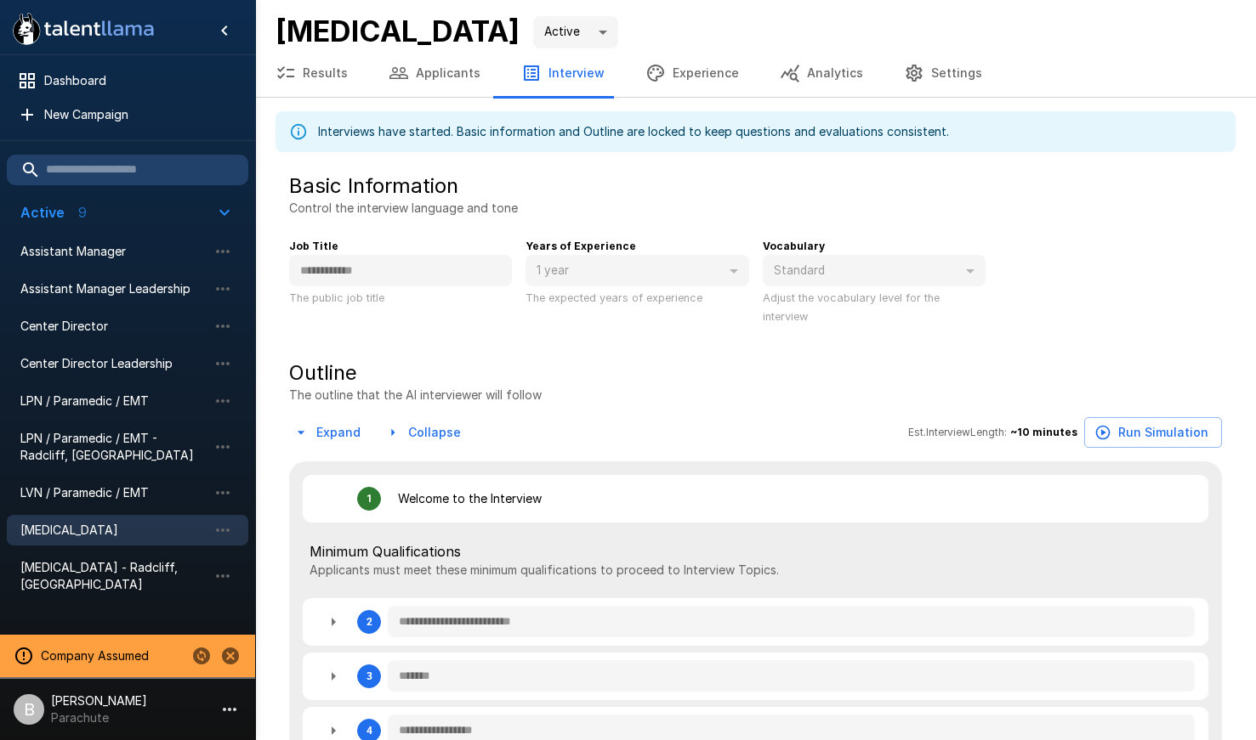
type textarea "*"
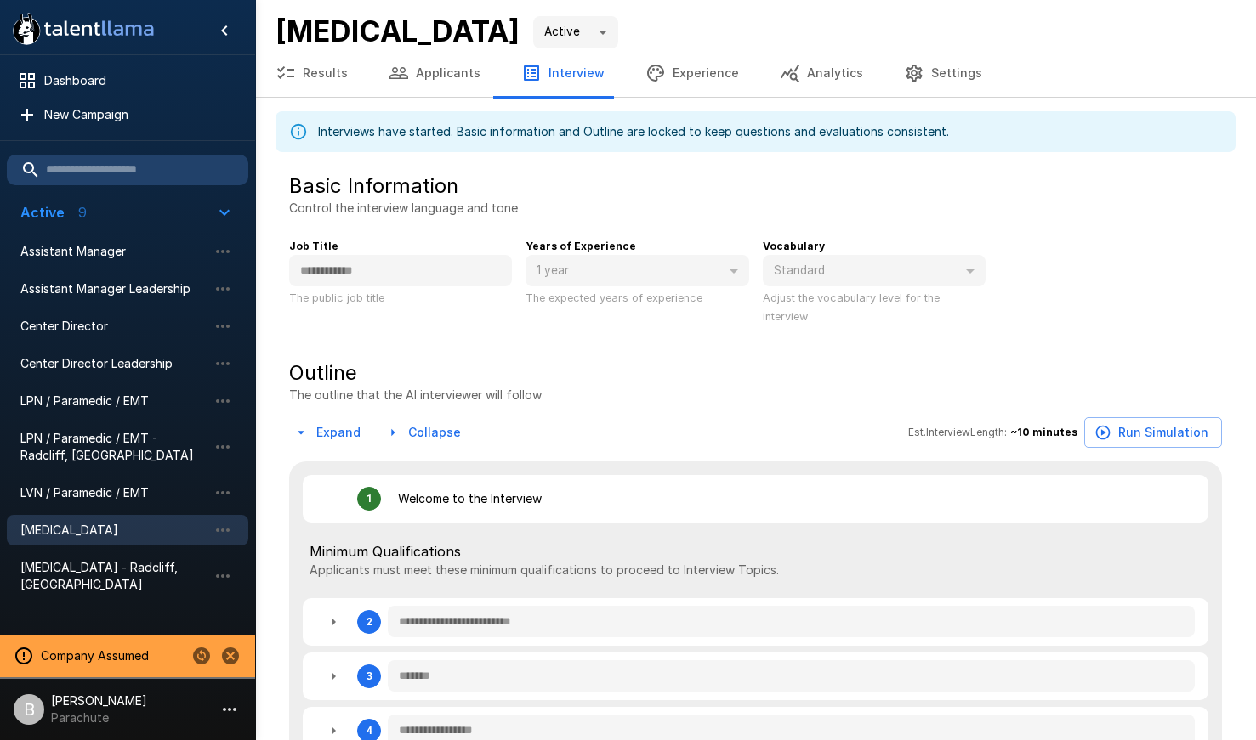
type textarea "*"
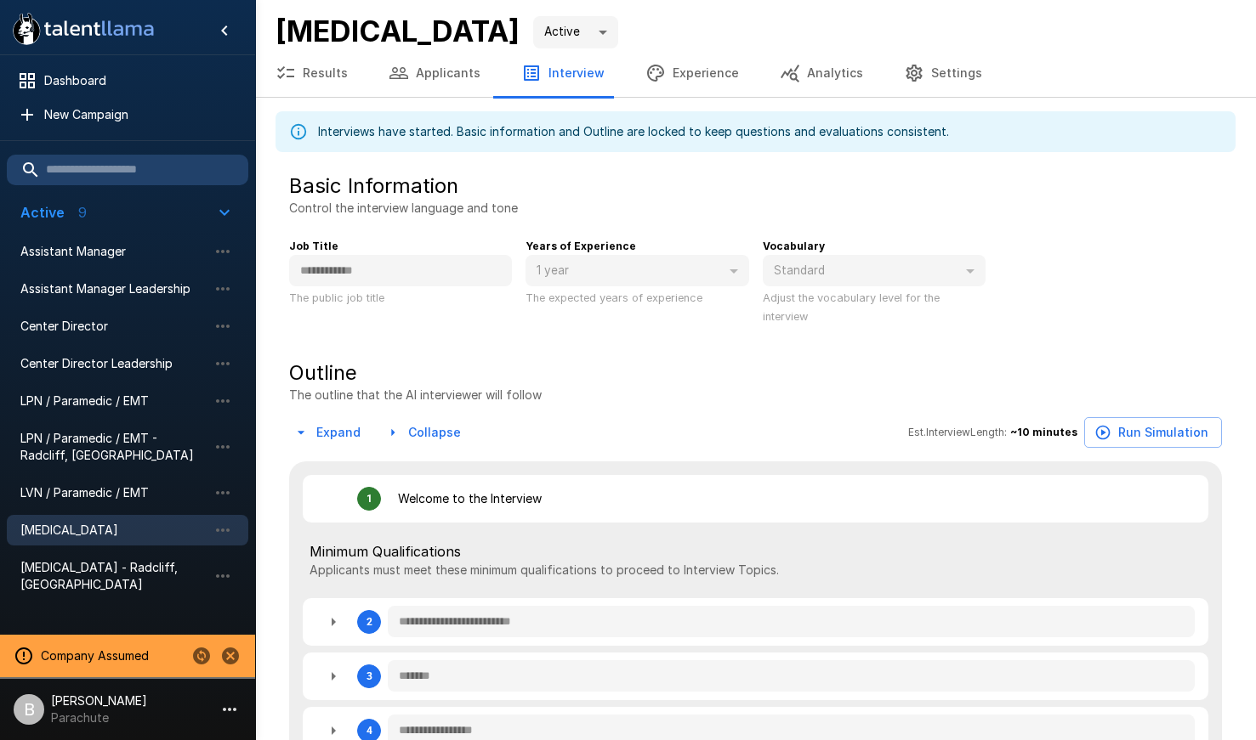
type textarea "*"
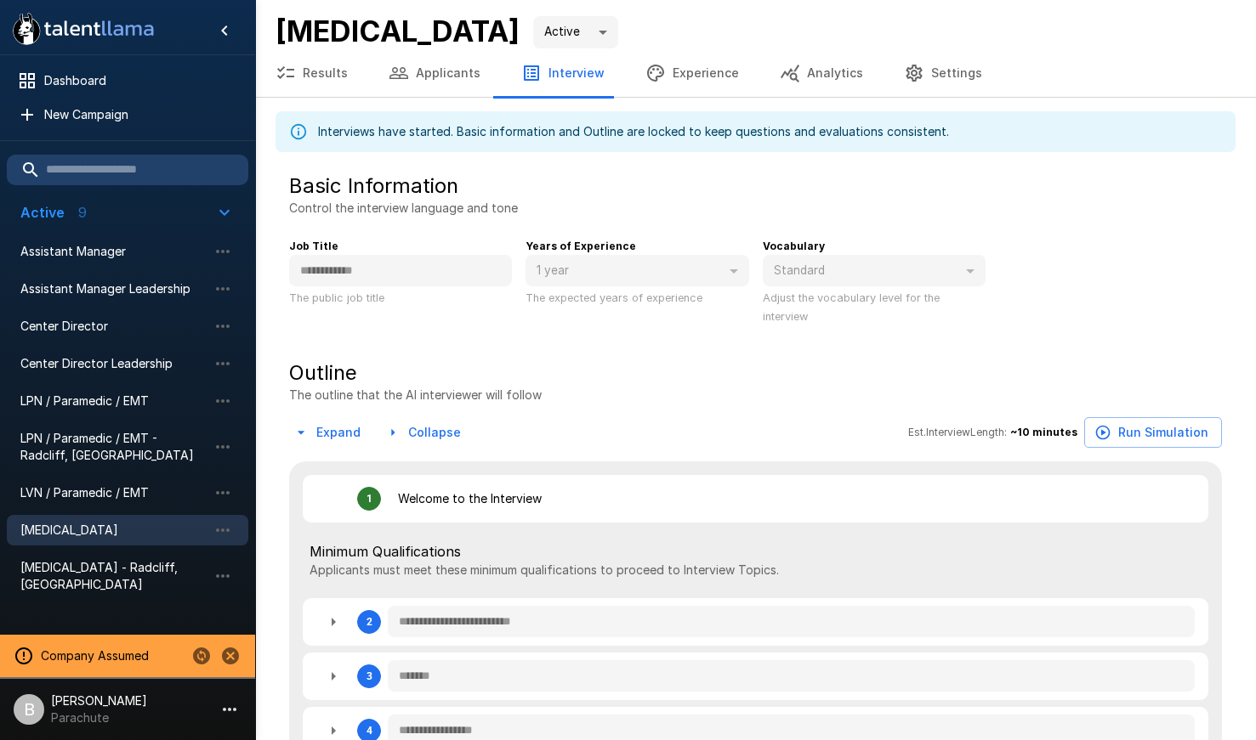
type textarea "*"
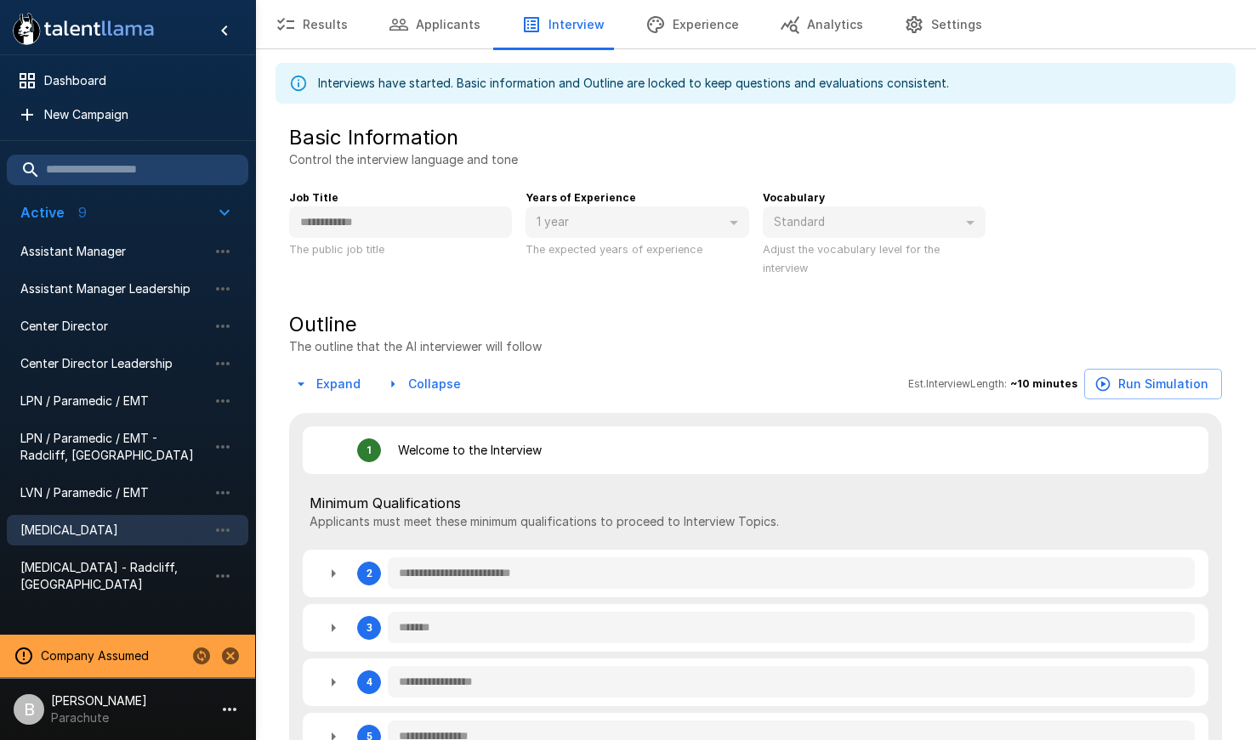
scroll to position [261, 0]
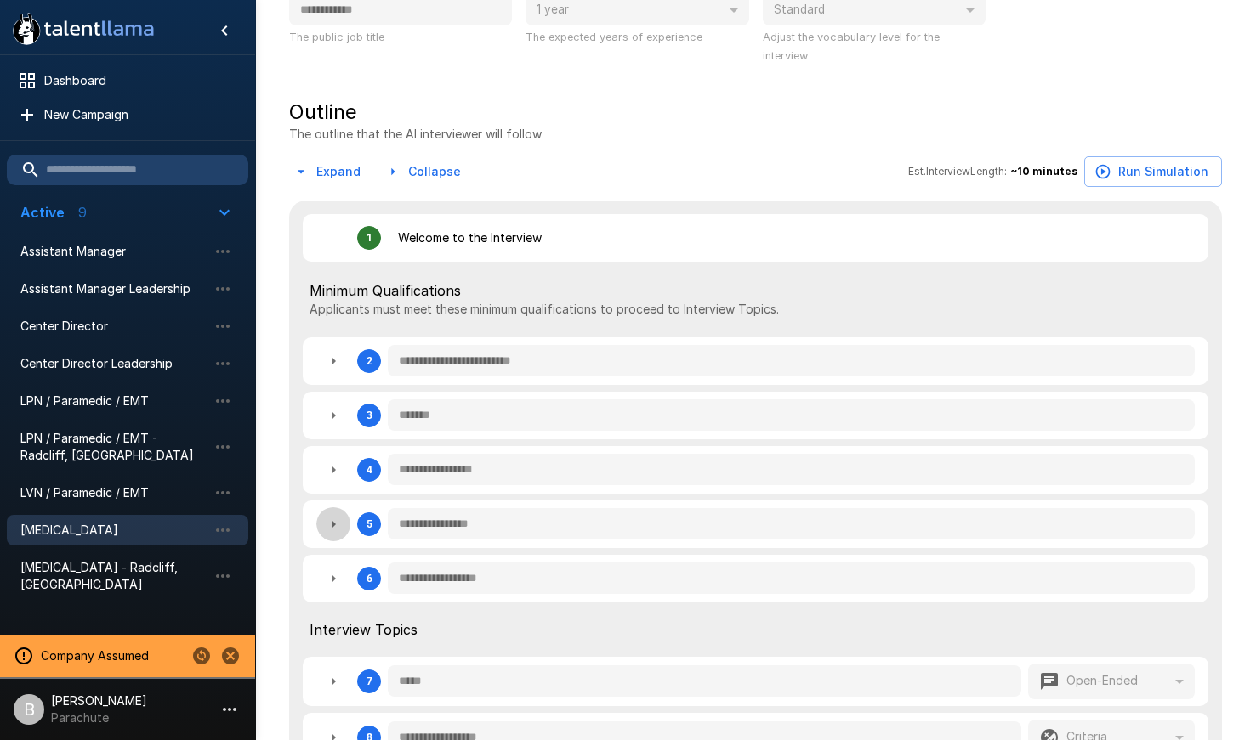
click at [335, 534] on icon "button" at bounding box center [333, 524] width 20 height 20
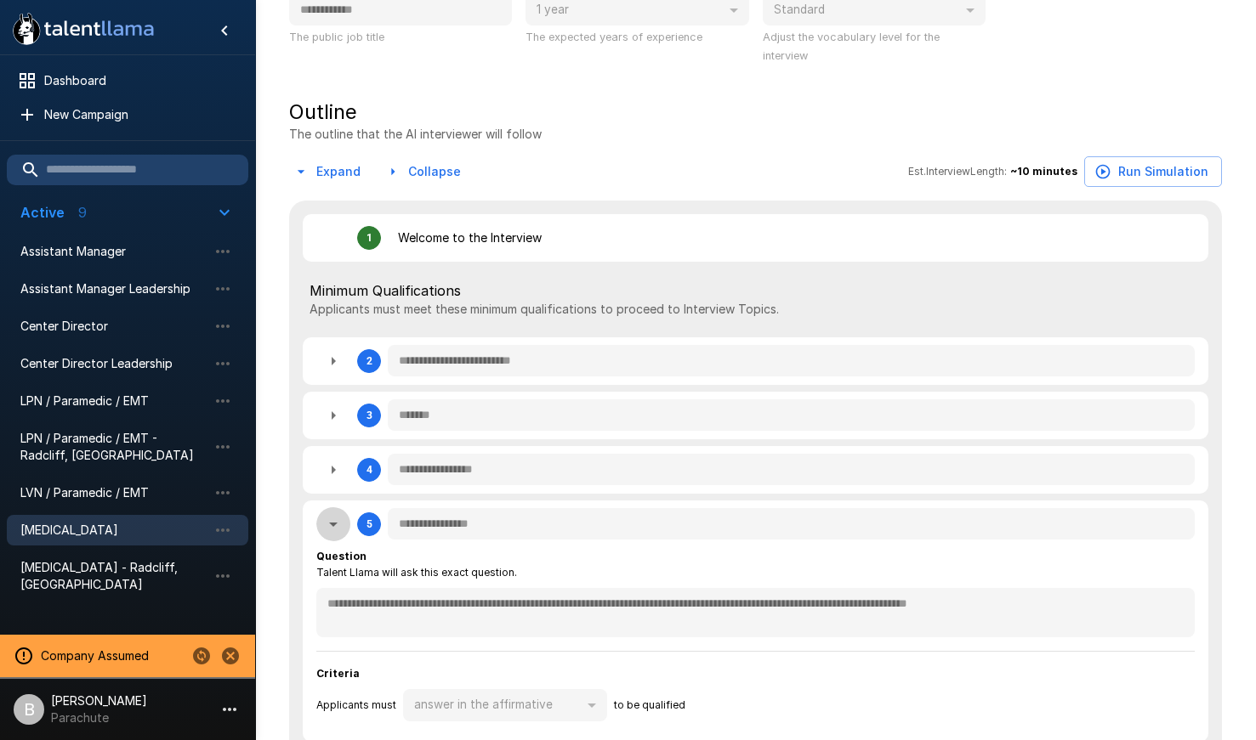
click at [338, 523] on icon "button" at bounding box center [333, 524] width 20 height 20
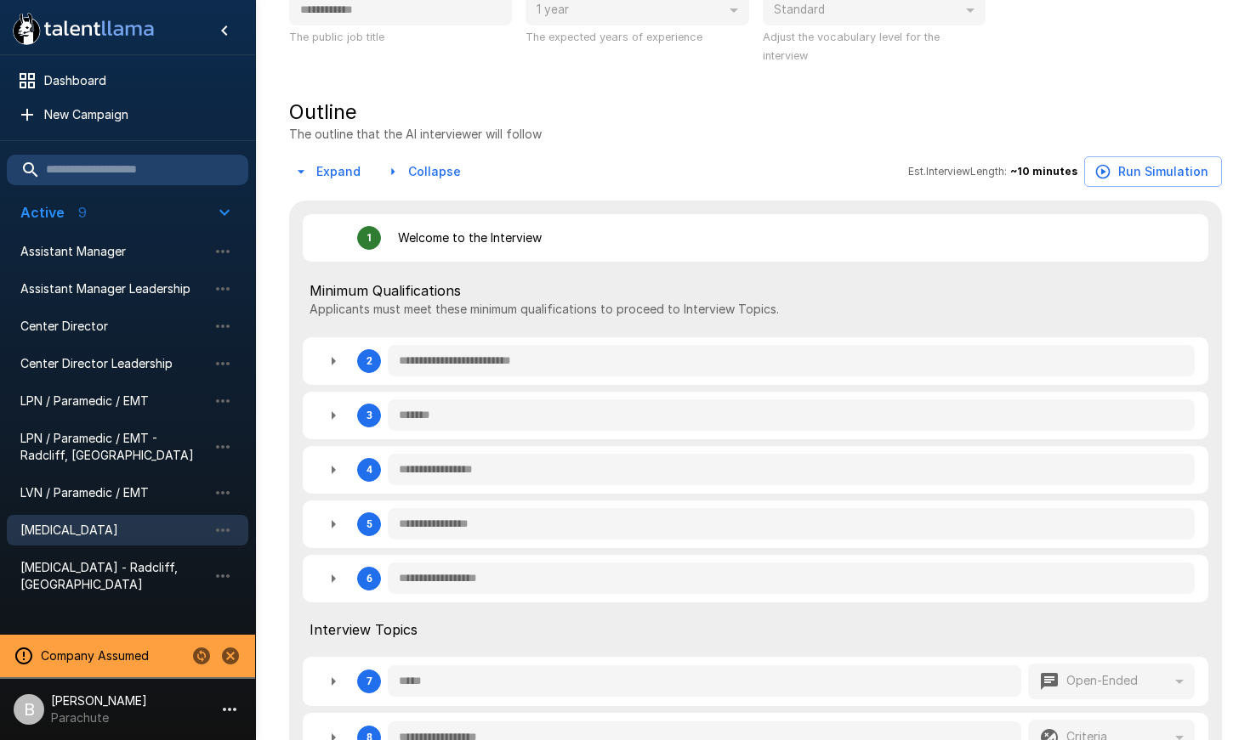
click at [339, 580] on icon "button" at bounding box center [333, 579] width 20 height 20
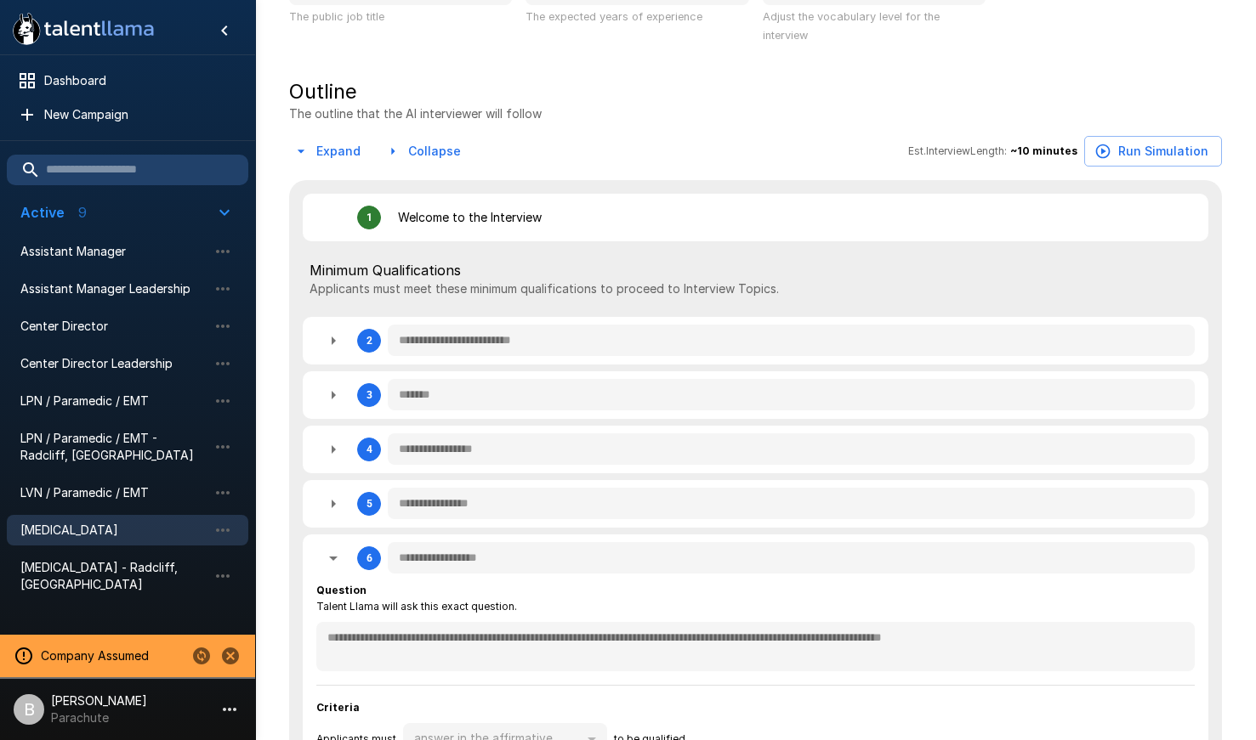
scroll to position [282, 0]
click at [339, 445] on icon "button" at bounding box center [333, 449] width 20 height 20
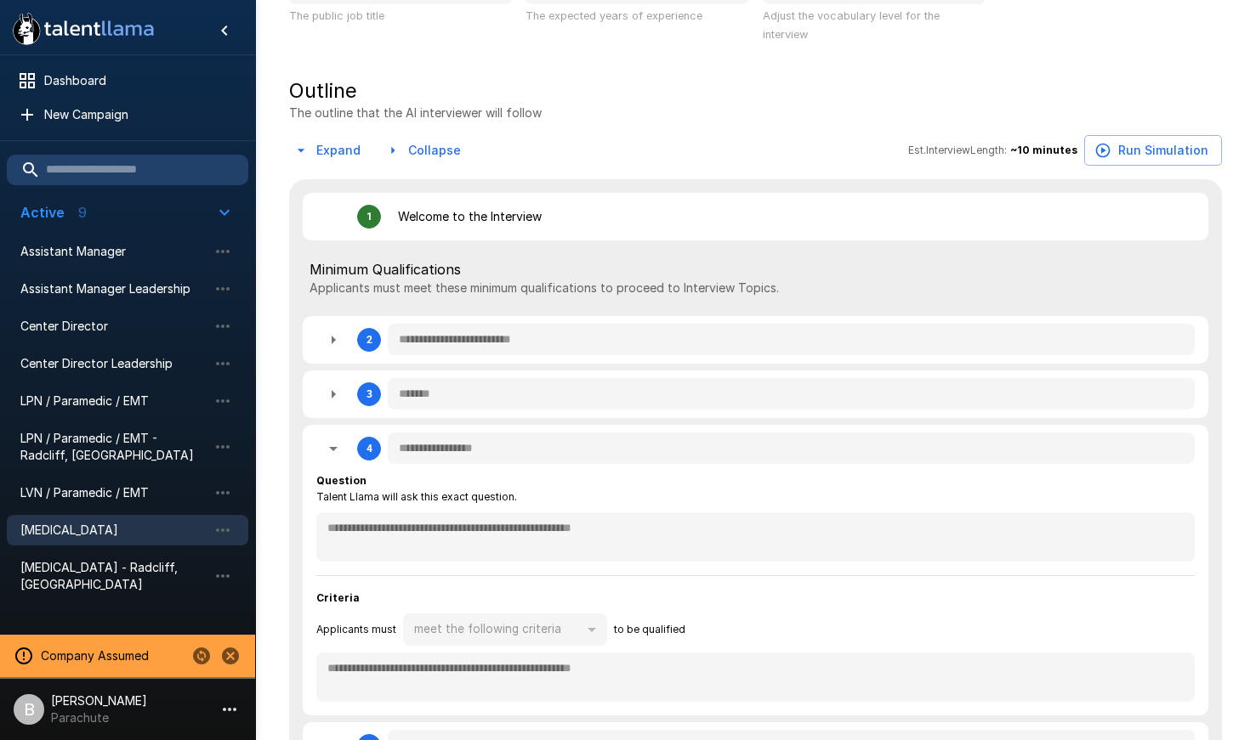
click at [339, 445] on icon "button" at bounding box center [333, 449] width 20 height 20
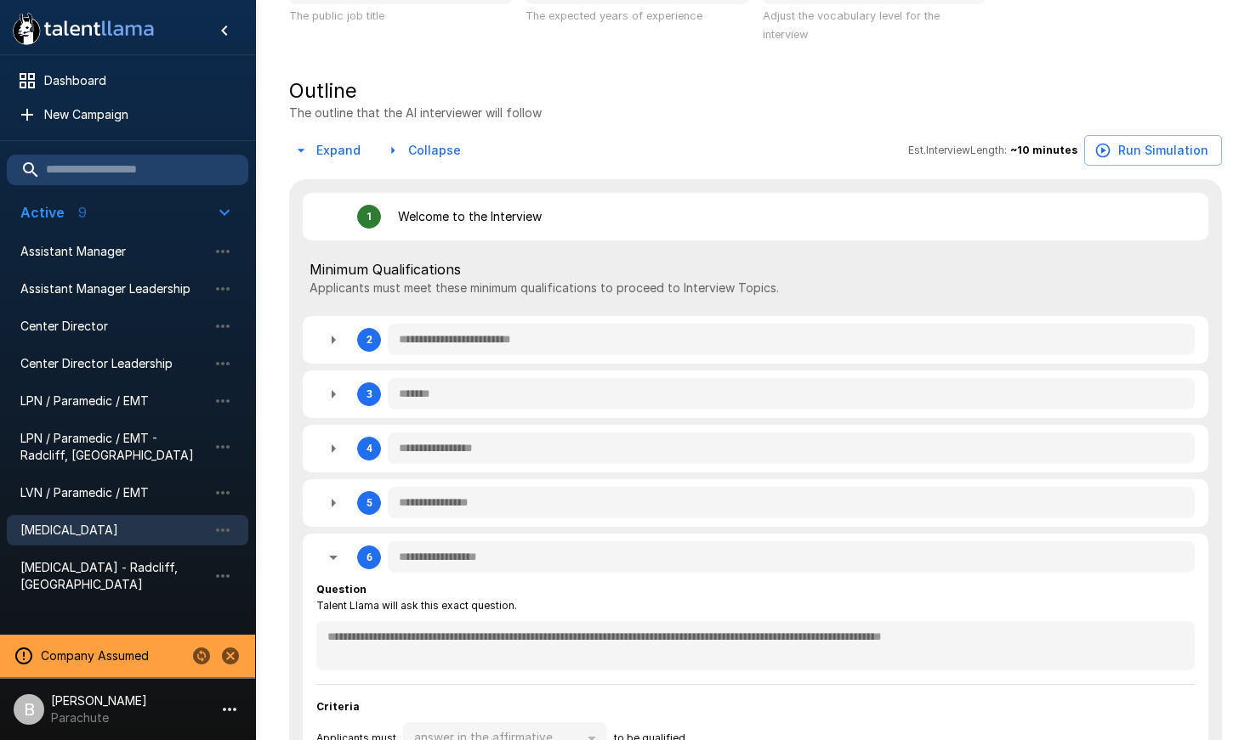
click at [337, 493] on icon "button" at bounding box center [333, 503] width 20 height 20
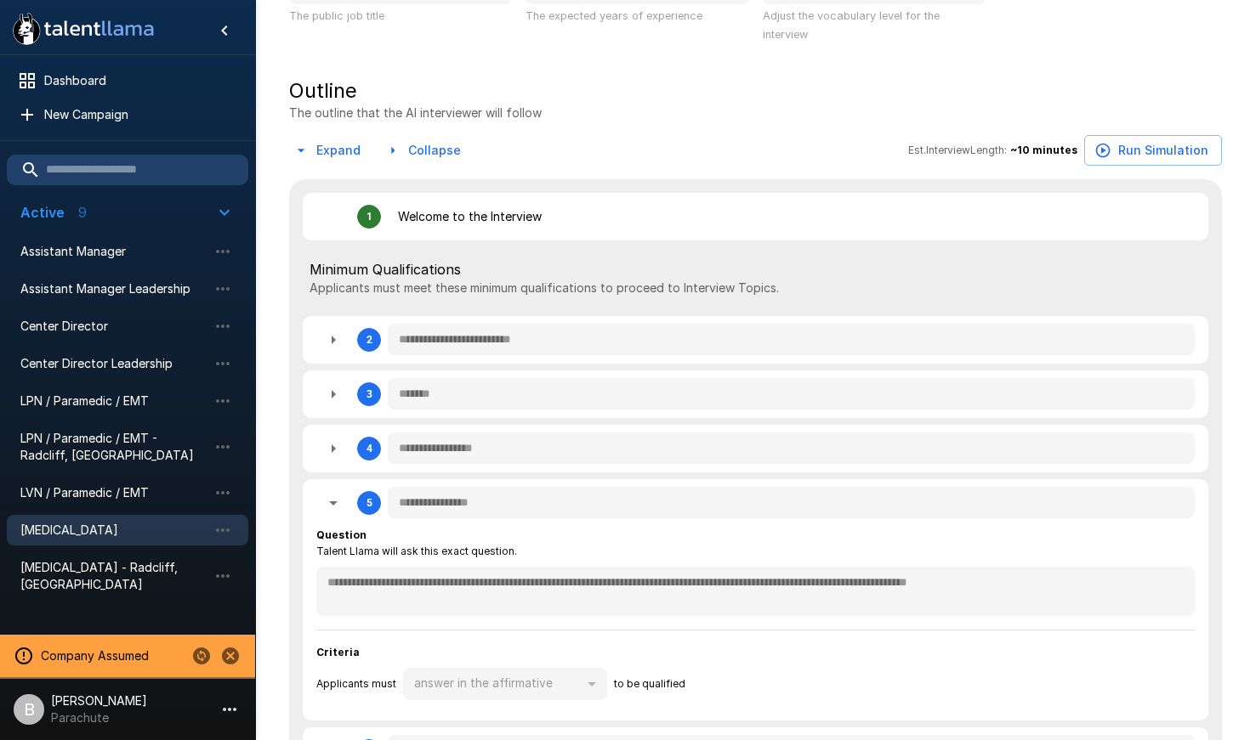
click at [337, 493] on icon "button" at bounding box center [333, 503] width 20 height 20
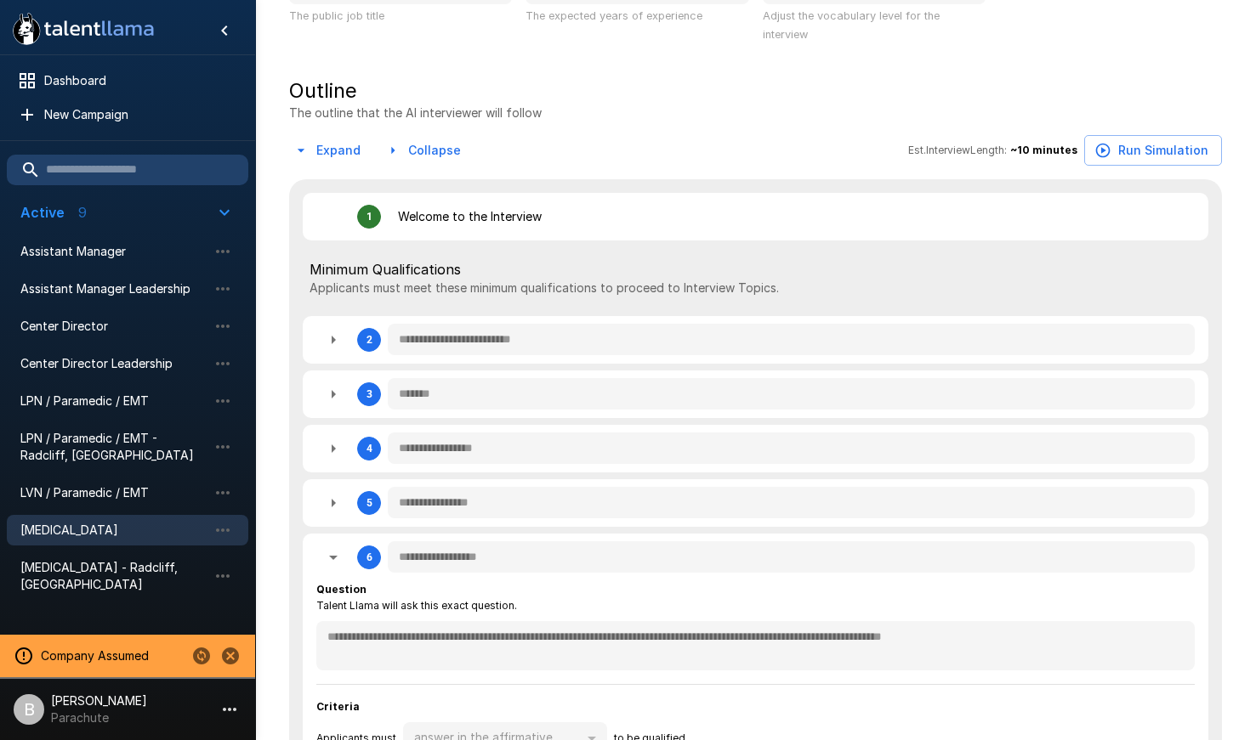
click at [331, 335] on icon "button" at bounding box center [333, 340] width 20 height 20
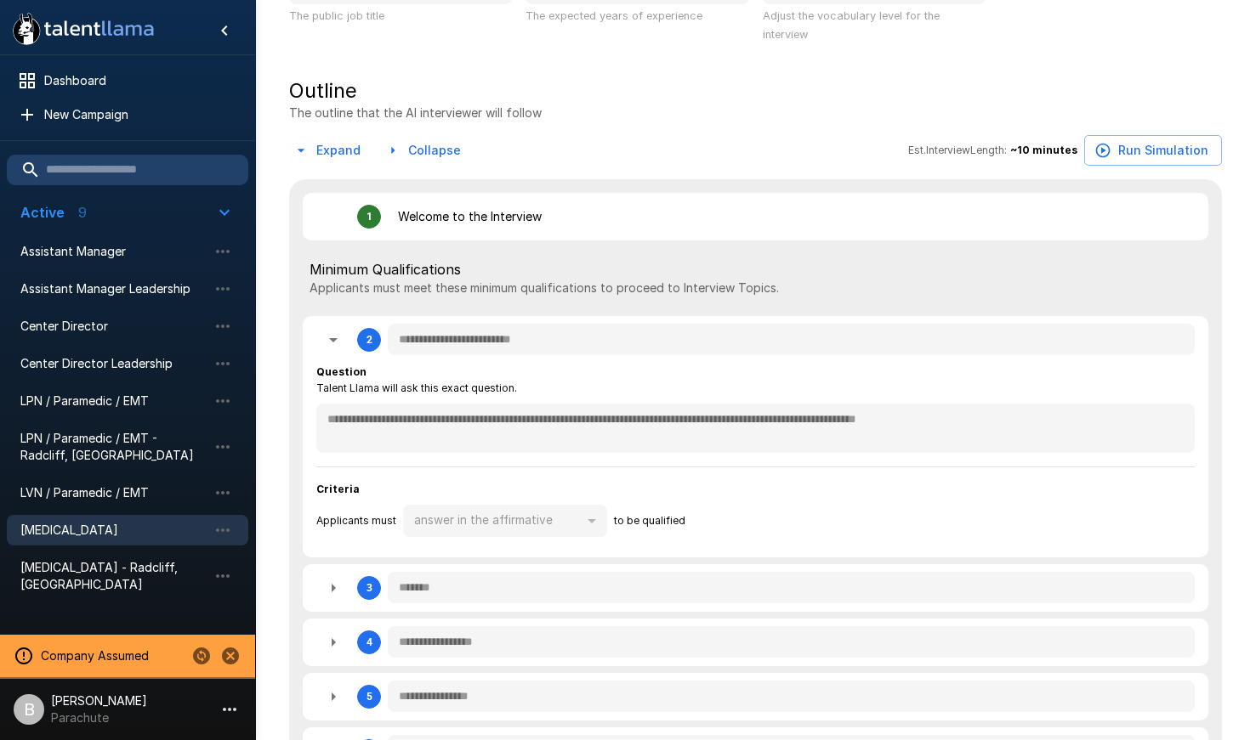
click at [331, 335] on icon "button" at bounding box center [333, 340] width 20 height 20
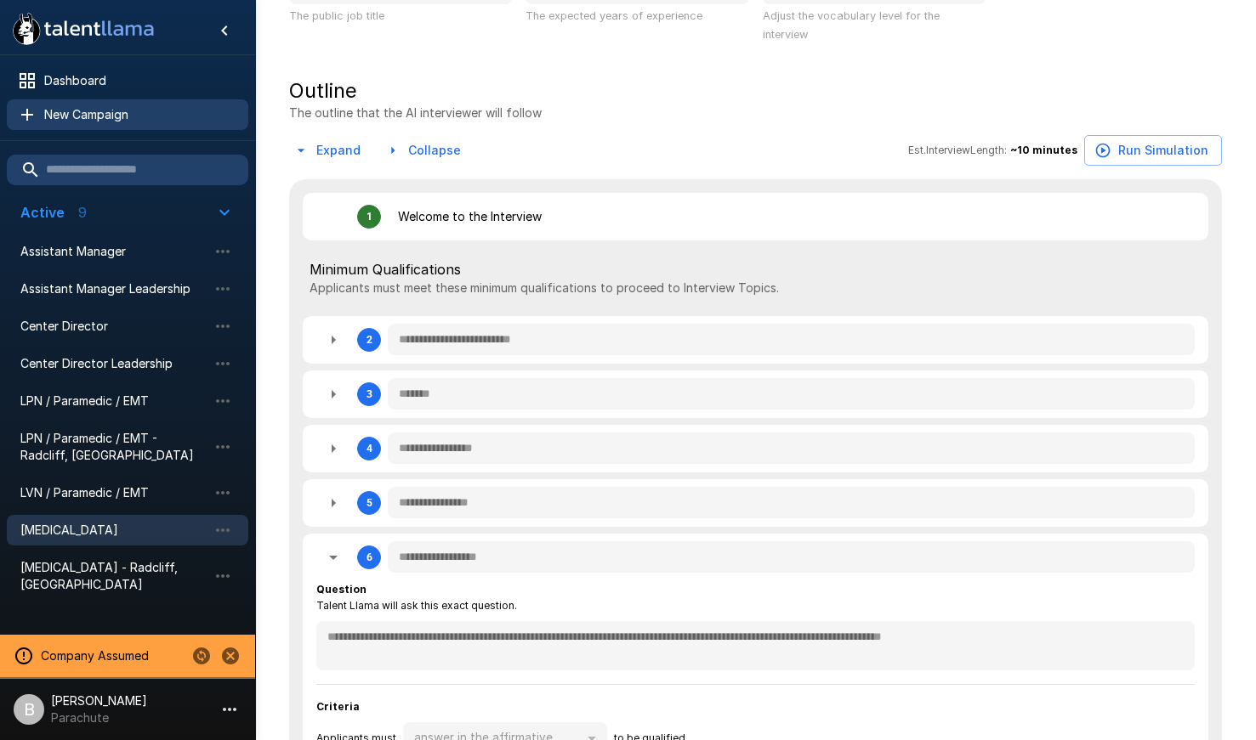
click at [117, 99] on div "New Campaign" at bounding box center [127, 114] width 241 height 31
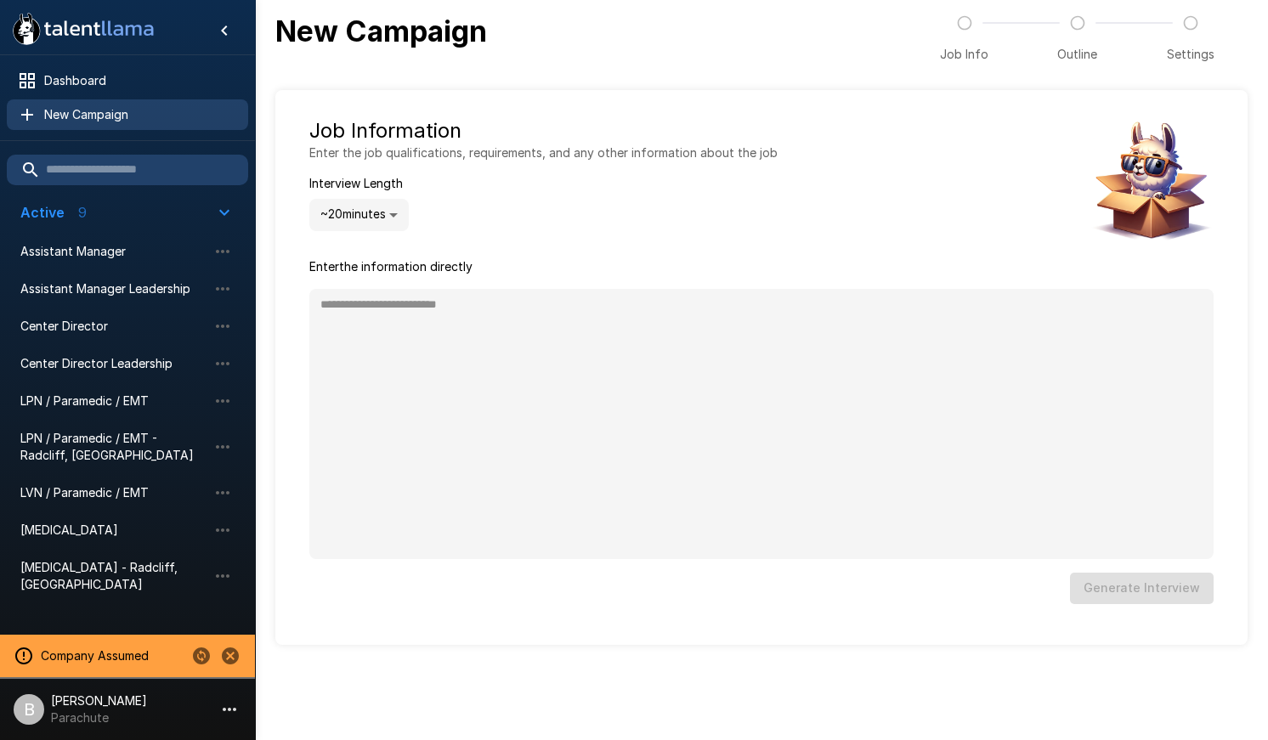
click at [90, 106] on span "New Campaign" at bounding box center [139, 114] width 190 height 17
click at [88, 77] on span "Dashboard" at bounding box center [139, 80] width 190 height 17
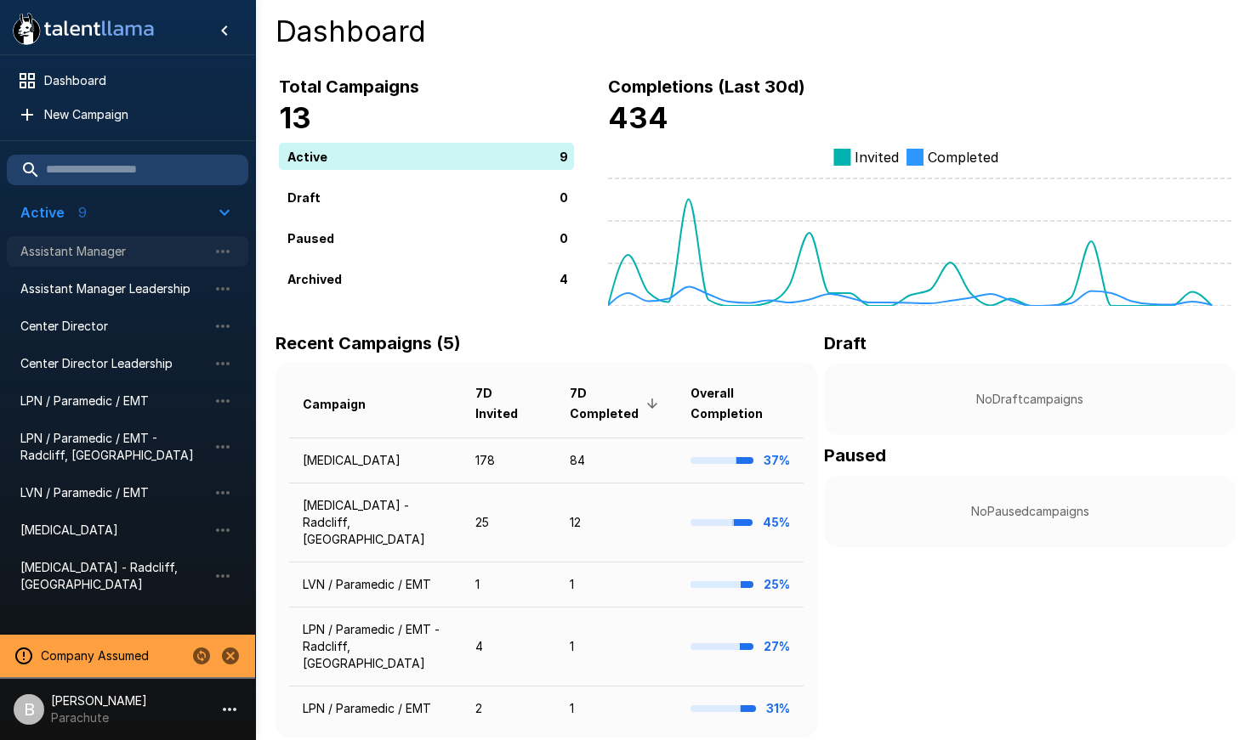
click at [118, 252] on span "Assistant Manager" at bounding box center [113, 251] width 187 height 17
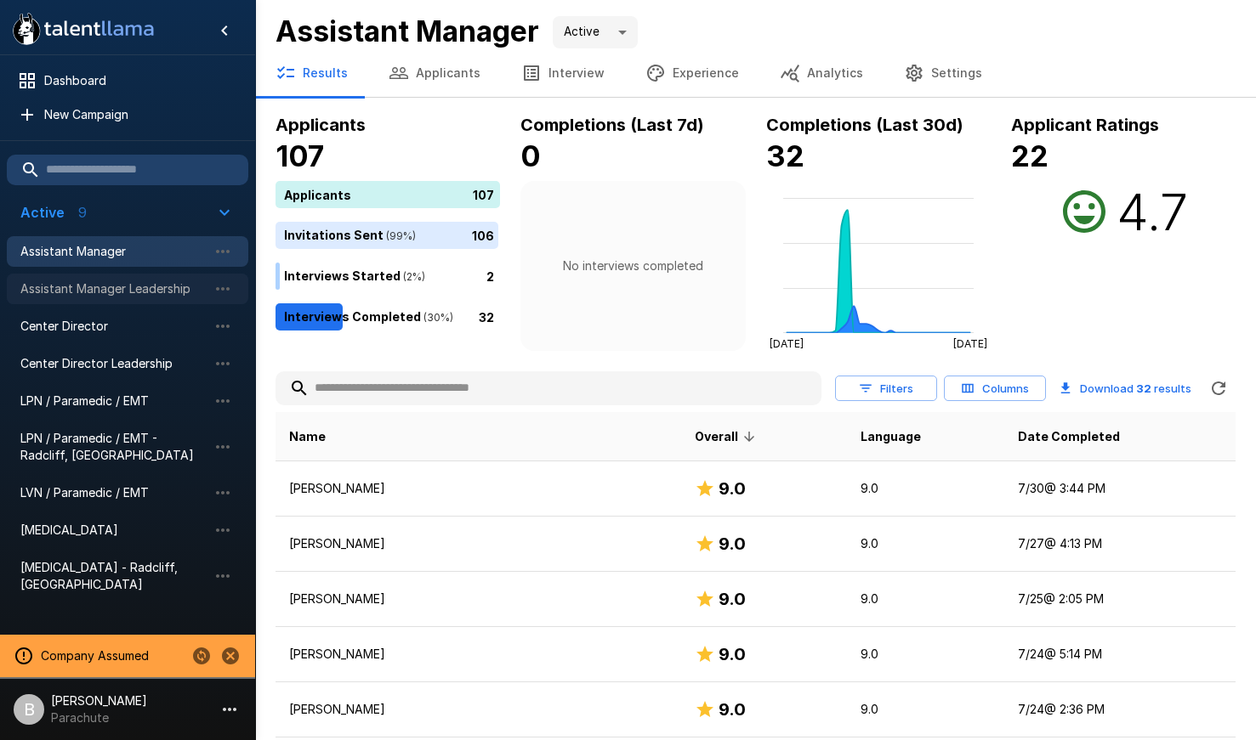
click at [130, 299] on div "Assistant Manager Leadership" at bounding box center [127, 289] width 241 height 31
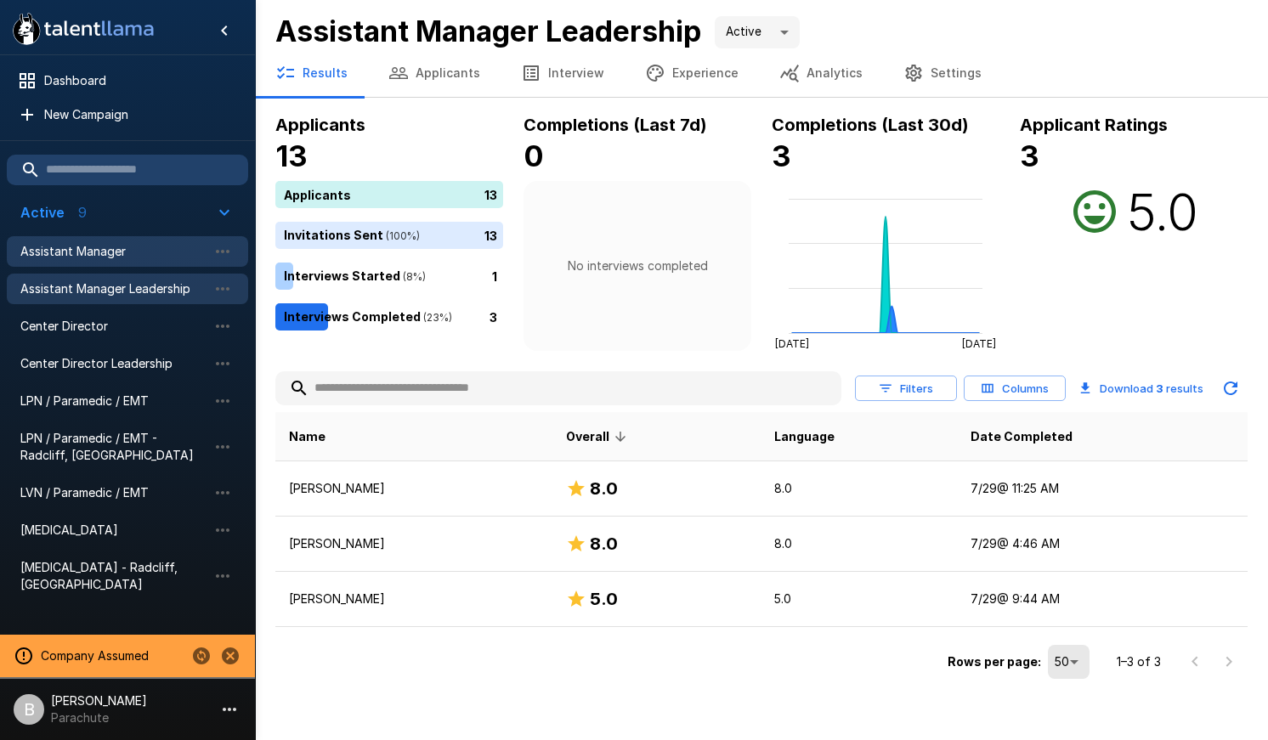
click at [133, 246] on span "Assistant Manager" at bounding box center [113, 251] width 187 height 17
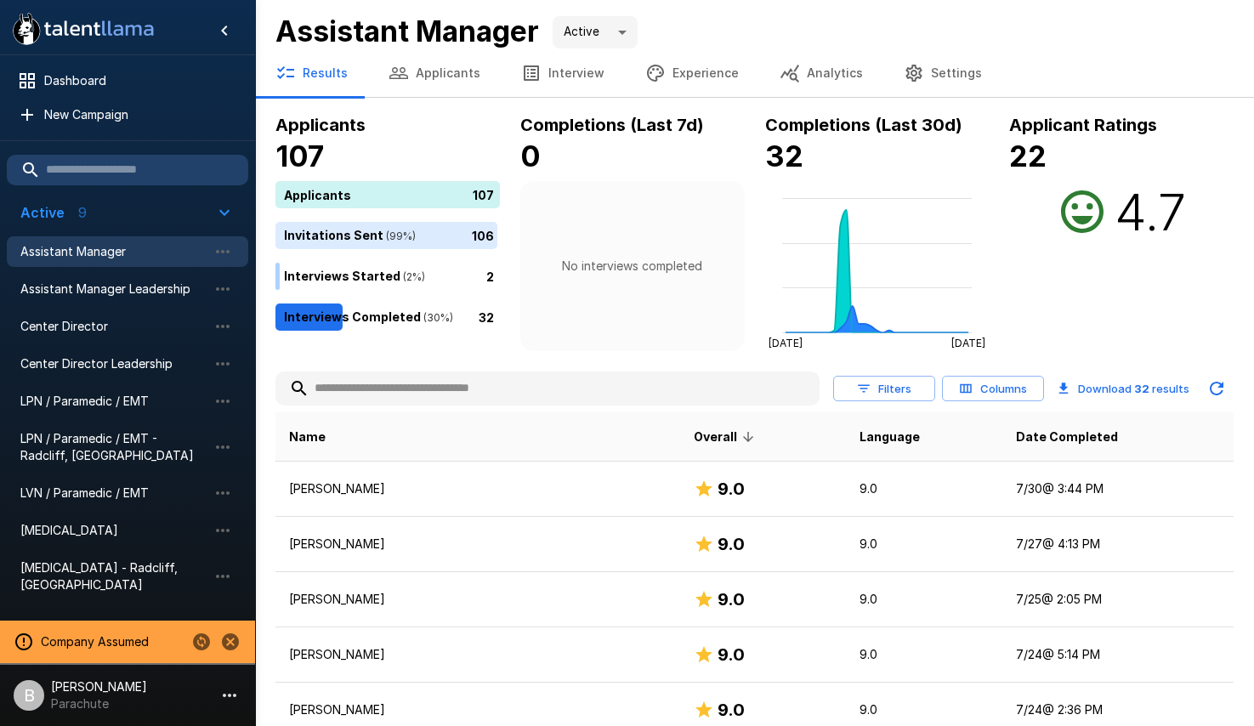
click at [667, 338] on div "No interviews completed" at bounding box center [632, 266] width 224 height 170
click at [131, 394] on span "LPN / Paramedic / EMT" at bounding box center [113, 401] width 187 height 17
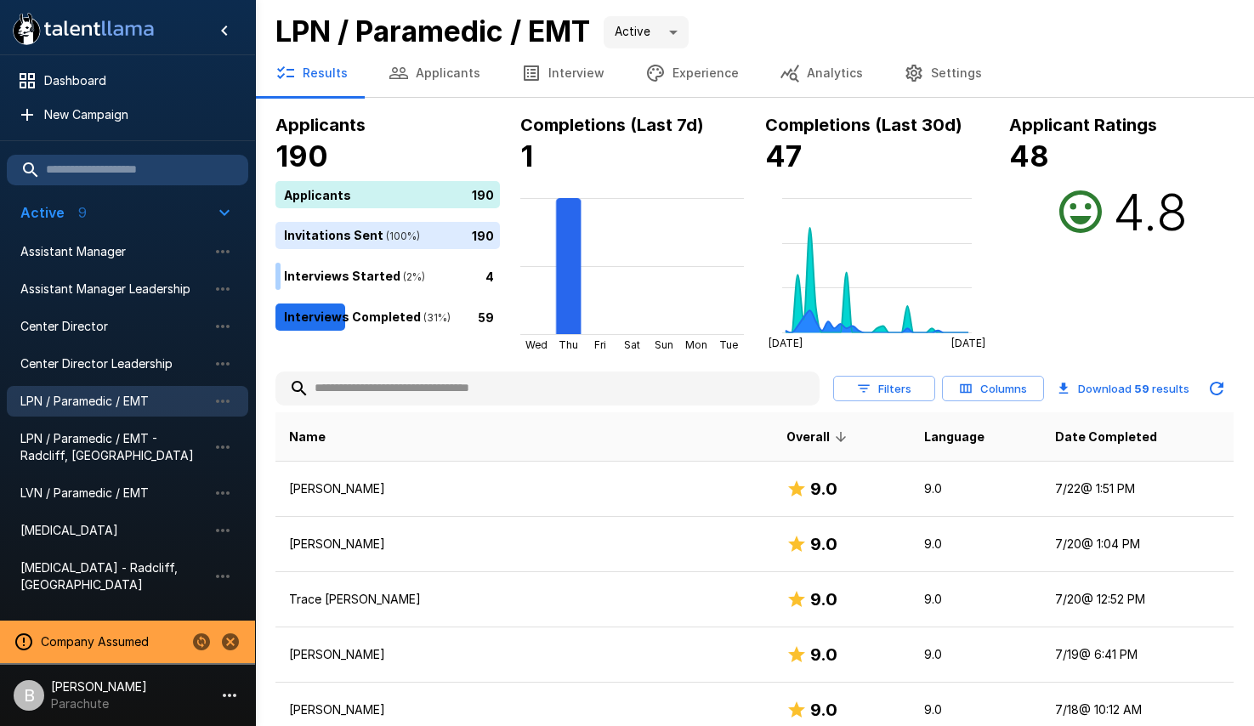
click at [435, 385] on input "text" at bounding box center [547, 388] width 544 height 31
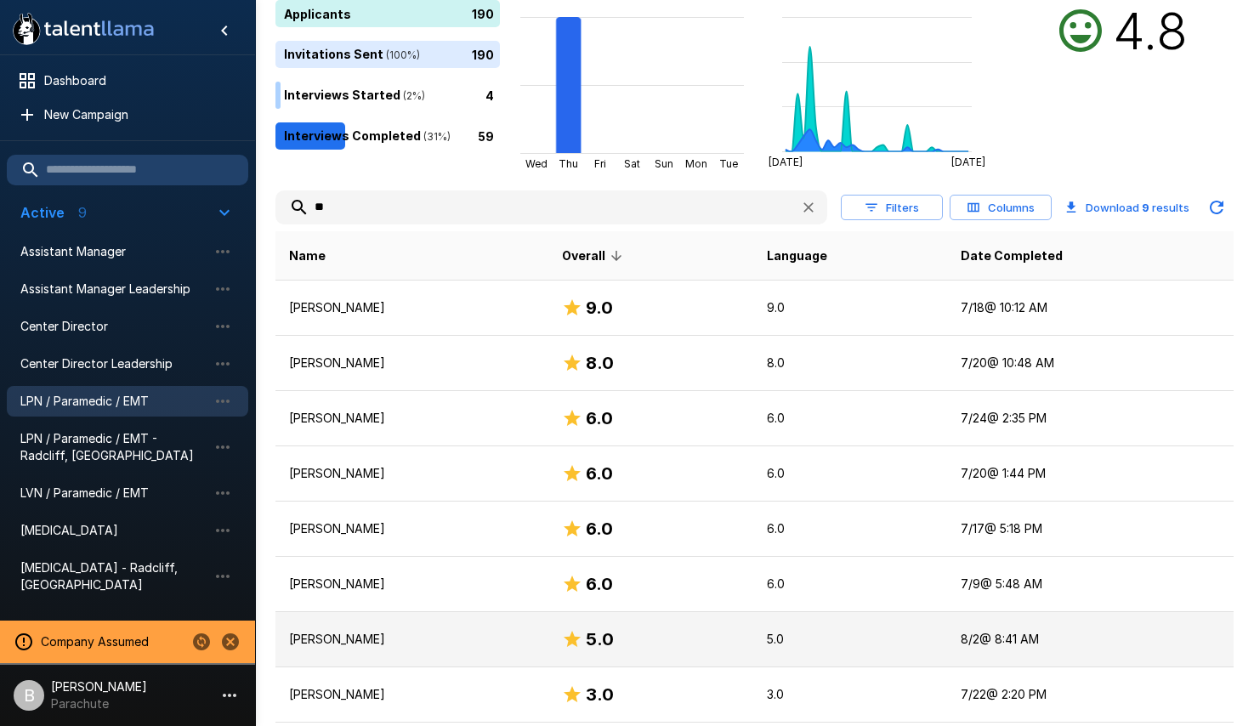
scroll to position [186, 0]
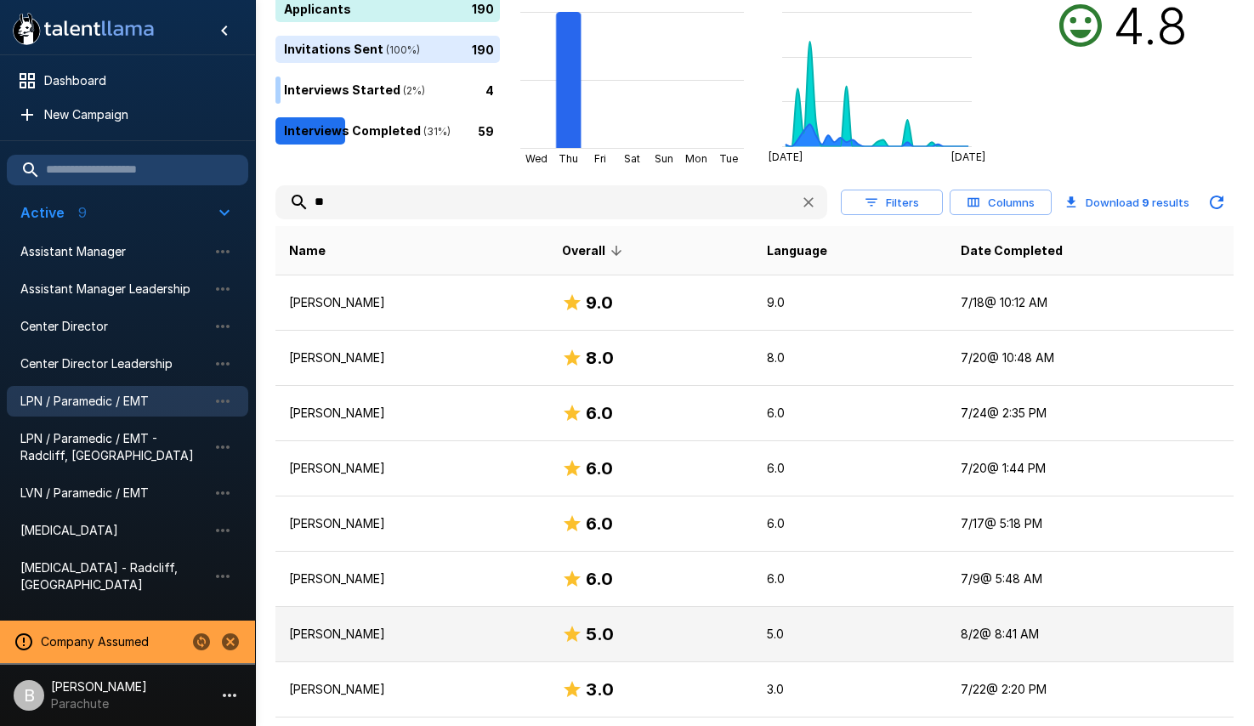
click at [367, 640] on p "[PERSON_NAME]" at bounding box center [412, 634] width 246 height 17
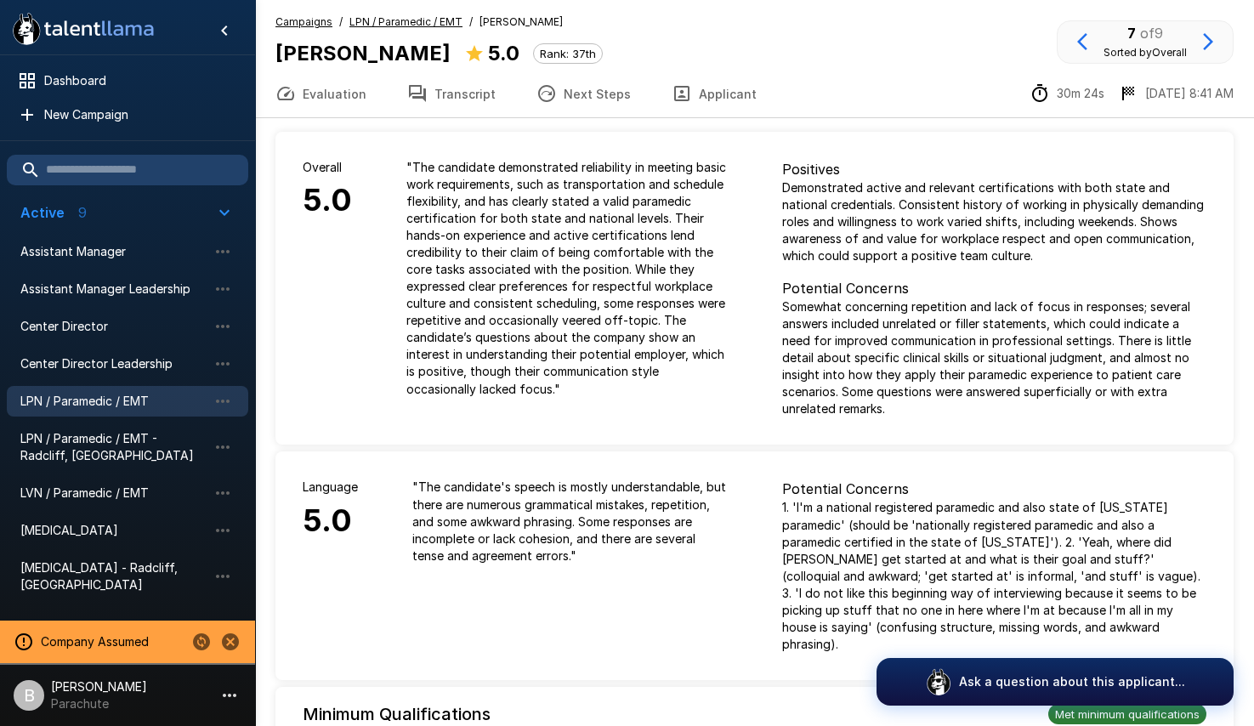
scroll to position [3, 0]
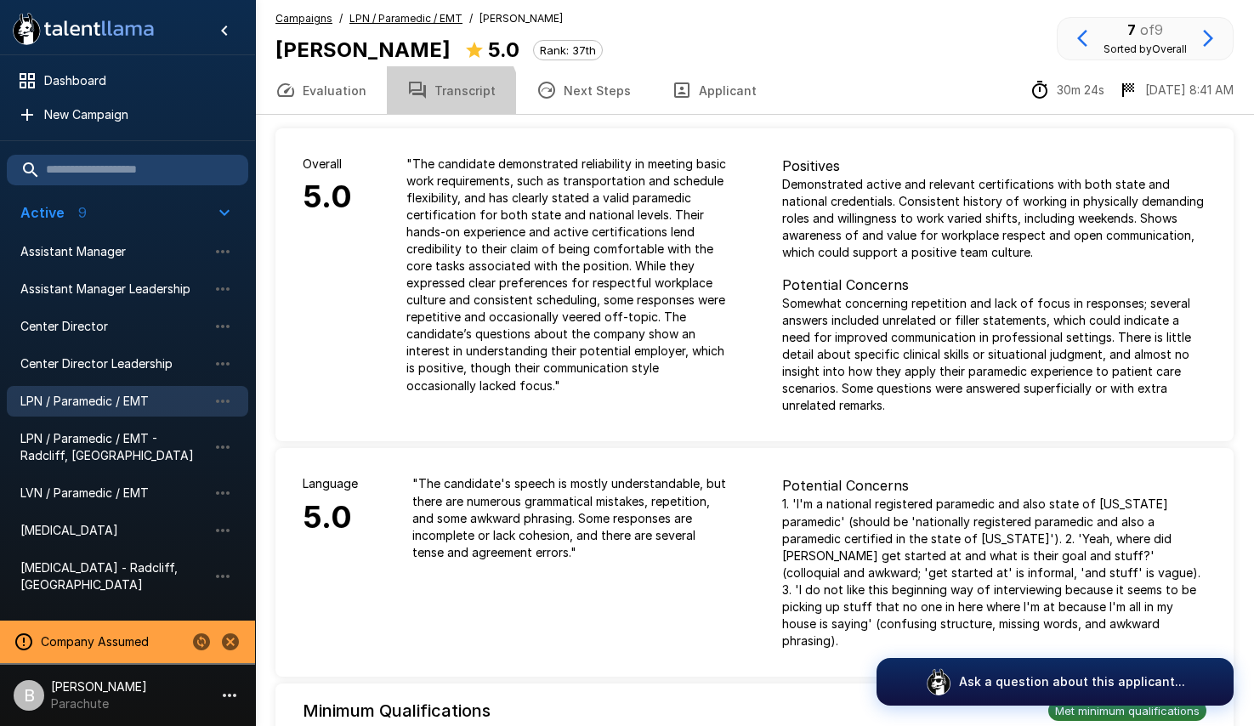
click at [439, 98] on button "Transcript" at bounding box center [451, 90] width 129 height 48
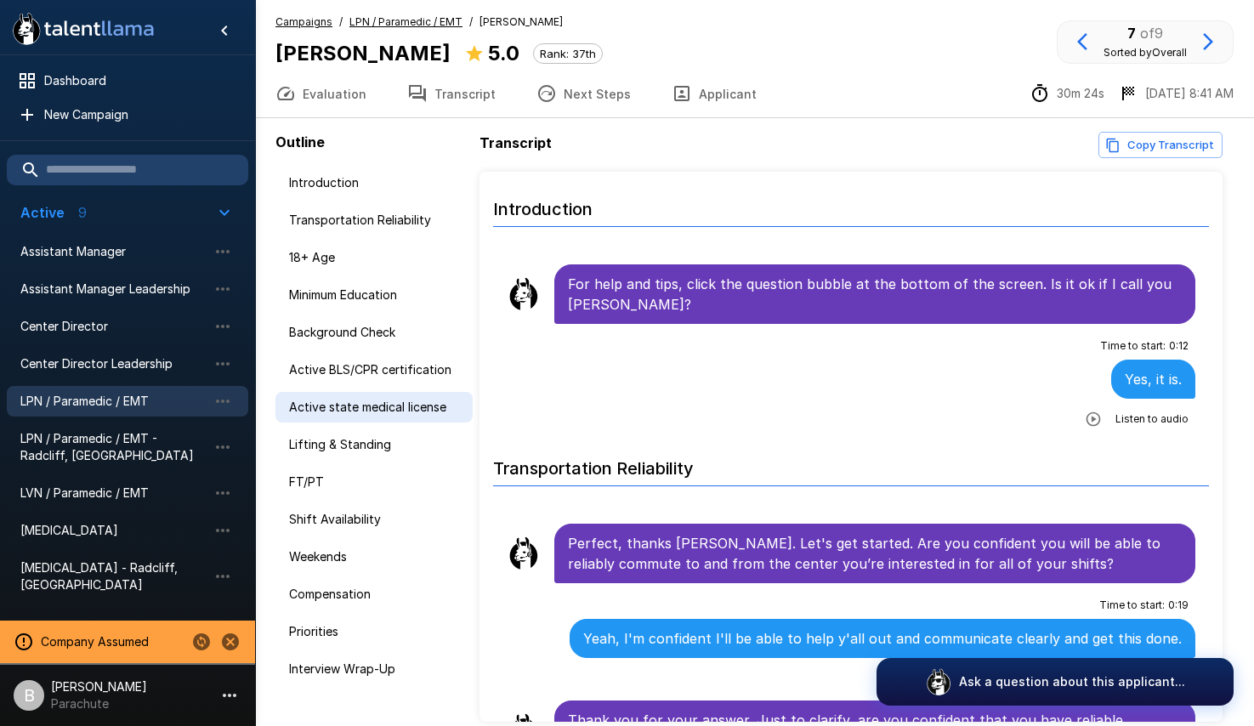
click at [382, 417] on div "Active state medical license" at bounding box center [373, 407] width 197 height 31
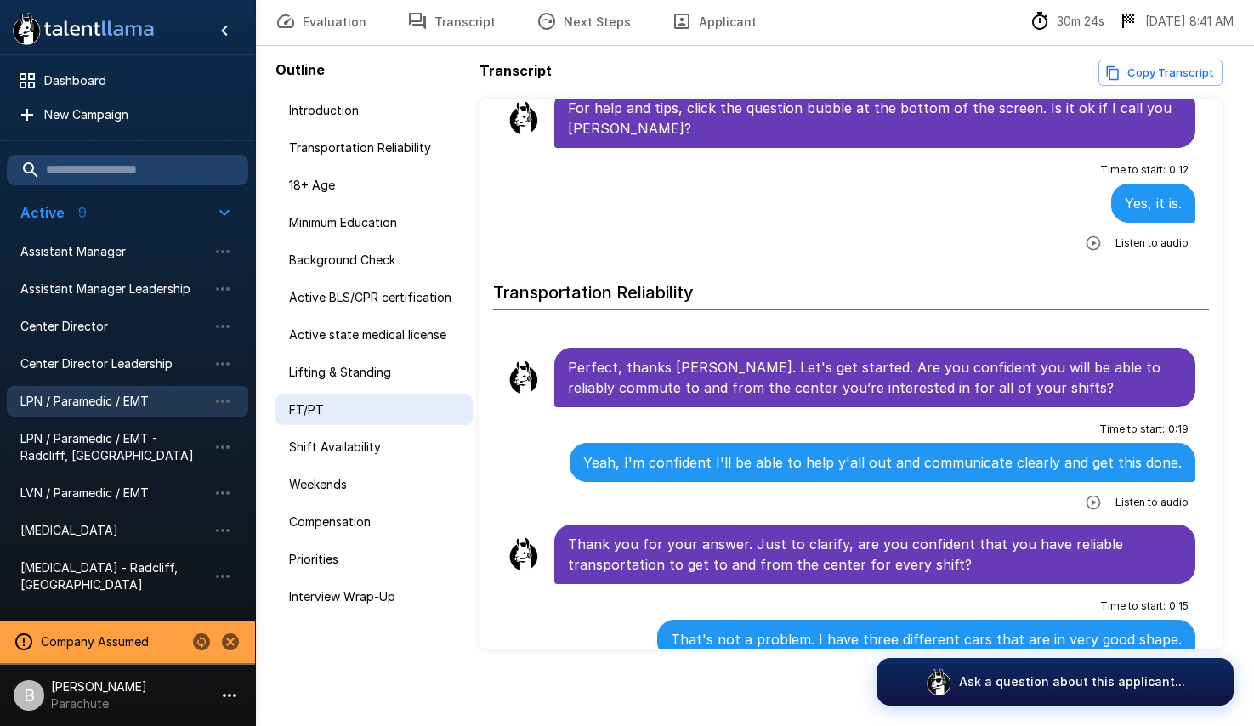
scroll to position [77, 0]
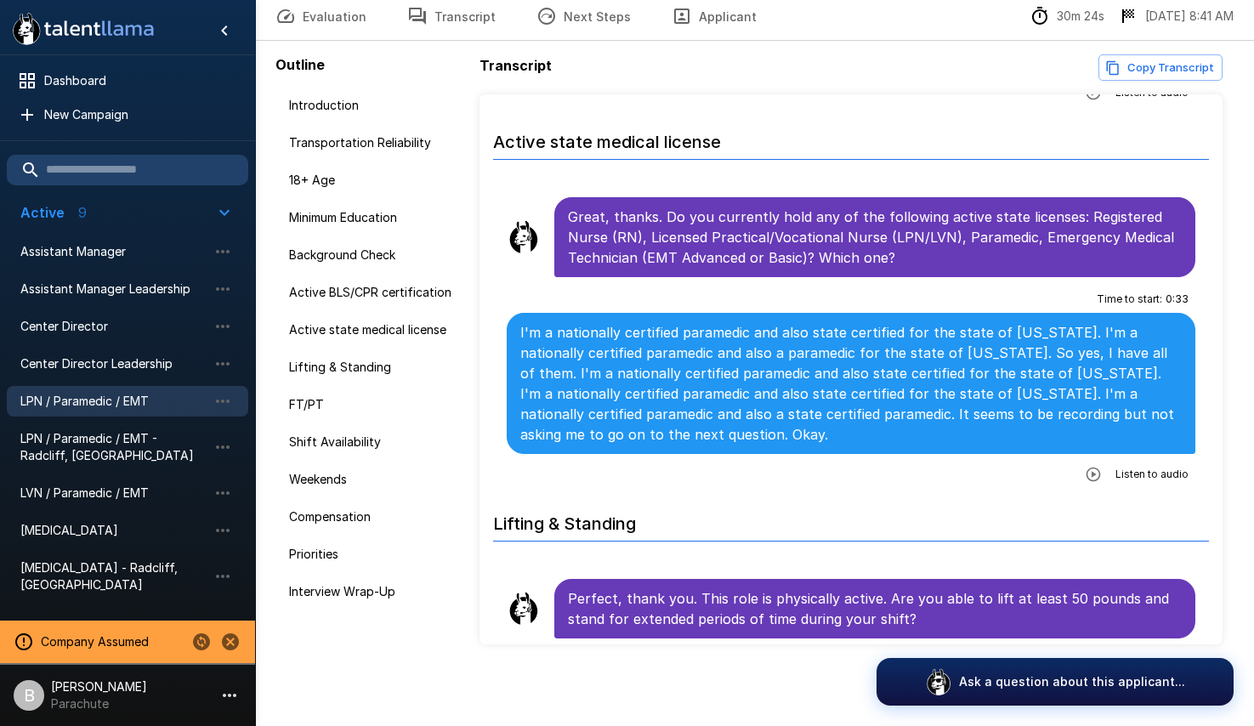
scroll to position [1751, 0]
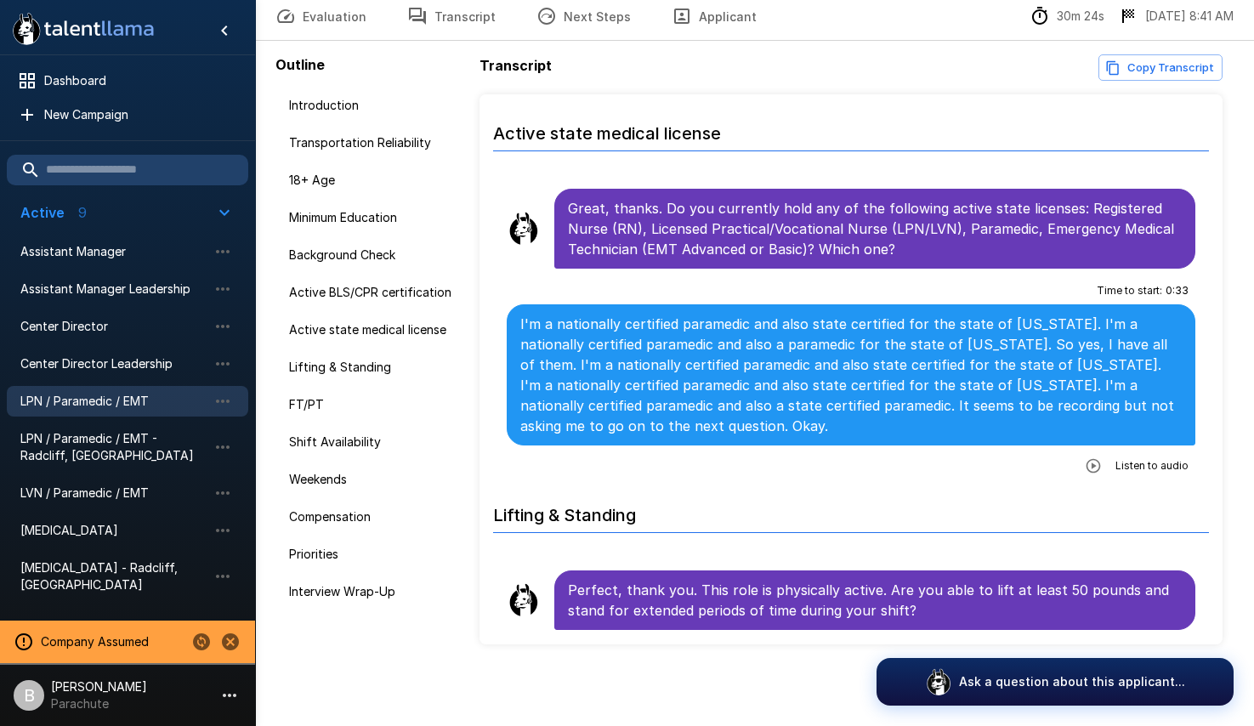
drag, startPoint x: 825, startPoint y: 400, endPoint x: 1238, endPoint y: 451, distance: 415.4
click at [826, 400] on p "I'm a nationally certified paramedic and also state certified for the state of …" at bounding box center [850, 375] width 661 height 122
click at [1086, 467] on icon "button" at bounding box center [1093, 466] width 14 height 14
click at [1082, 467] on div at bounding box center [1134, 467] width 109 height 21
click at [1015, 464] on icon "button" at bounding box center [1023, 467] width 17 height 17
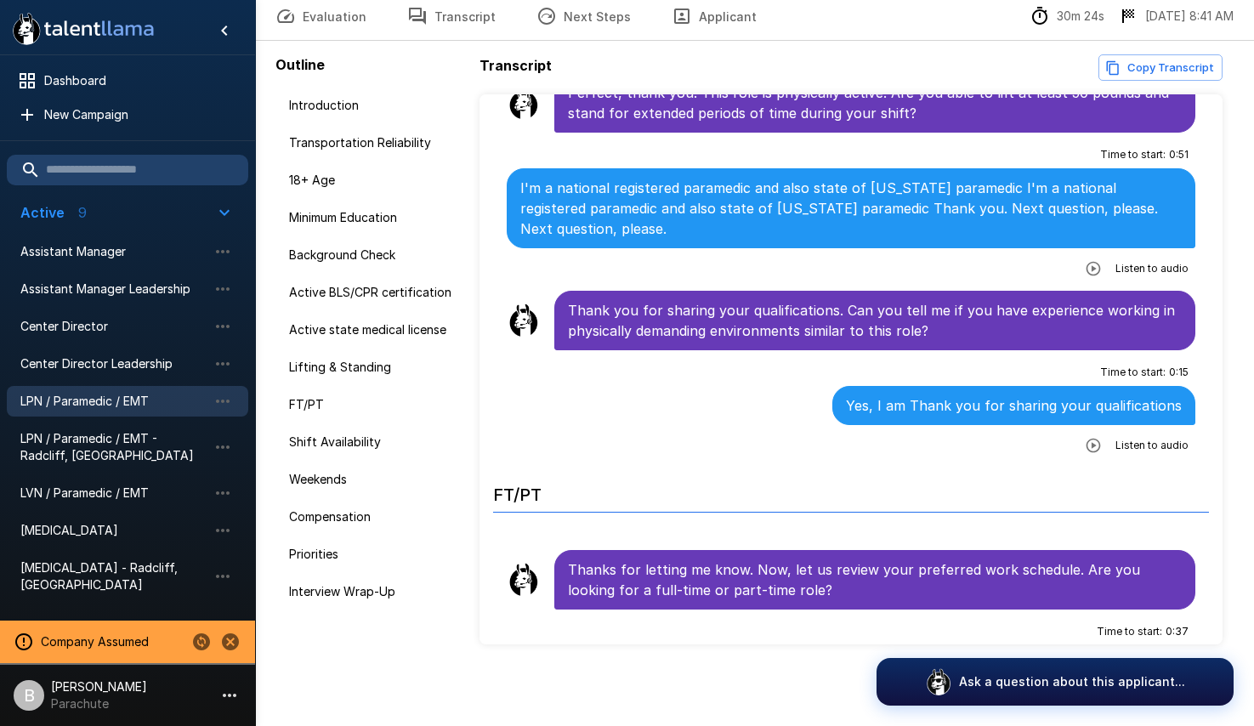
scroll to position [2384, 0]
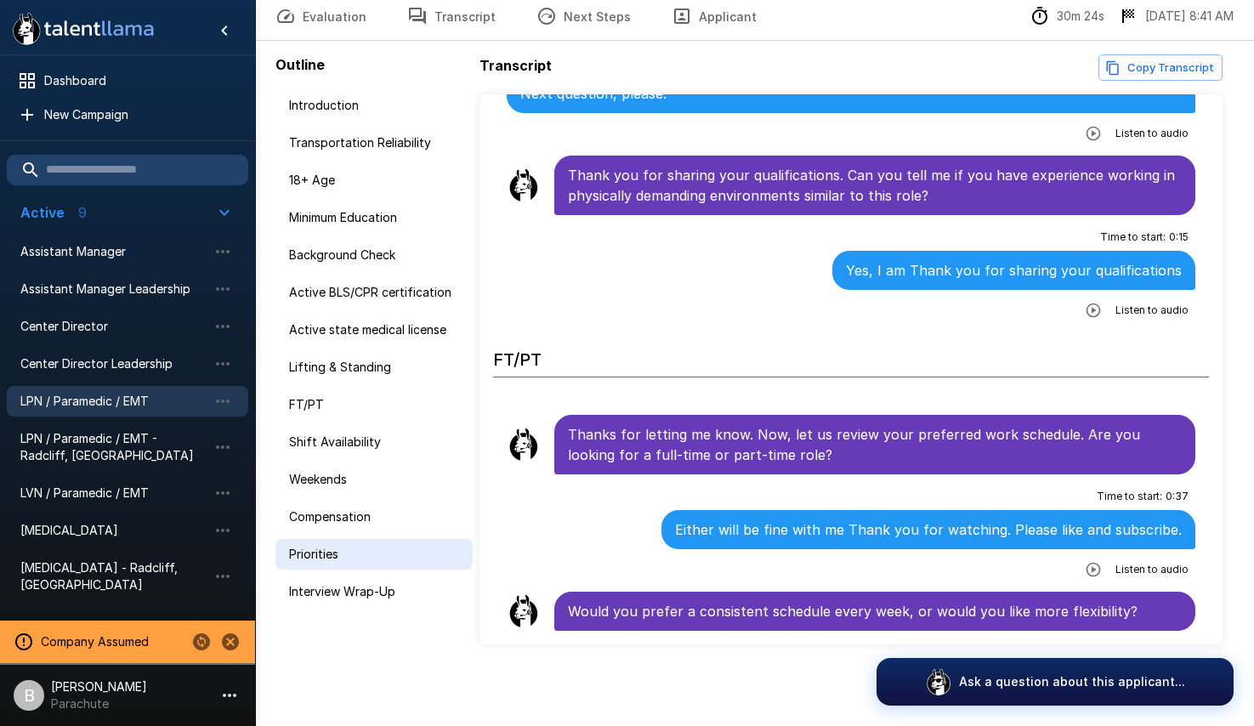
click at [328, 565] on div "Priorities" at bounding box center [373, 554] width 197 height 31
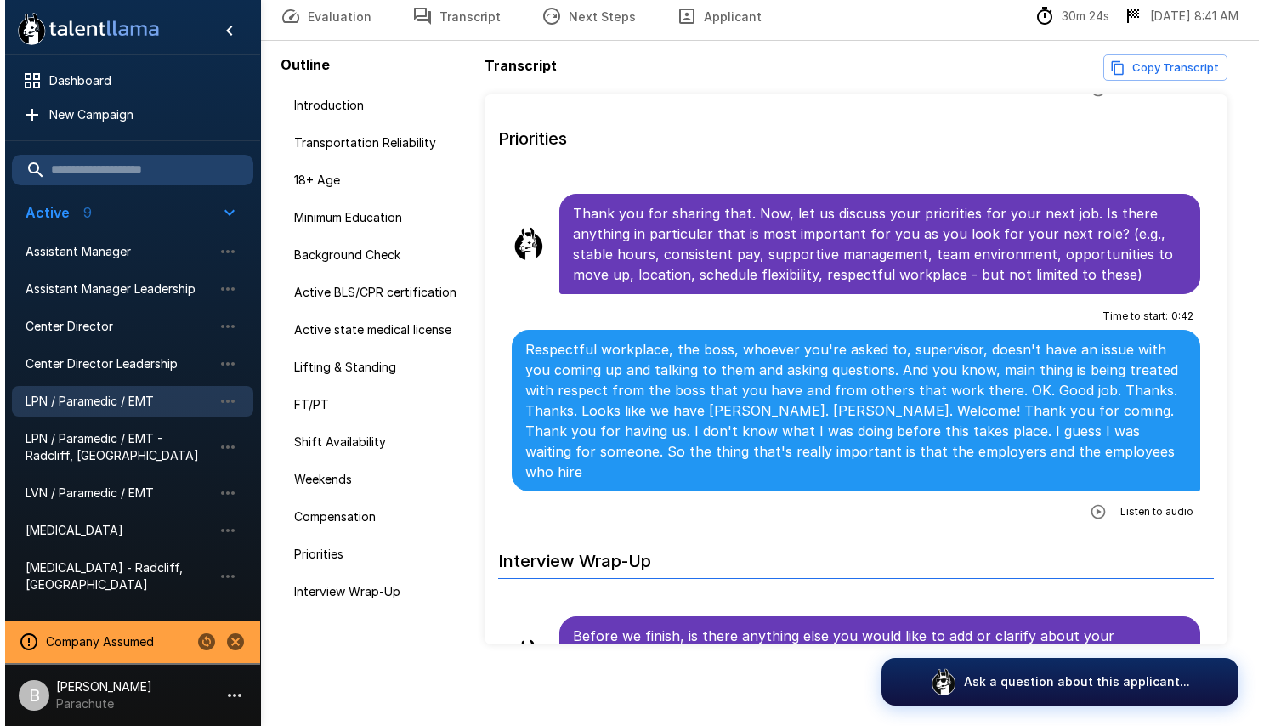
scroll to position [4198, 0]
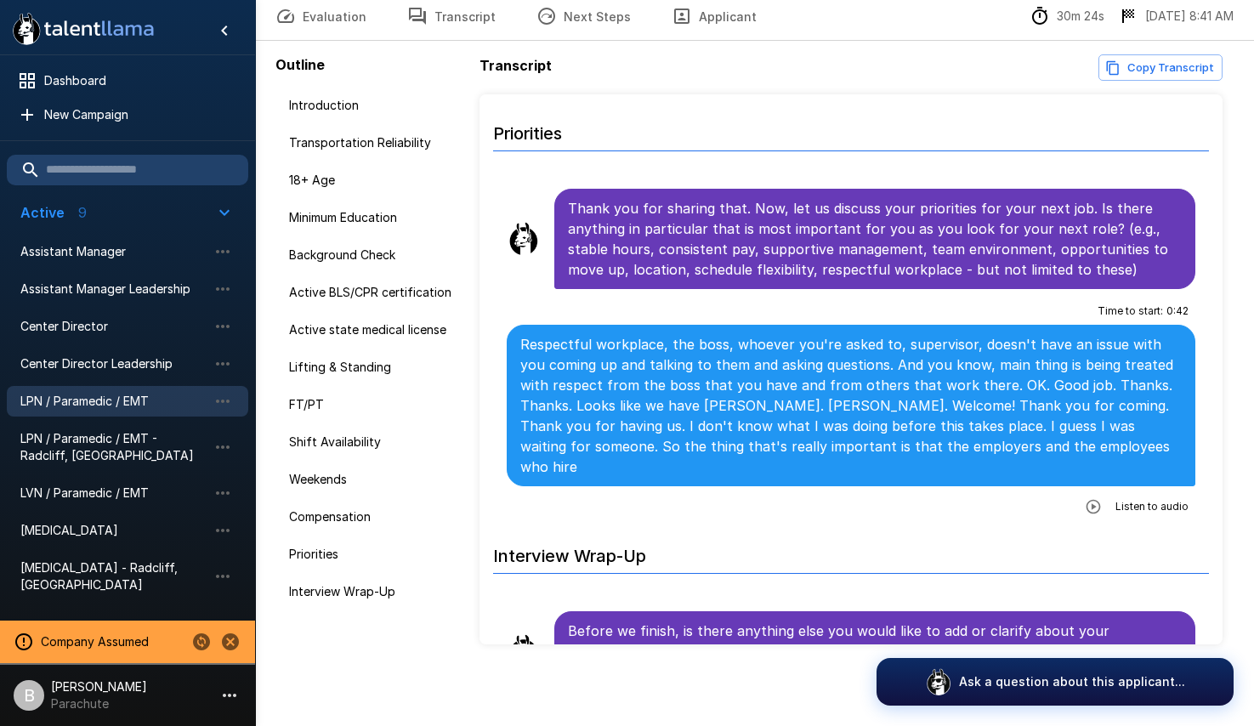
click at [1085, 498] on icon "button" at bounding box center [1093, 506] width 17 height 17
click at [1118, 498] on div at bounding box center [1100, 508] width 109 height 21
click at [1015, 500] on icon "button" at bounding box center [1023, 508] width 17 height 17
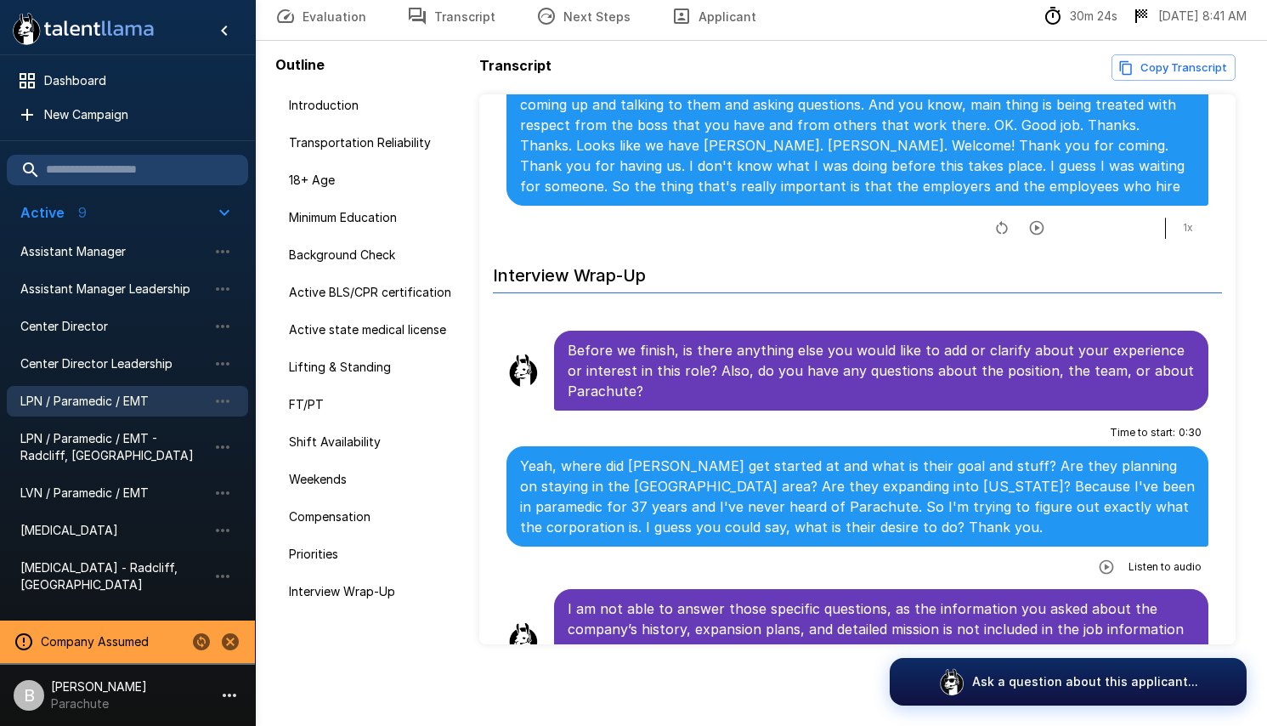
scroll to position [4567, 0]
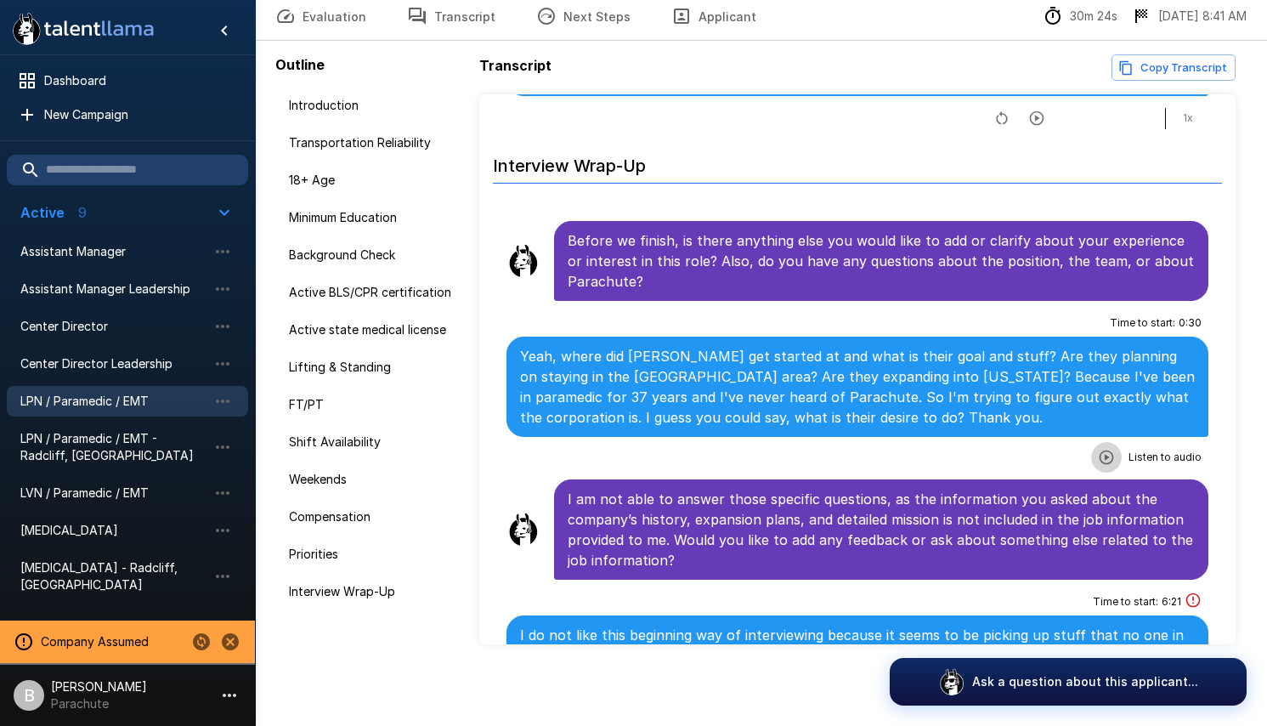
click at [1099, 449] on icon "button" at bounding box center [1106, 457] width 17 height 17
click at [1030, 452] on icon "button" at bounding box center [1037, 459] width 14 height 14
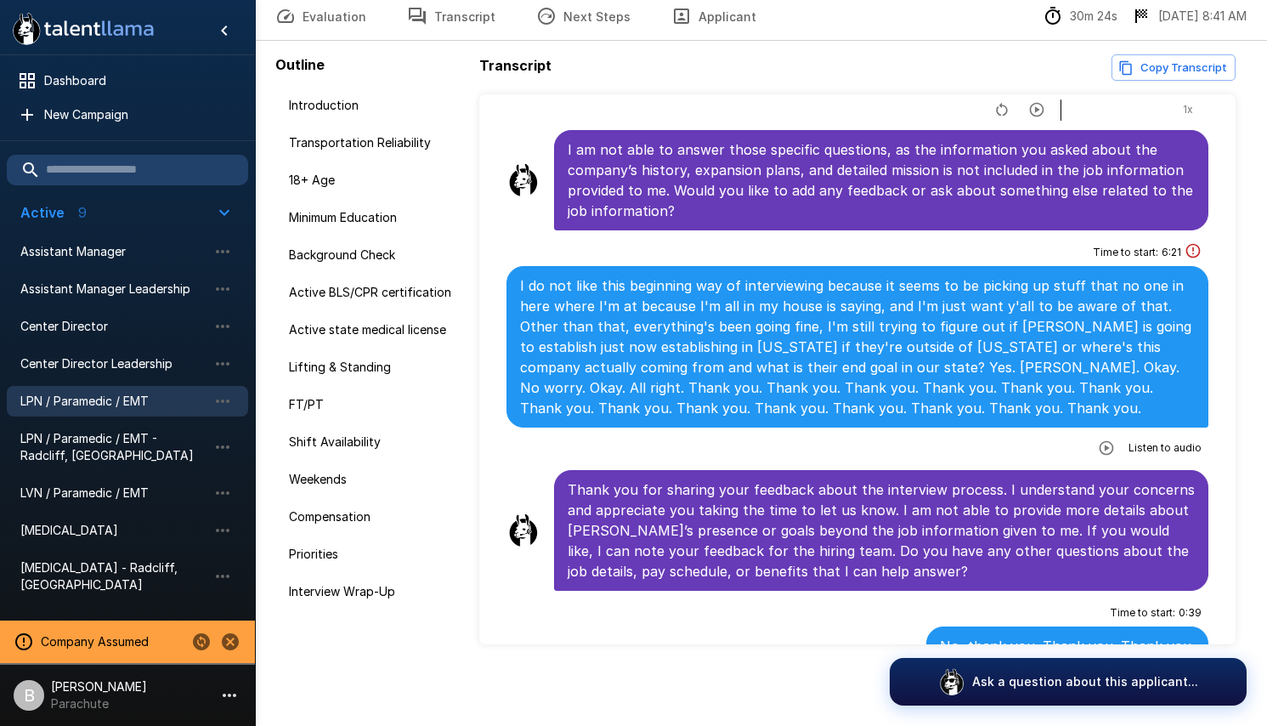
click at [1100, 441] on icon "button" at bounding box center [1107, 448] width 14 height 14
click at [1029, 441] on icon "button" at bounding box center [1037, 449] width 17 height 17
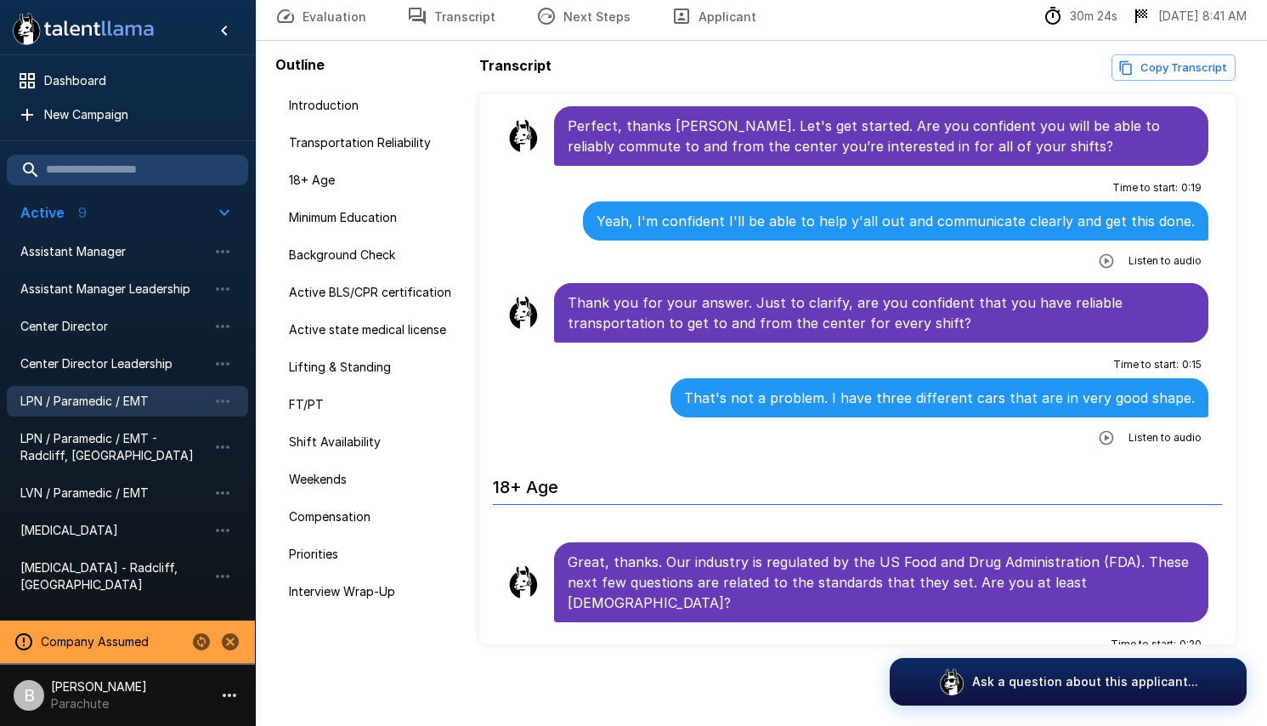
scroll to position [0, 0]
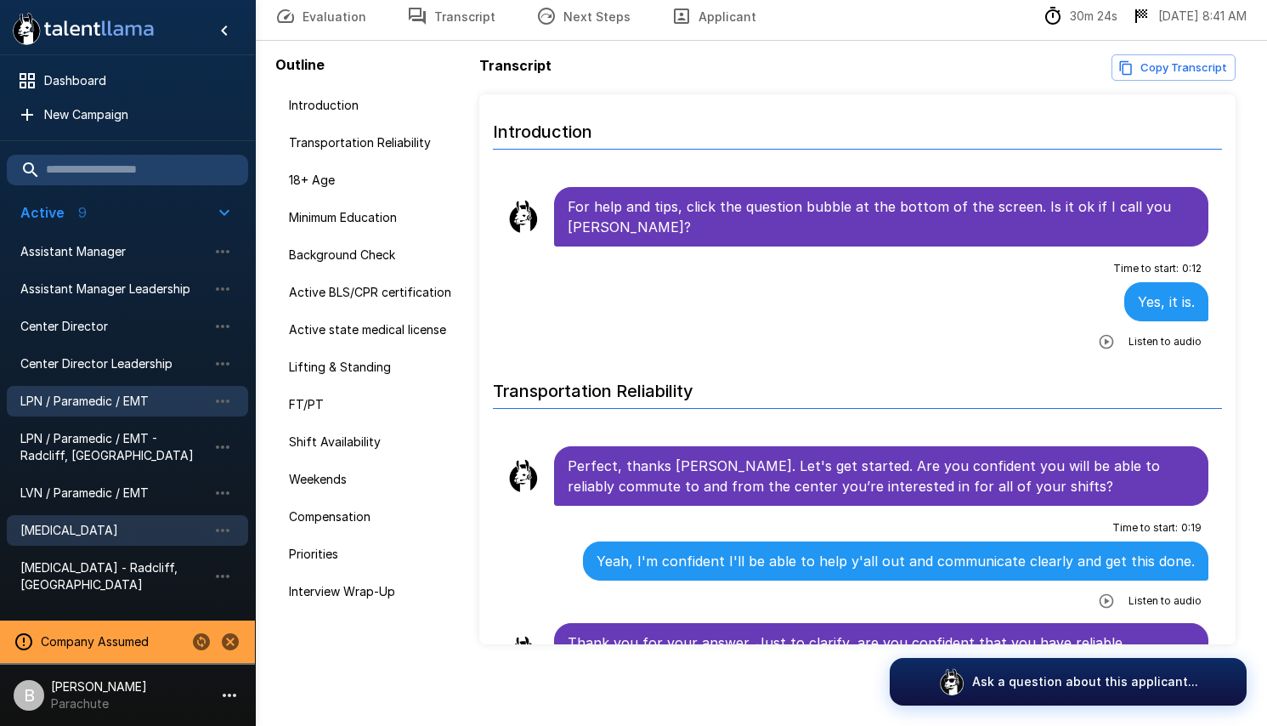
click at [88, 533] on span "[MEDICAL_DATA]" at bounding box center [113, 530] width 187 height 17
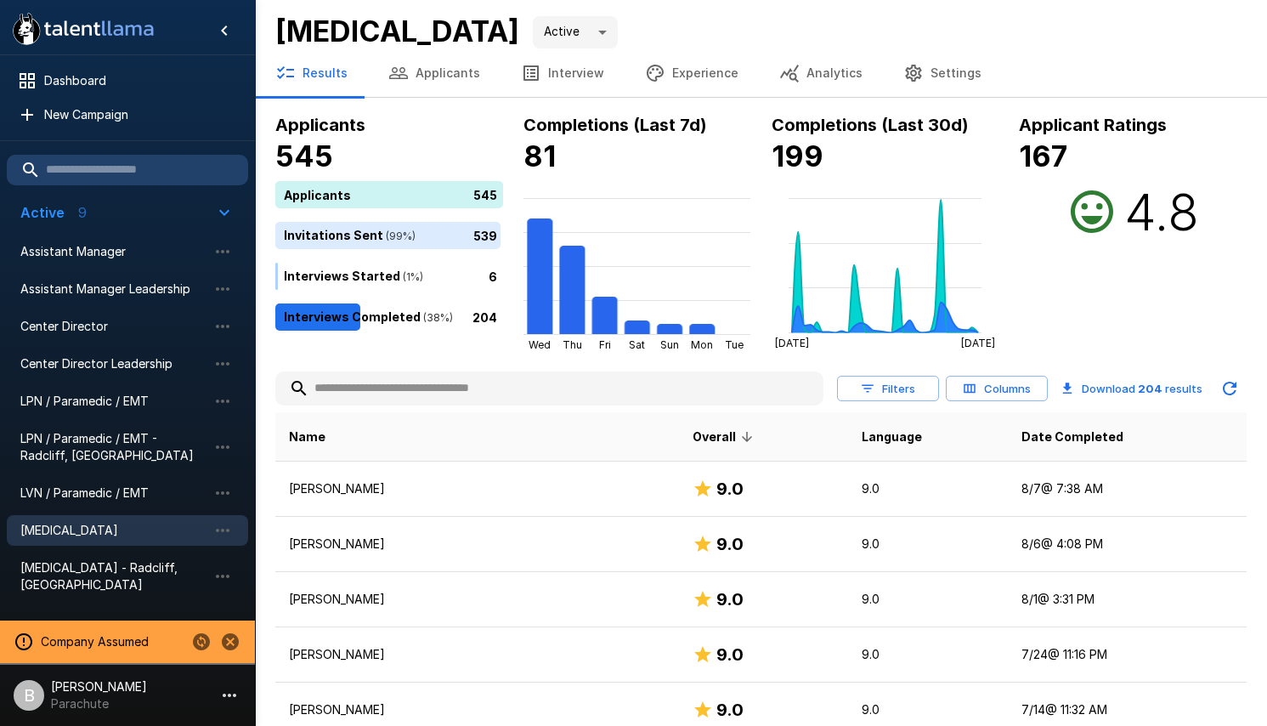
click at [456, 66] on button "Applicants" at bounding box center [434, 73] width 133 height 48
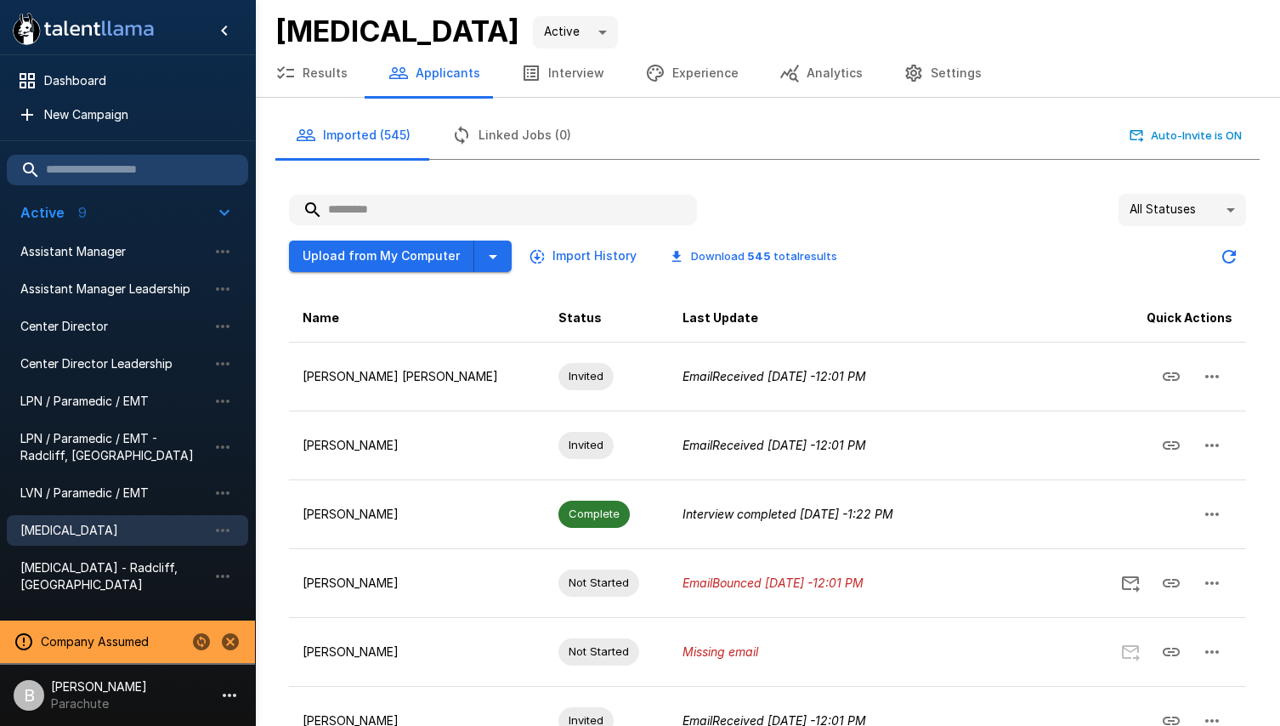
click at [1206, 201] on body ".st0{fill:#FFFFFF;} .st1{fill:#76a4ed;} Dashboard New Campaign Active 9 Assista…" at bounding box center [640, 363] width 1280 height 726
click at [1170, 391] on li "Error" at bounding box center [1183, 401] width 128 height 31
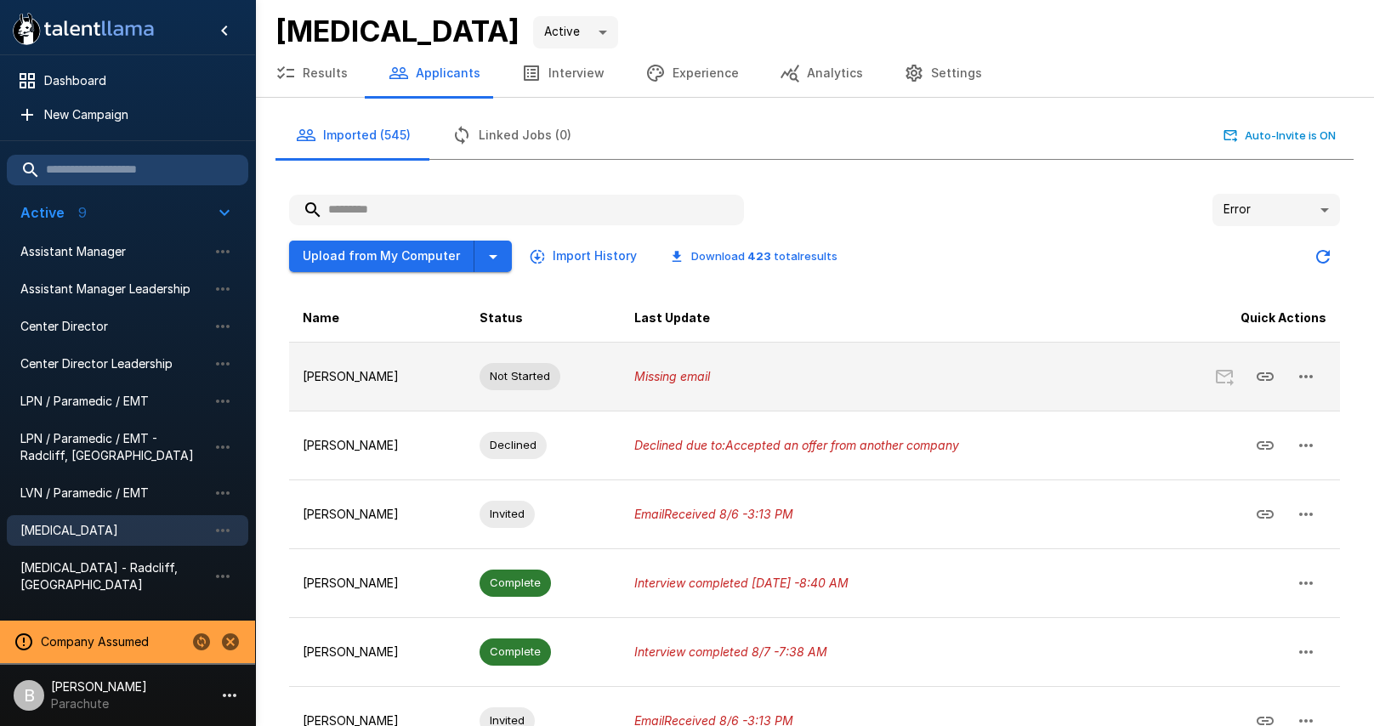
click at [710, 371] on icon "Missing email" at bounding box center [672, 376] width 76 height 14
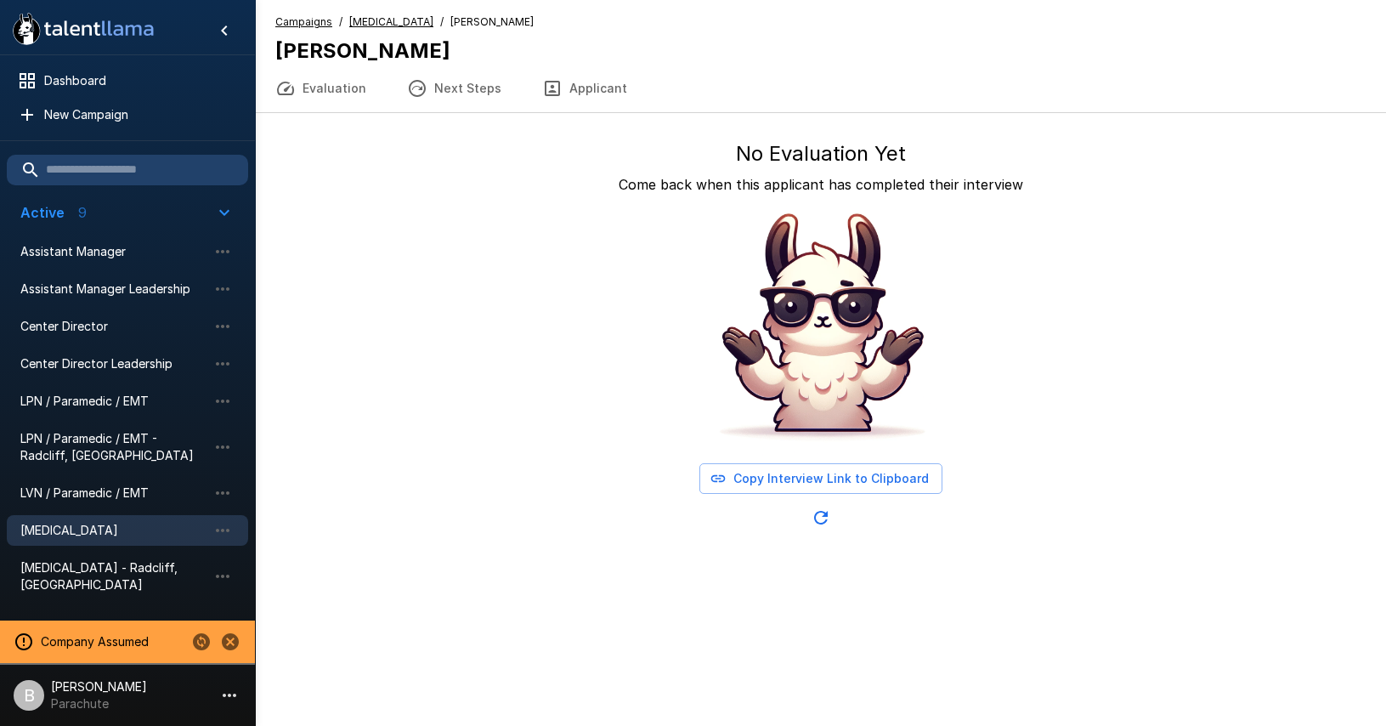
click at [383, 20] on u "[MEDICAL_DATA]" at bounding box center [391, 21] width 84 height 13
